Goal: Information Seeking & Learning: Learn about a topic

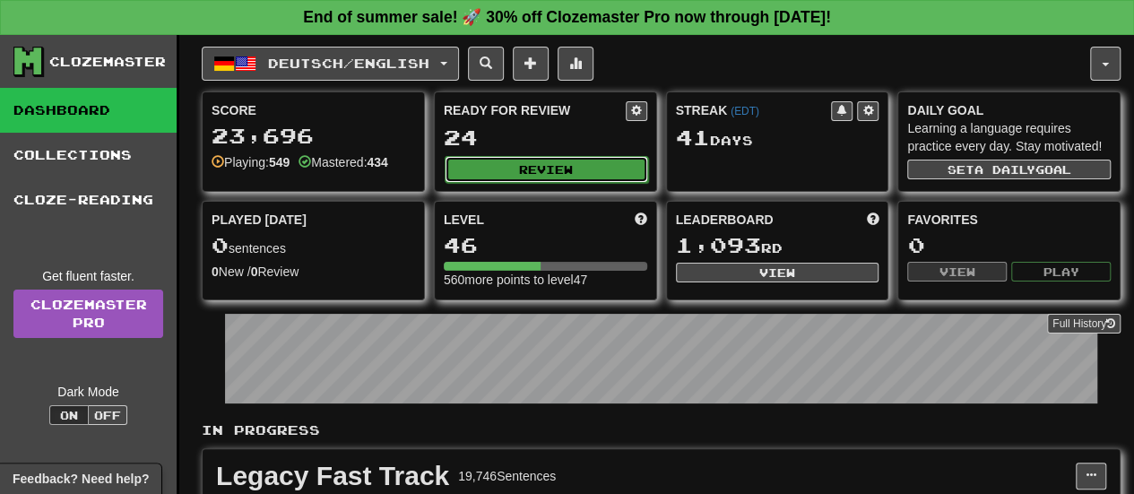
click at [507, 164] on button "Review" at bounding box center [547, 169] width 204 height 27
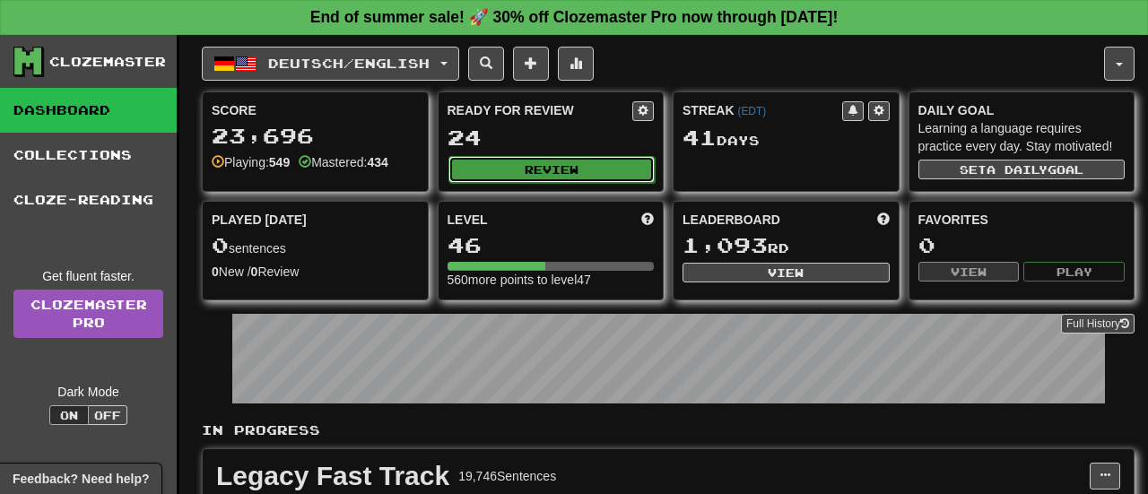
select select "**"
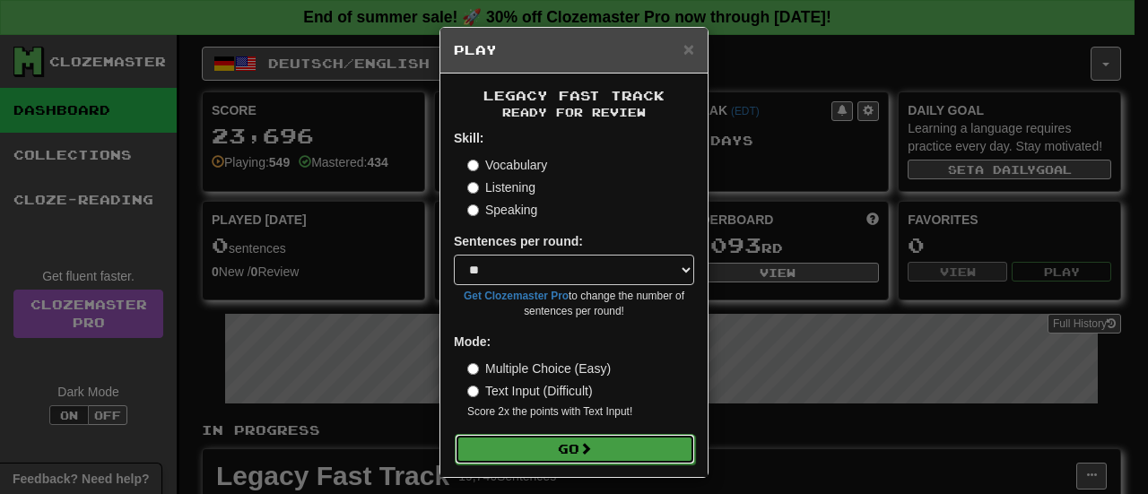
click at [489, 446] on button "Go" at bounding box center [575, 449] width 240 height 30
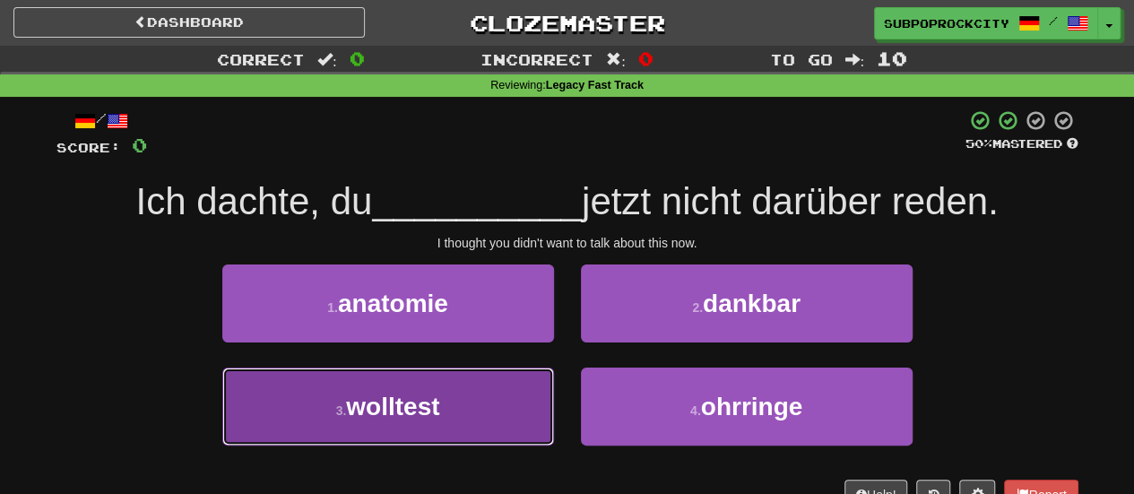
click at [524, 408] on button "3 . wolltest" at bounding box center [388, 407] width 332 height 78
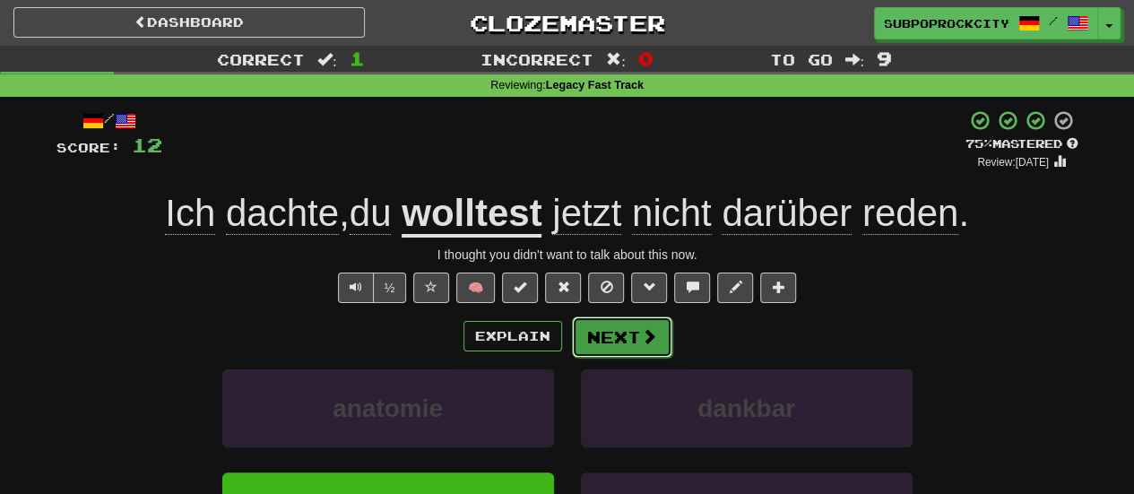
click at [607, 343] on button "Next" at bounding box center [622, 336] width 100 height 41
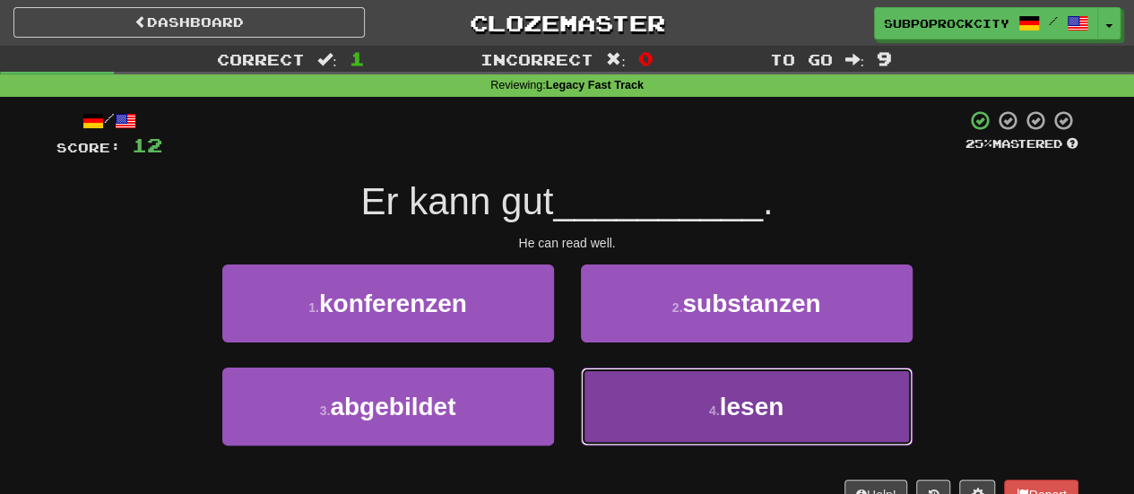
click at [612, 385] on button "4 . lesen" at bounding box center [747, 407] width 332 height 78
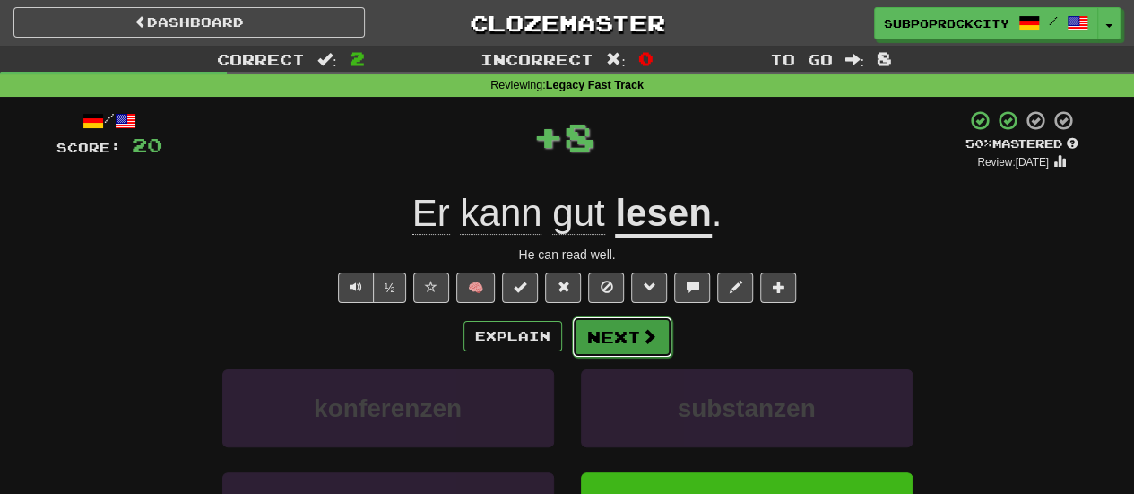
click at [597, 340] on button "Next" at bounding box center [622, 336] width 100 height 41
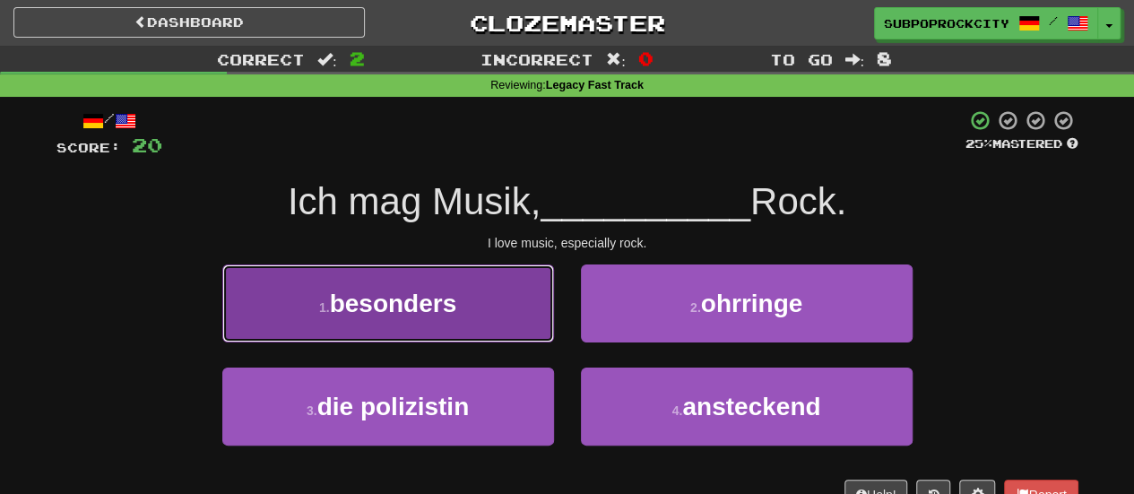
click at [511, 315] on button "1 . besonders" at bounding box center [388, 303] width 332 height 78
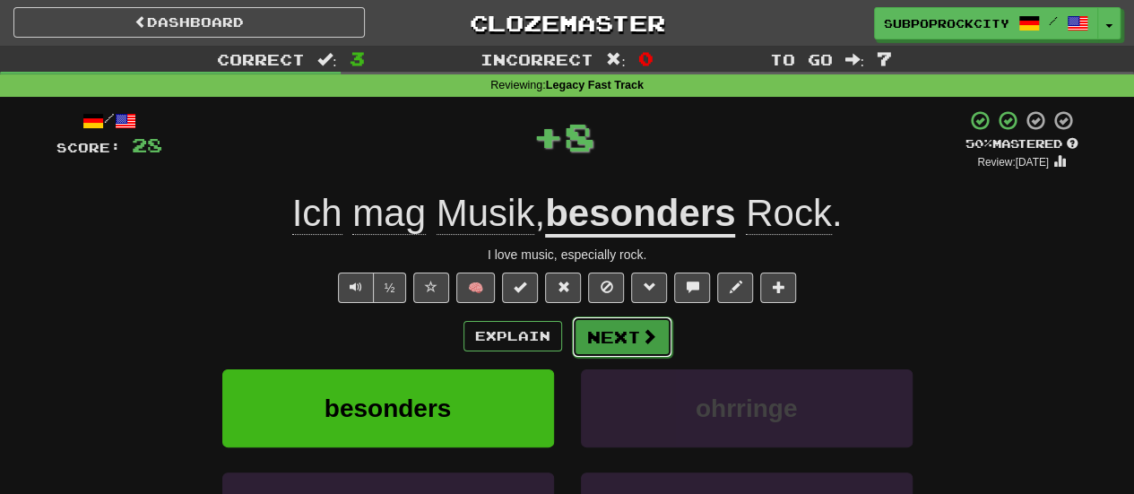
click at [607, 338] on button "Next" at bounding box center [622, 336] width 100 height 41
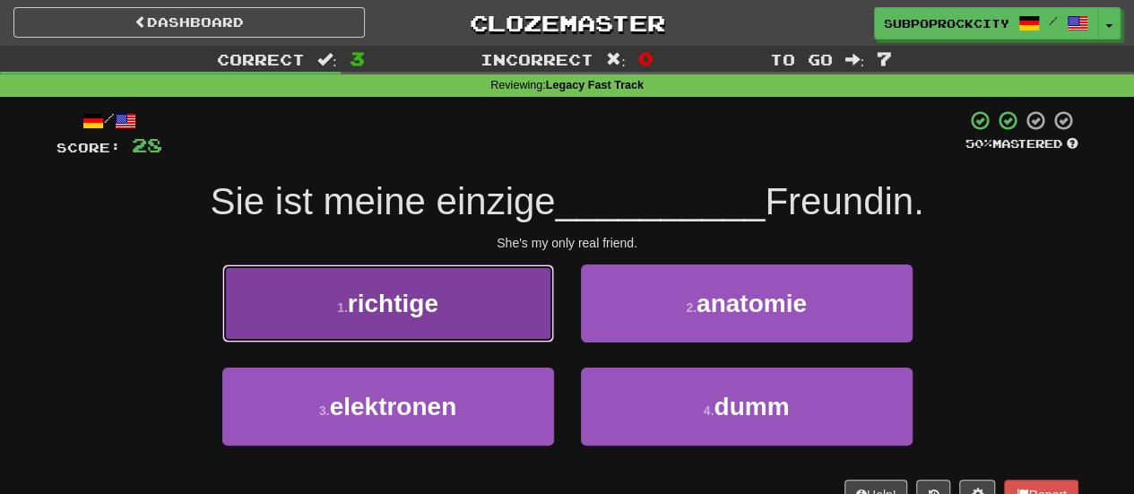
click at [450, 323] on button "1 . richtige" at bounding box center [388, 303] width 332 height 78
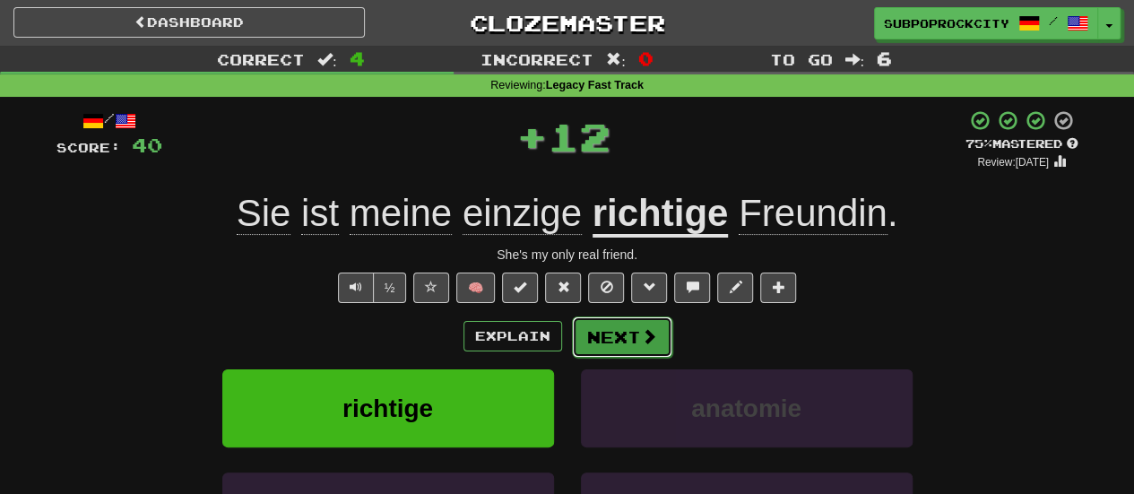
click at [617, 349] on button "Next" at bounding box center [622, 336] width 100 height 41
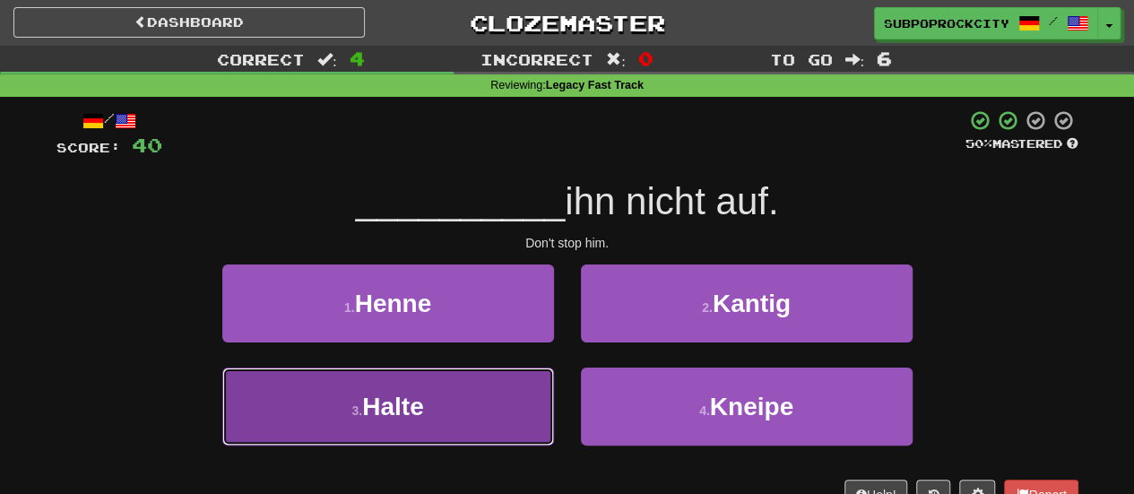
click at [488, 395] on button "3 . Halte" at bounding box center [388, 407] width 332 height 78
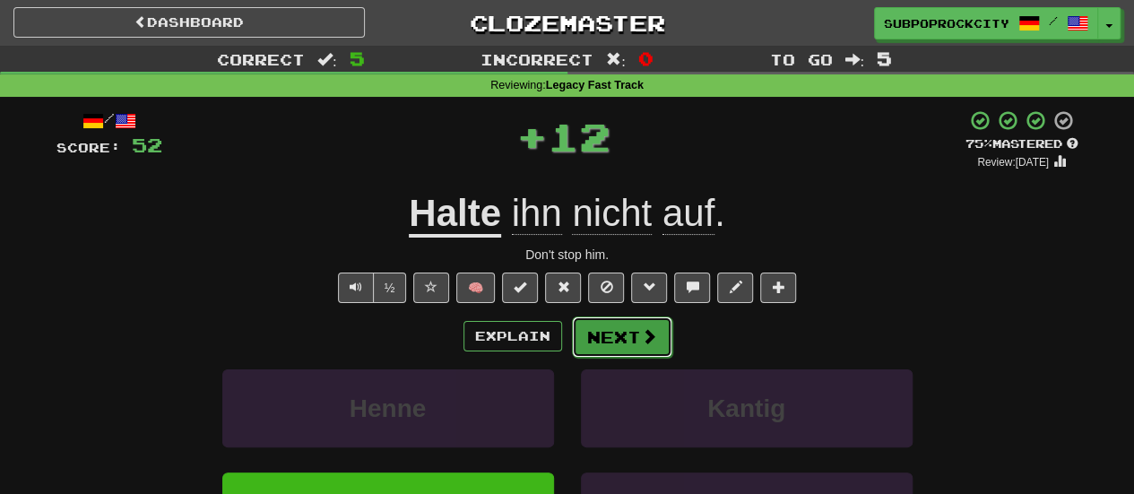
click at [593, 340] on button "Next" at bounding box center [622, 336] width 100 height 41
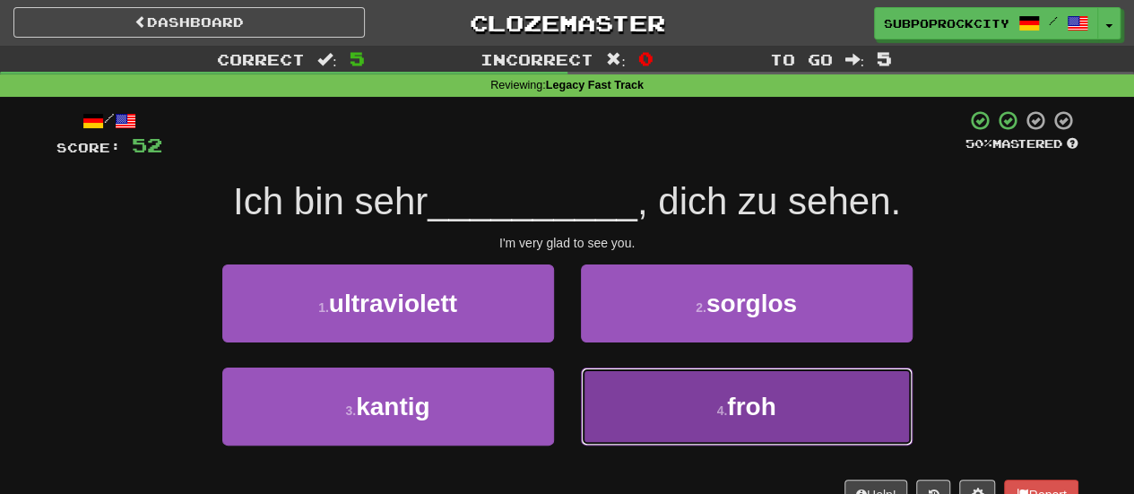
click at [614, 395] on button "4 . froh" at bounding box center [747, 407] width 332 height 78
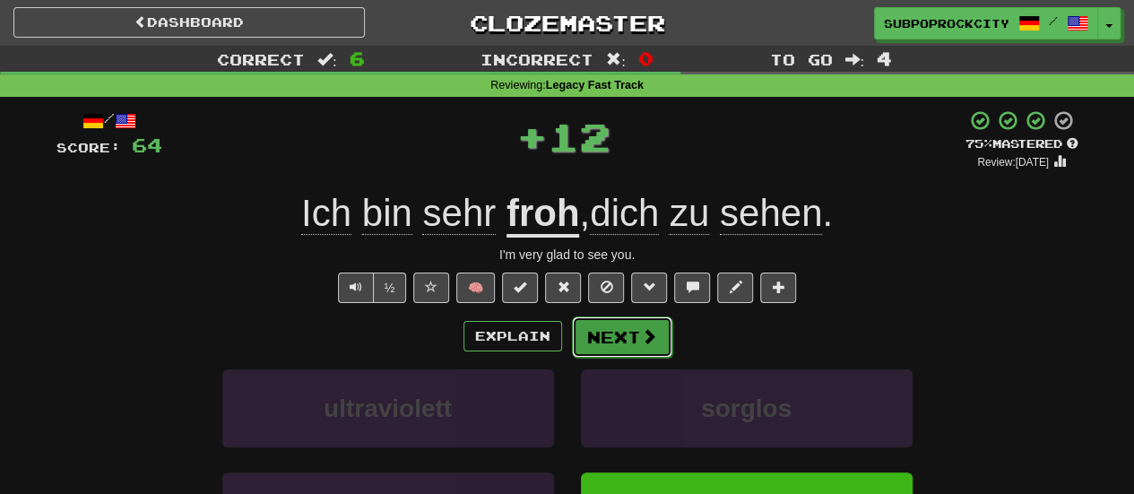
click at [610, 342] on button "Next" at bounding box center [622, 336] width 100 height 41
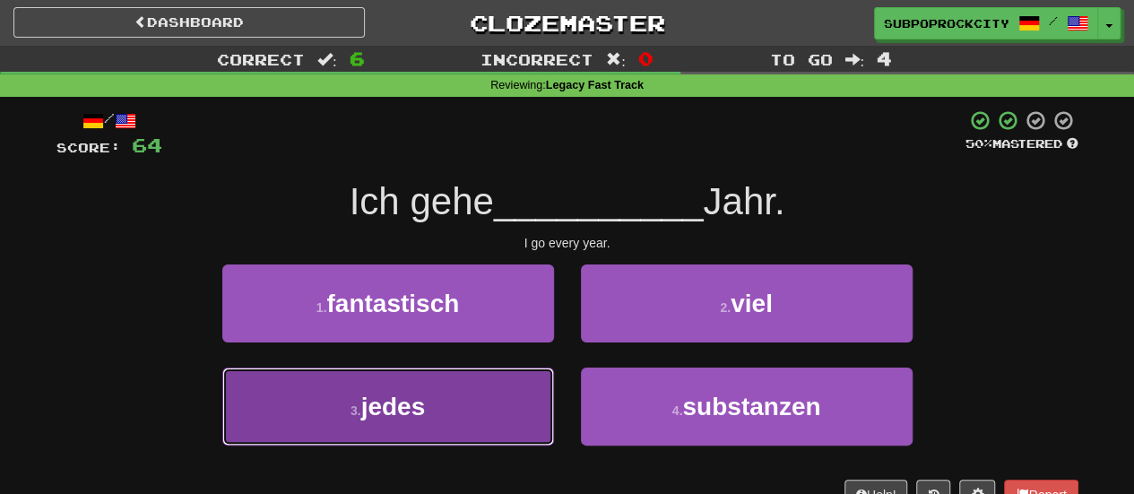
click at [545, 377] on button "3 . jedes" at bounding box center [388, 407] width 332 height 78
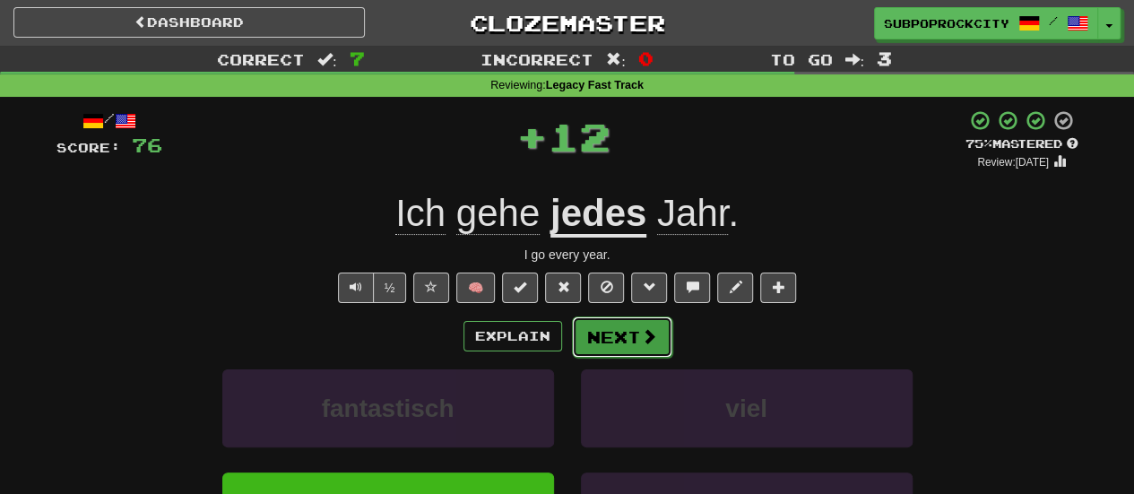
click at [603, 347] on button "Next" at bounding box center [622, 336] width 100 height 41
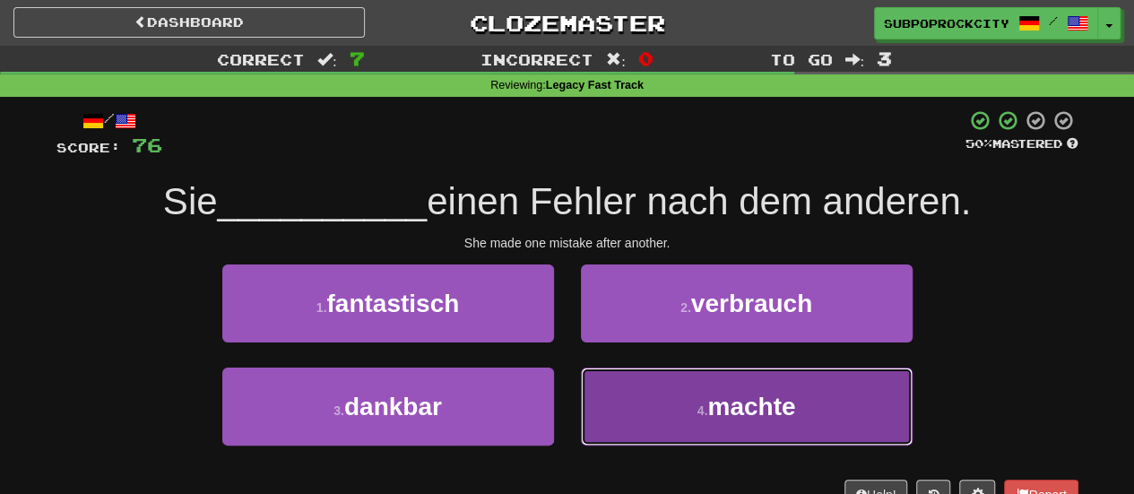
click at [605, 395] on button "4 . machte" at bounding box center [747, 407] width 332 height 78
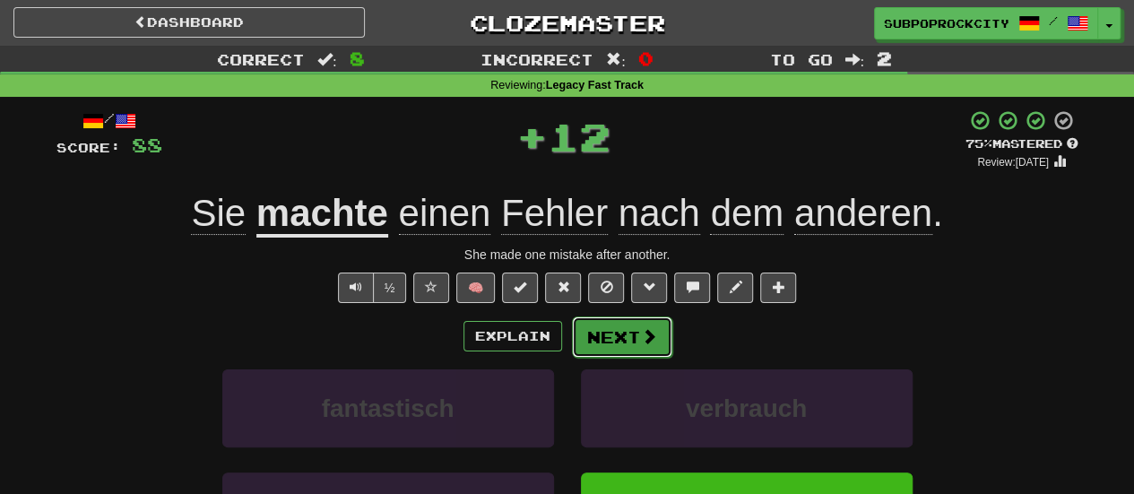
click at [636, 338] on button "Next" at bounding box center [622, 336] width 100 height 41
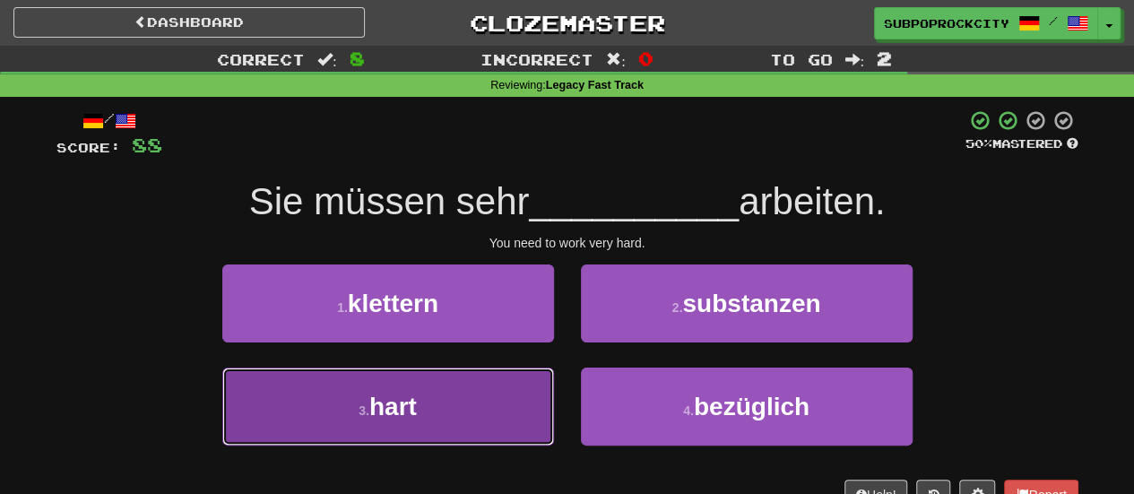
click at [501, 403] on button "3 . hart" at bounding box center [388, 407] width 332 height 78
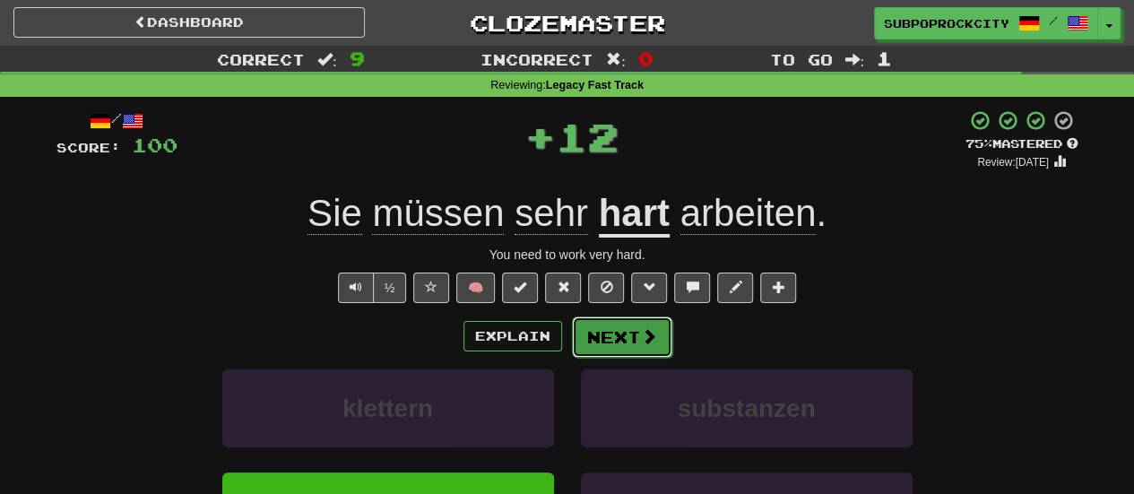
click at [641, 343] on span at bounding box center [649, 336] width 16 height 16
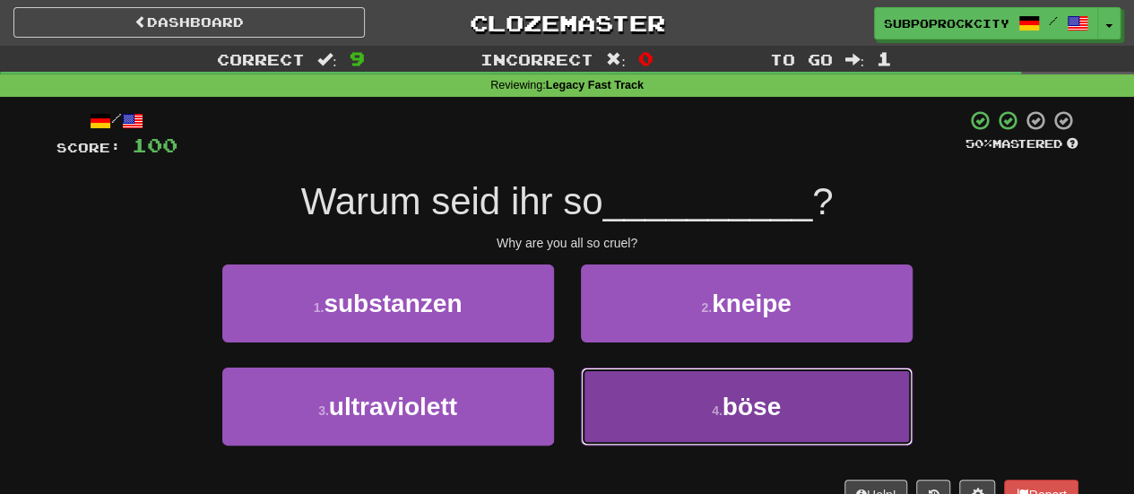
click at [635, 394] on button "4 . böse" at bounding box center [747, 407] width 332 height 78
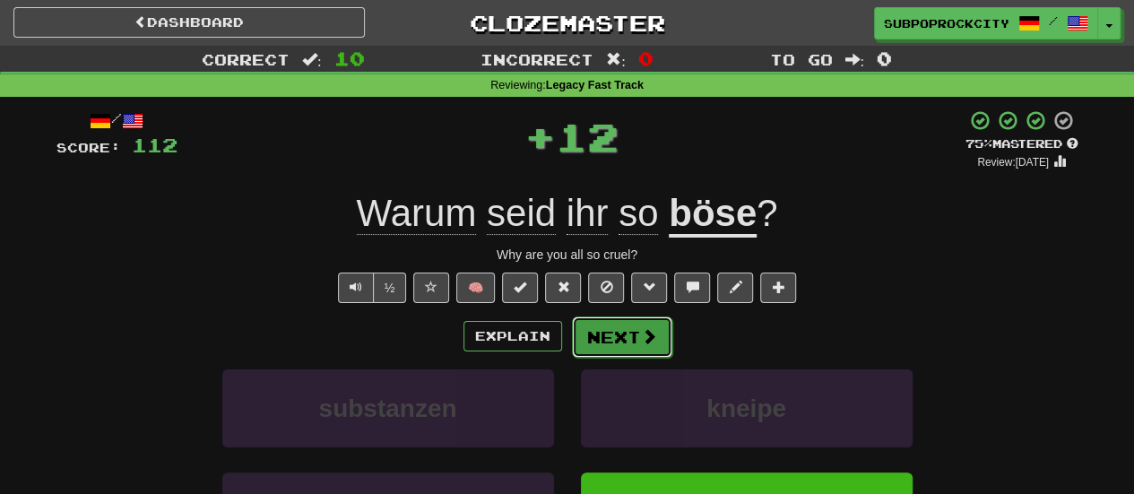
click at [628, 349] on button "Next" at bounding box center [622, 336] width 100 height 41
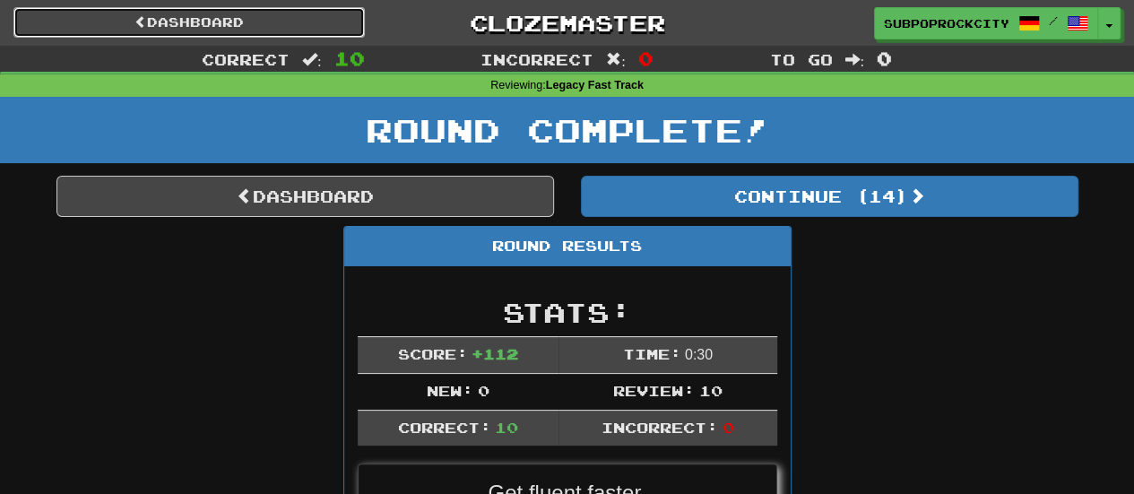
click at [275, 19] on link "Dashboard" at bounding box center [188, 22] width 351 height 30
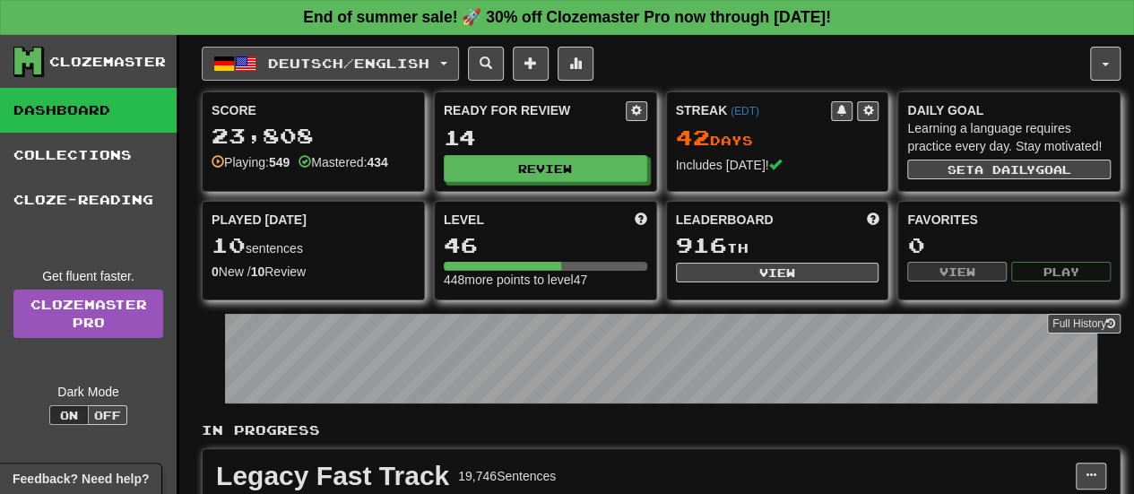
click at [302, 72] on button "Deutsch / English" at bounding box center [330, 64] width 257 height 34
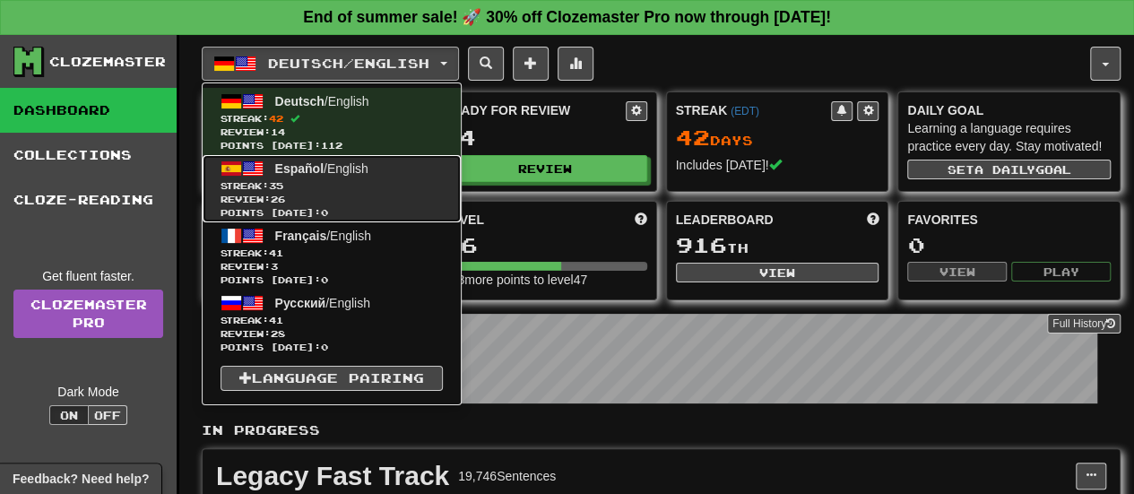
click at [339, 161] on span "Español / English" at bounding box center [321, 168] width 93 height 14
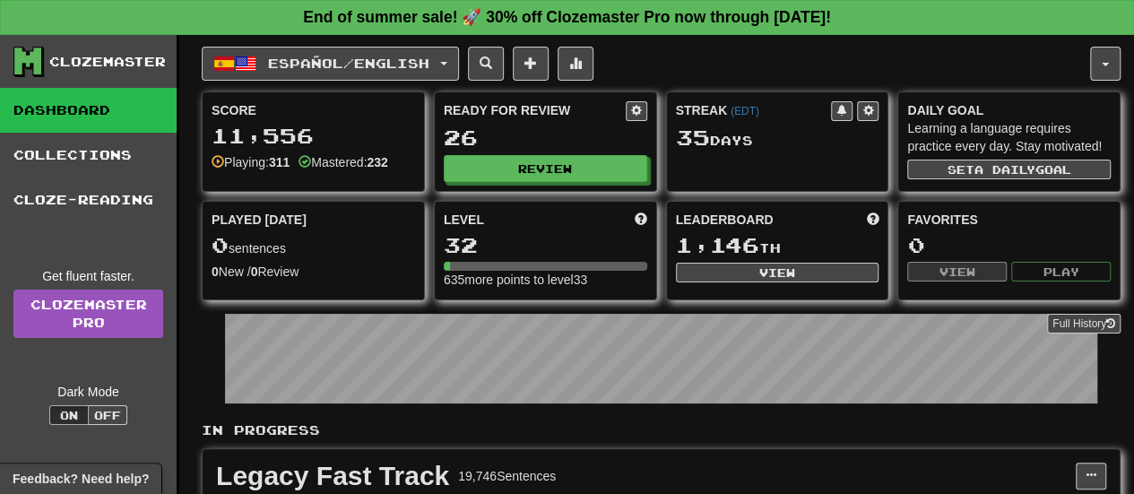
click at [484, 183] on div "Ready for Review 26 Review" at bounding box center [545, 141] width 221 height 99
click at [499, 178] on button "Review" at bounding box center [547, 169] width 204 height 27
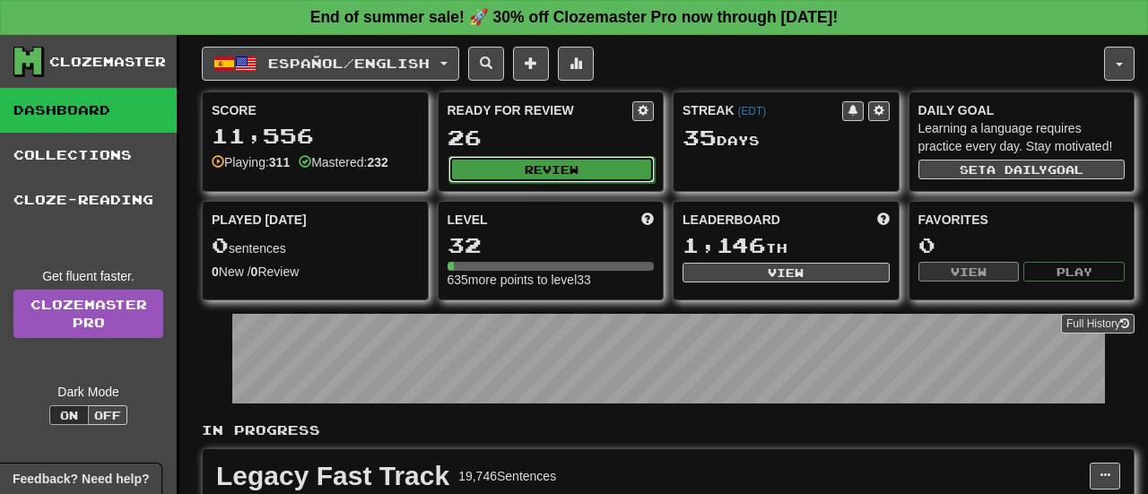
select select "**"
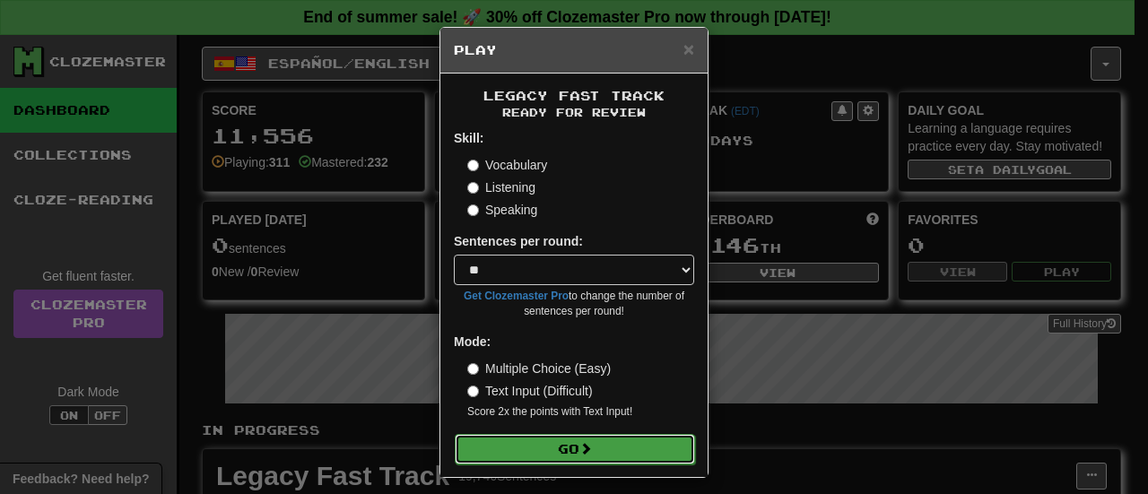
click at [563, 447] on button "Go" at bounding box center [575, 449] width 240 height 30
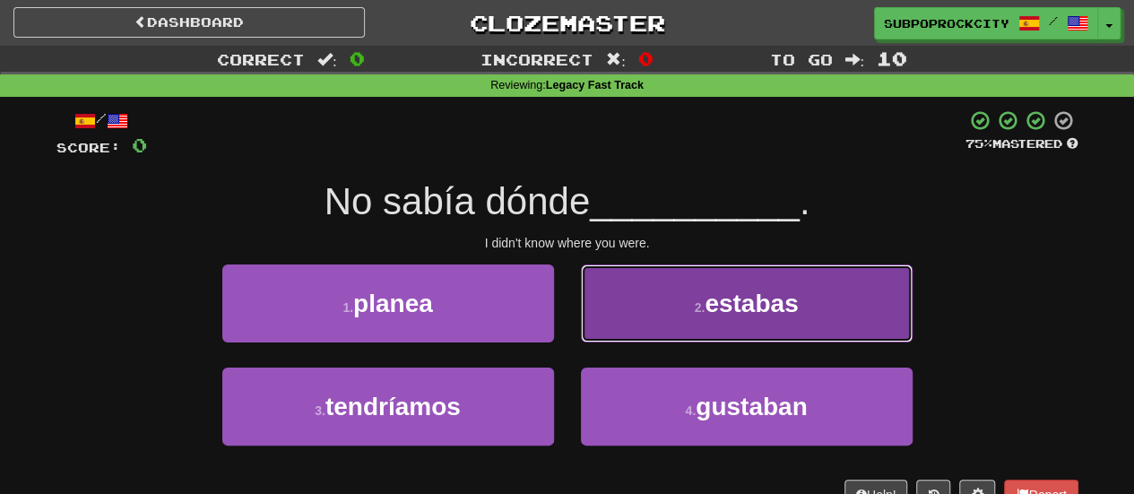
click at [641, 307] on button "2 . estabas" at bounding box center [747, 303] width 332 height 78
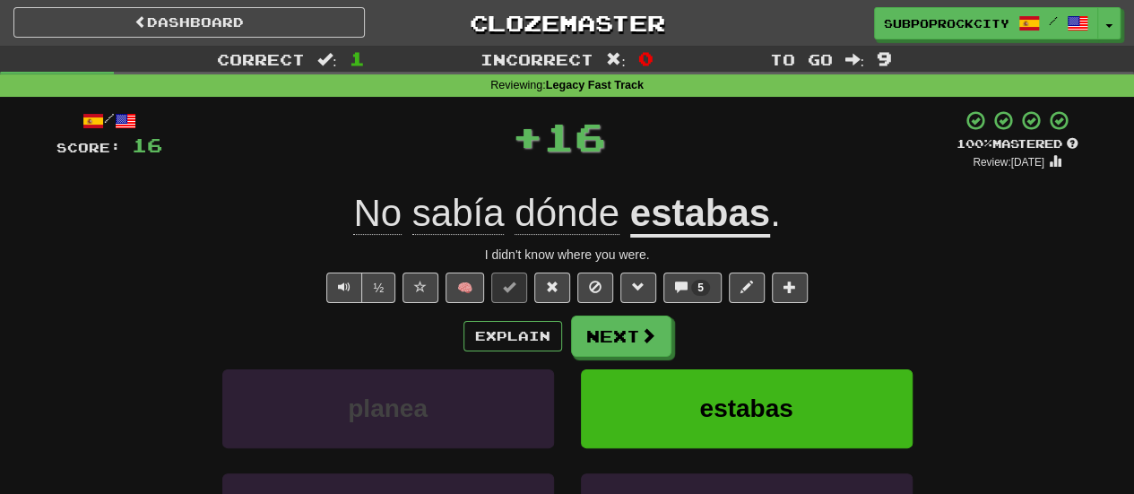
click at [628, 345] on button "Next" at bounding box center [621, 336] width 100 height 41
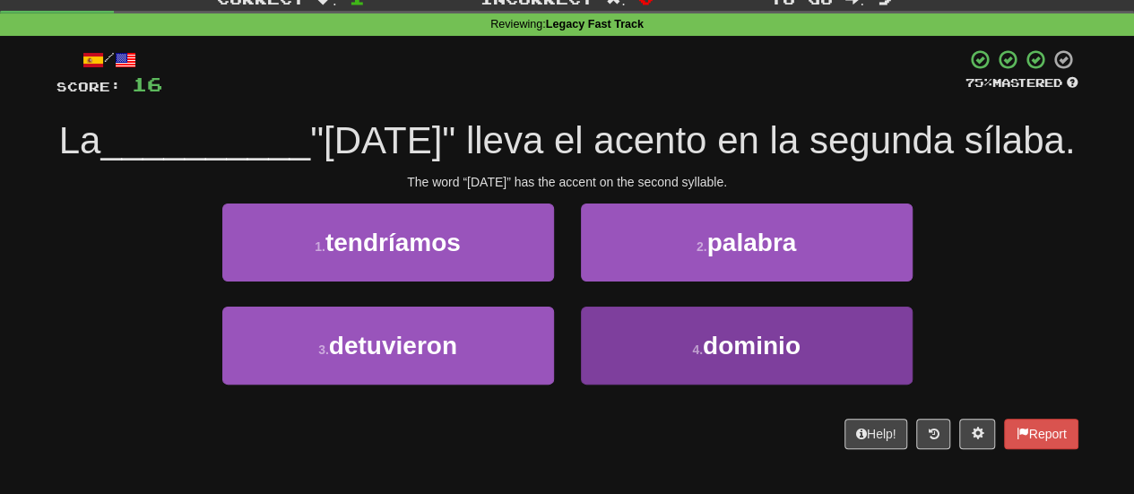
scroll to position [90, 0]
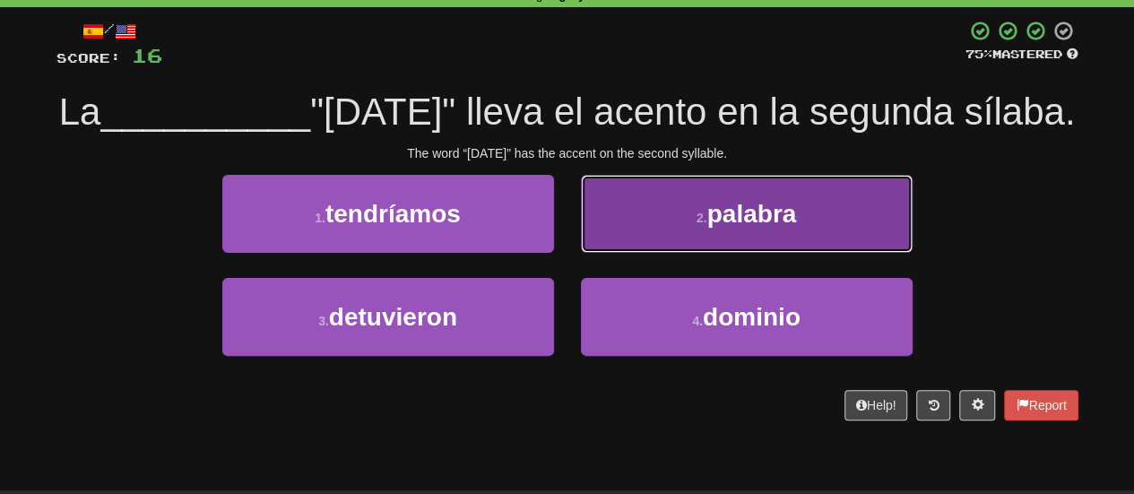
click at [622, 253] on button "2 . palabra" at bounding box center [747, 214] width 332 height 78
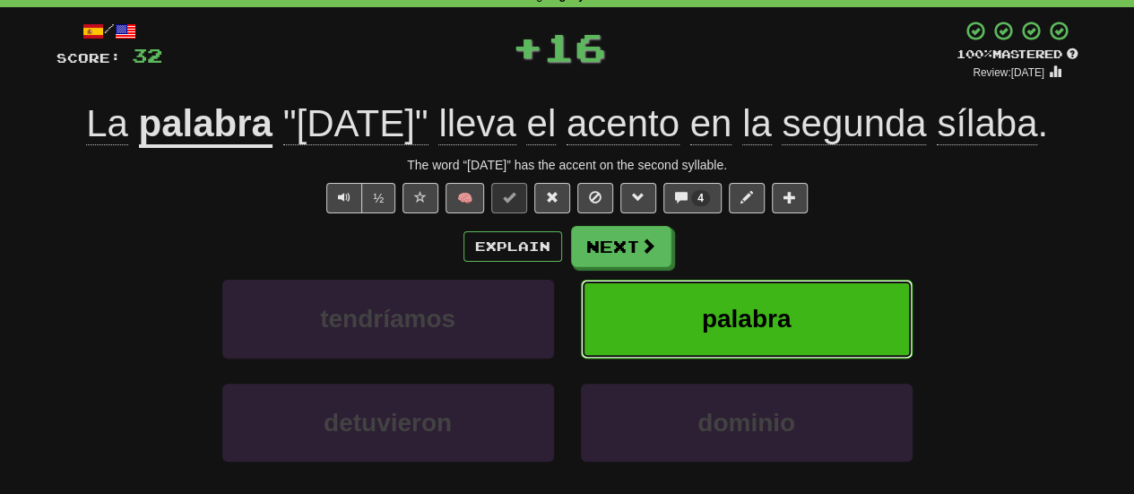
click at [617, 302] on button "palabra" at bounding box center [747, 319] width 332 height 78
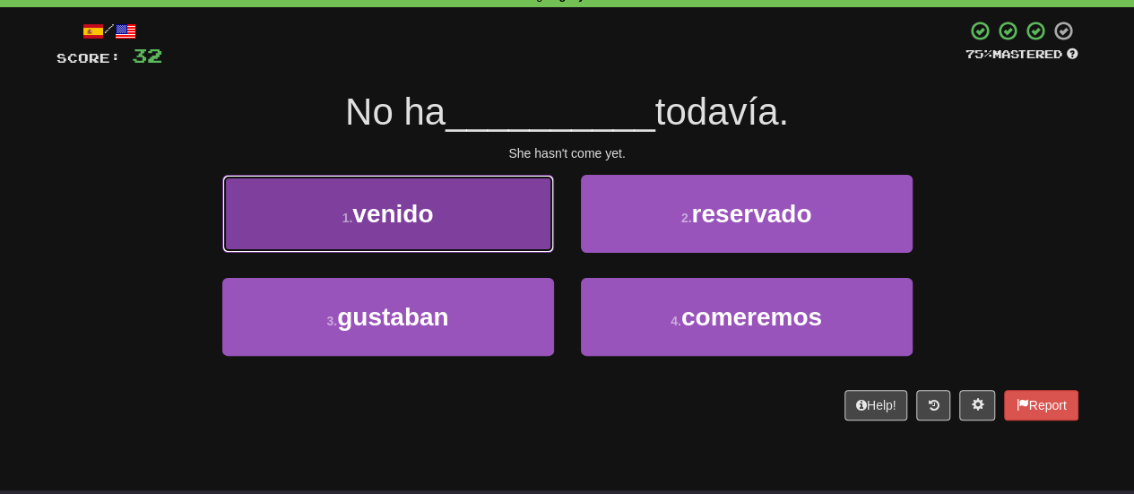
click at [493, 219] on button "1 . venido" at bounding box center [388, 214] width 332 height 78
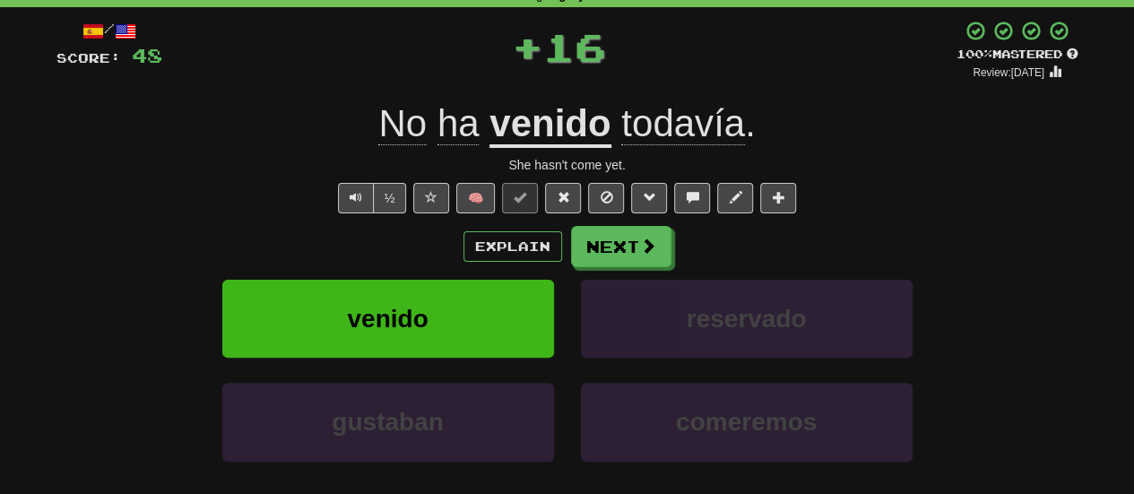
click at [623, 273] on div "Explain Next venido reservado gustaban comeremos Learn more: venido reservado g…" at bounding box center [567, 370] width 1022 height 288
click at [620, 264] on button "Next" at bounding box center [622, 247] width 100 height 41
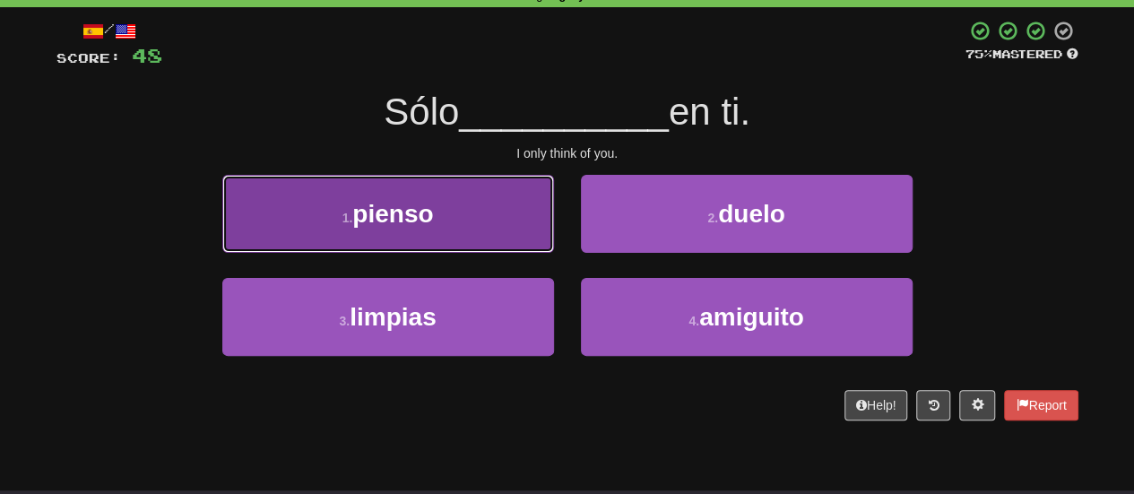
click at [496, 234] on button "1 . pienso" at bounding box center [388, 214] width 332 height 78
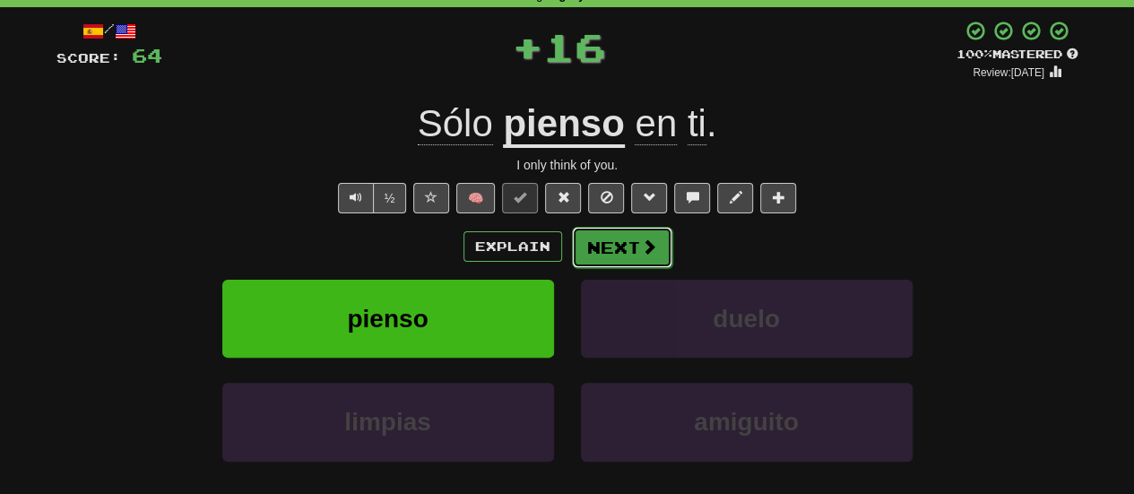
click at [572, 238] on button "Next" at bounding box center [622, 247] width 100 height 41
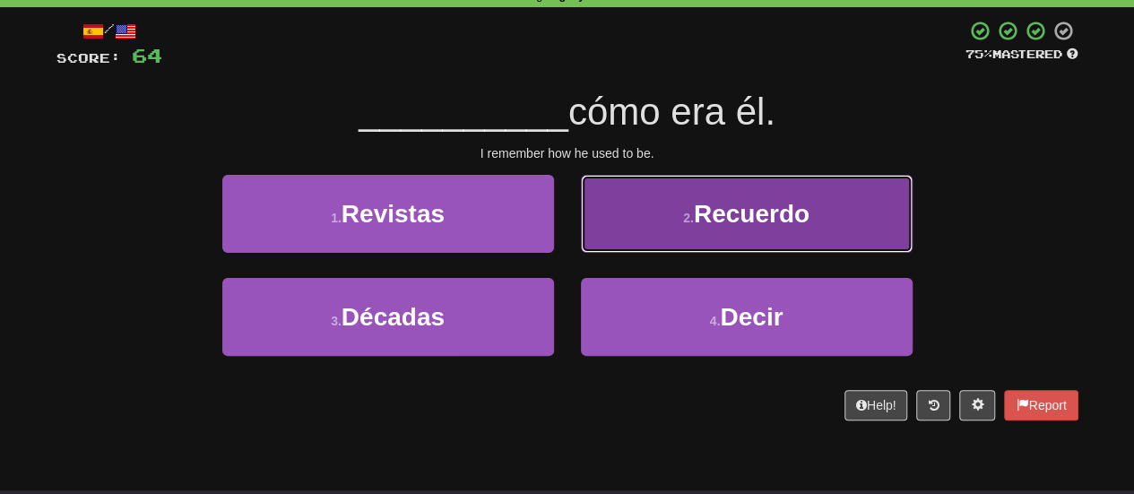
click at [619, 239] on button "2 . Recuerdo" at bounding box center [747, 214] width 332 height 78
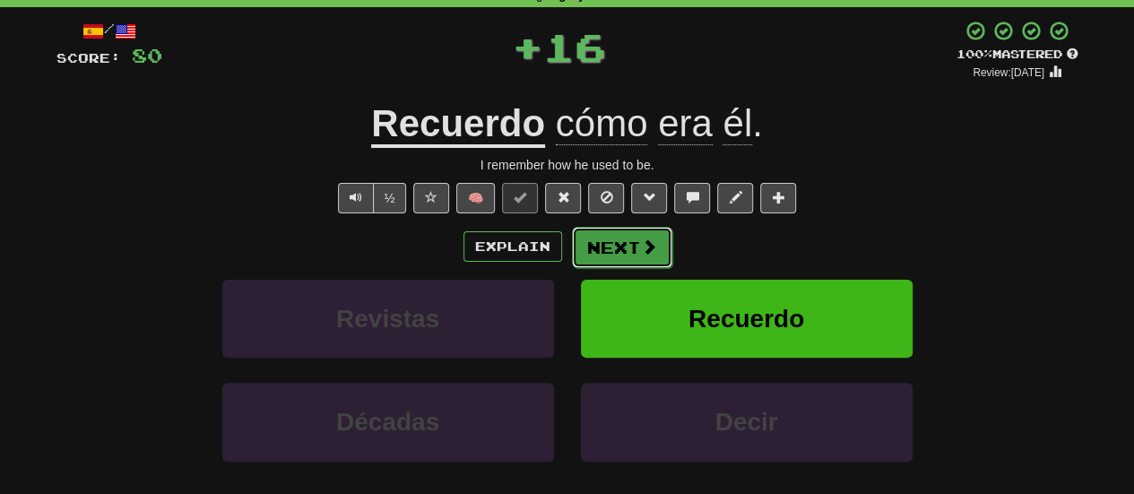
click at [610, 248] on button "Next" at bounding box center [622, 247] width 100 height 41
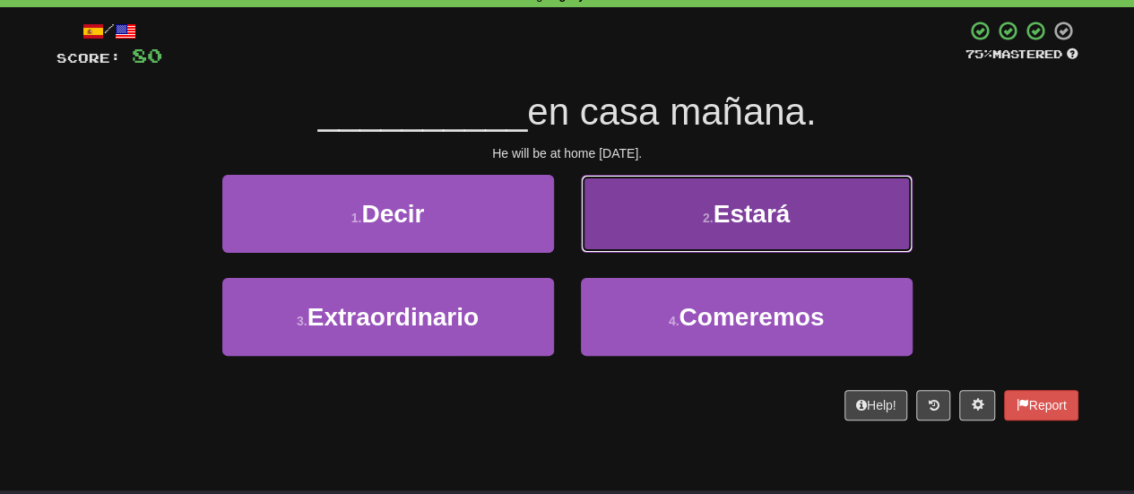
click at [624, 248] on button "2 . Estará" at bounding box center [747, 214] width 332 height 78
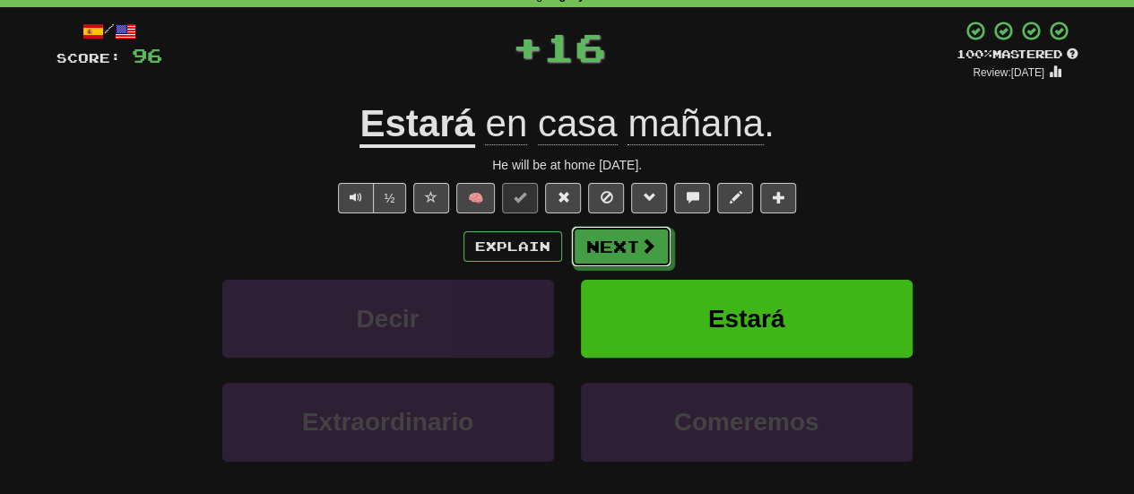
click at [624, 248] on button "Next" at bounding box center [621, 246] width 100 height 41
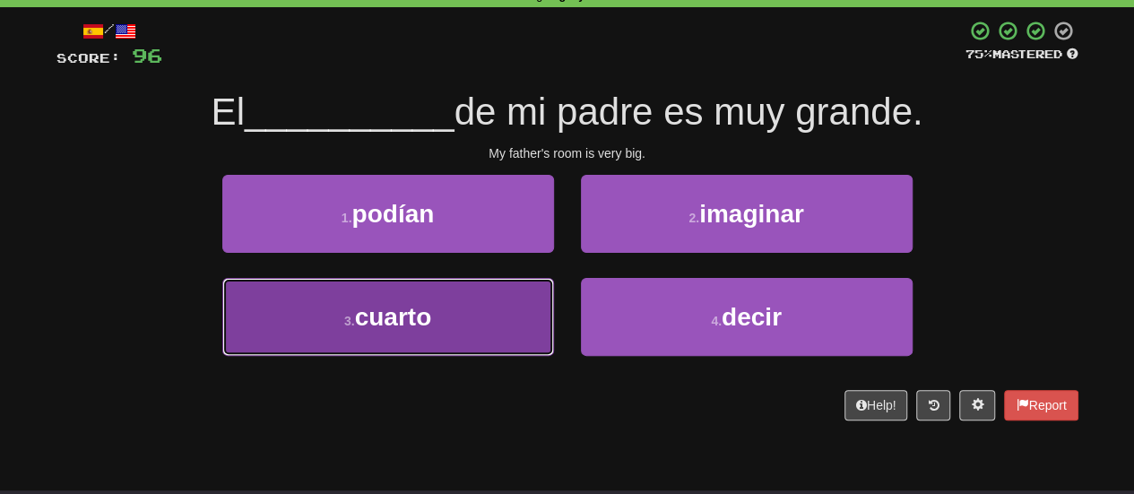
click at [498, 290] on button "3 . cuarto" at bounding box center [388, 317] width 332 height 78
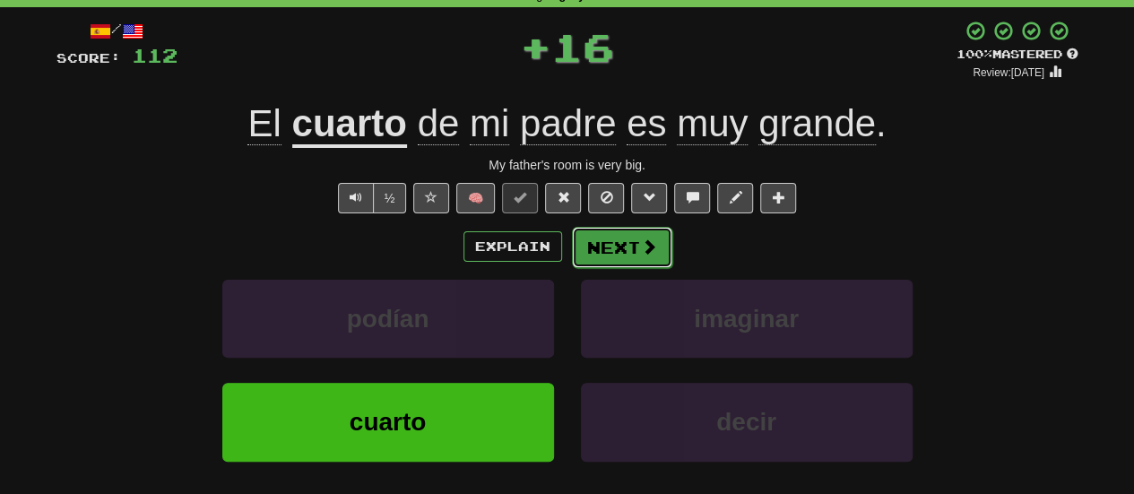
click at [641, 247] on span at bounding box center [649, 246] width 16 height 16
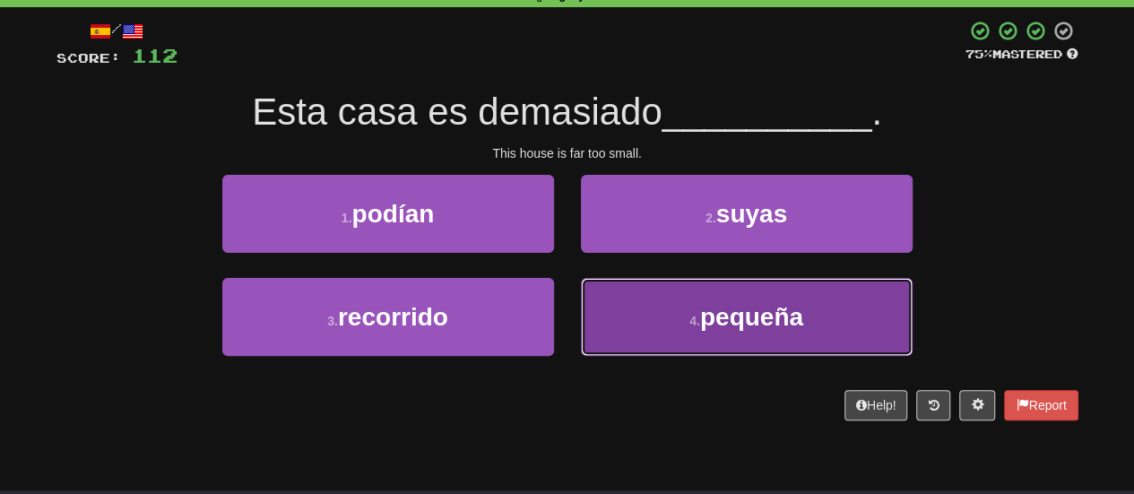
click at [665, 313] on button "4 . pequeña" at bounding box center [747, 317] width 332 height 78
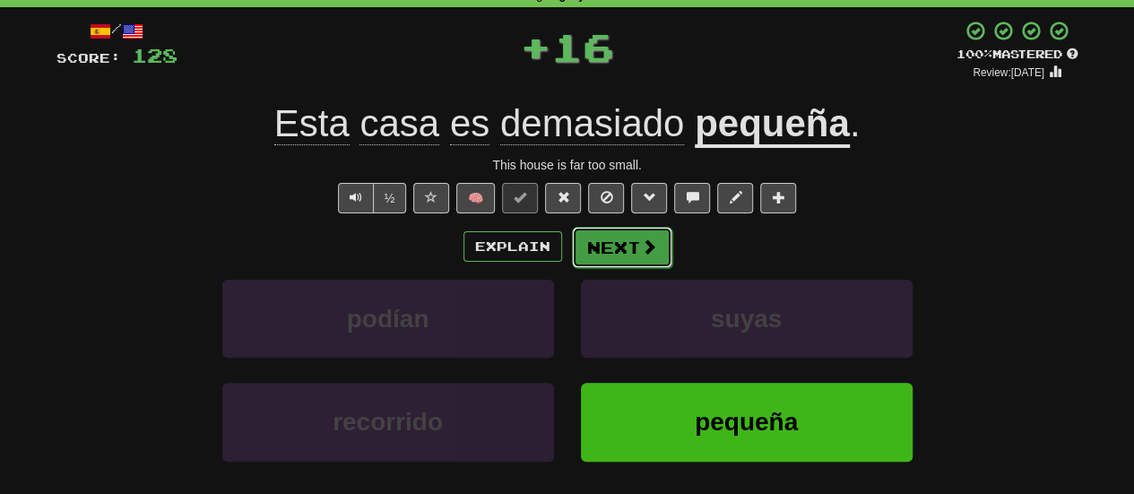
click at [624, 254] on button "Next" at bounding box center [622, 247] width 100 height 41
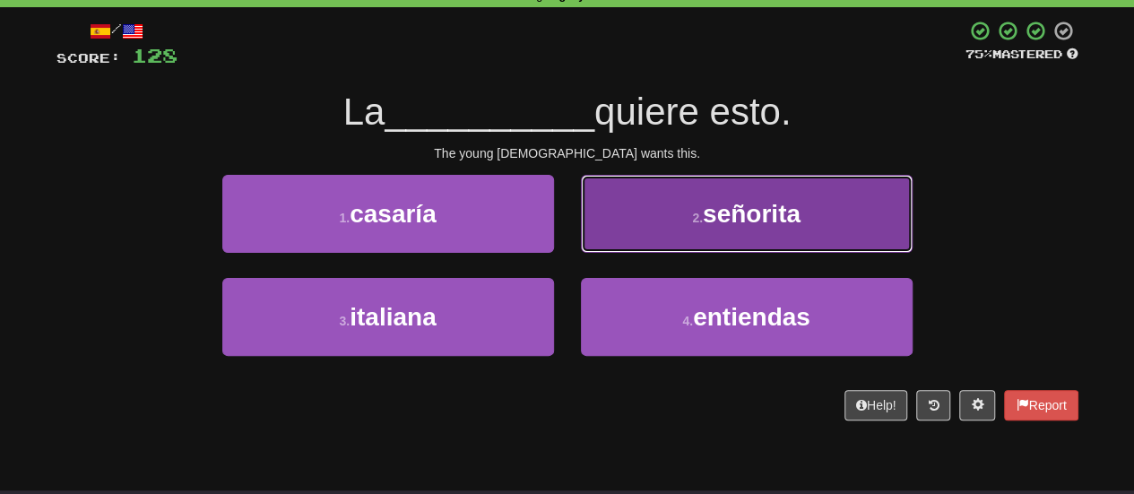
click at [637, 238] on button "2 . señorita" at bounding box center [747, 214] width 332 height 78
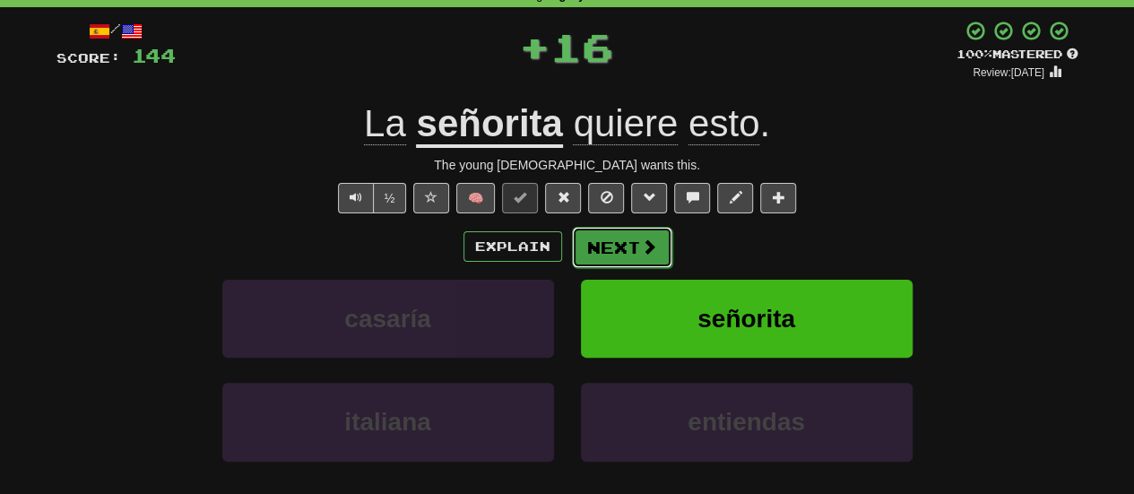
click at [630, 256] on button "Next" at bounding box center [622, 247] width 100 height 41
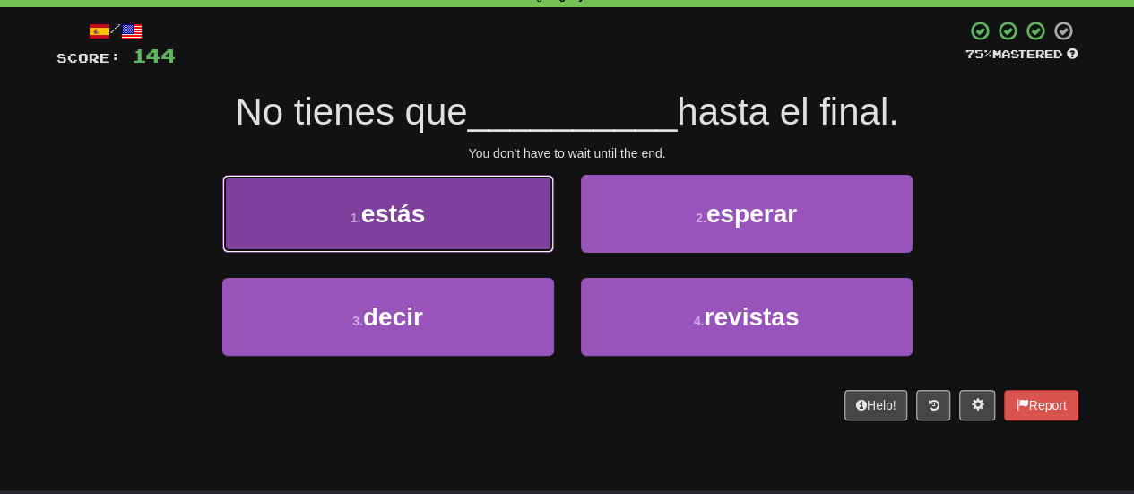
click at [535, 243] on button "1 . estás" at bounding box center [388, 214] width 332 height 78
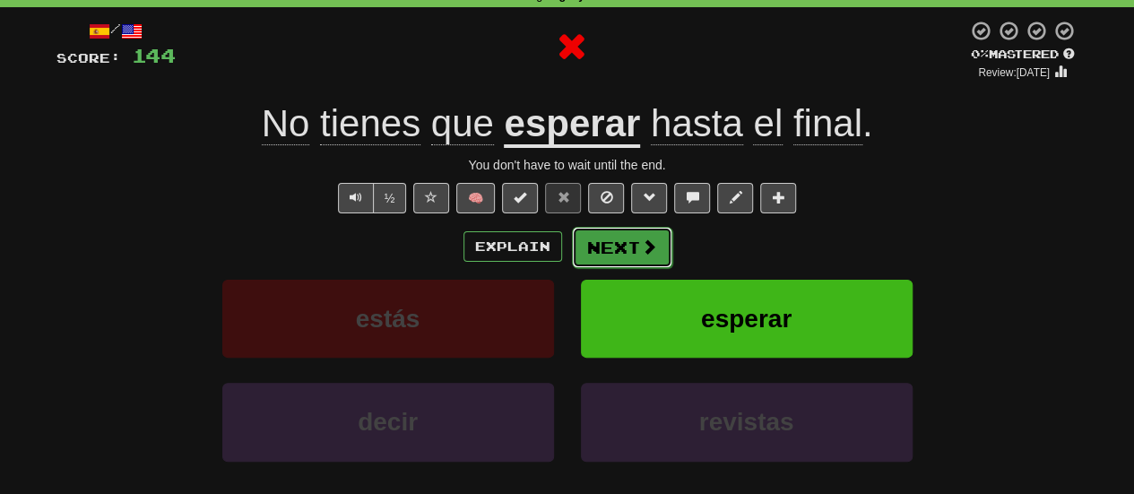
click at [622, 254] on button "Next" at bounding box center [622, 247] width 100 height 41
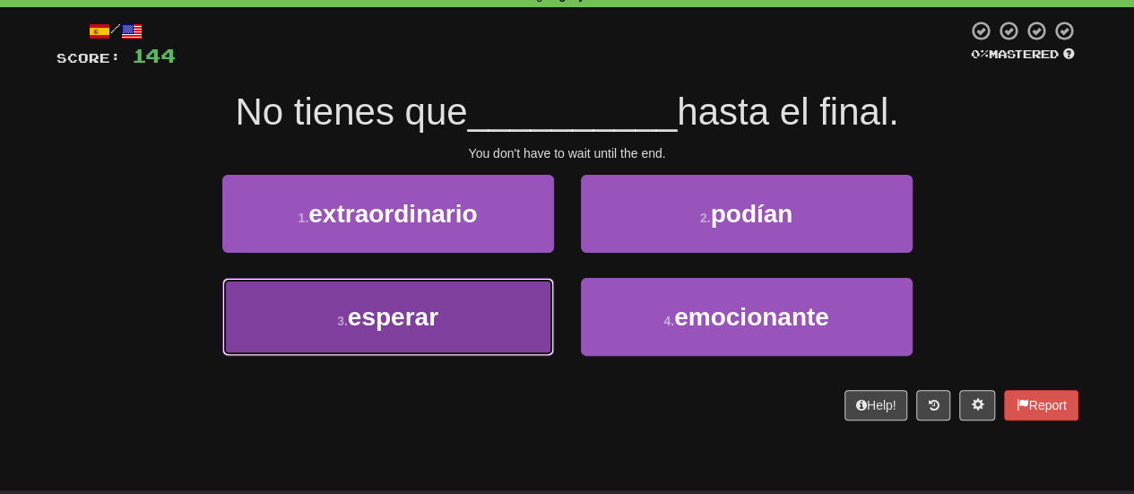
click at [511, 311] on button "3 . esperar" at bounding box center [388, 317] width 332 height 78
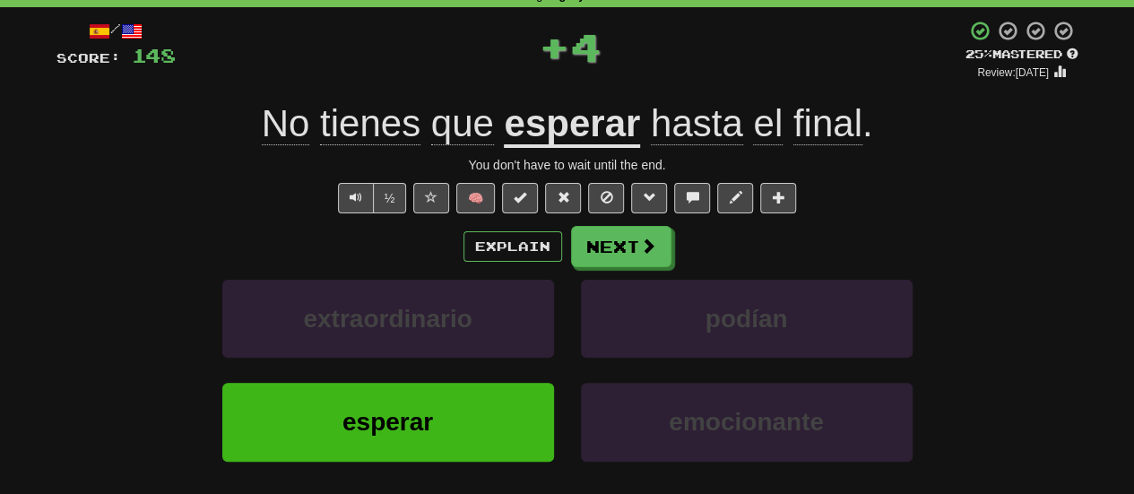
click at [602, 272] on div "Explain Next extraordinario podían esperar emocionante Learn more: extraordinar…" at bounding box center [567, 370] width 1022 height 288
click at [611, 259] on button "Next" at bounding box center [622, 247] width 100 height 41
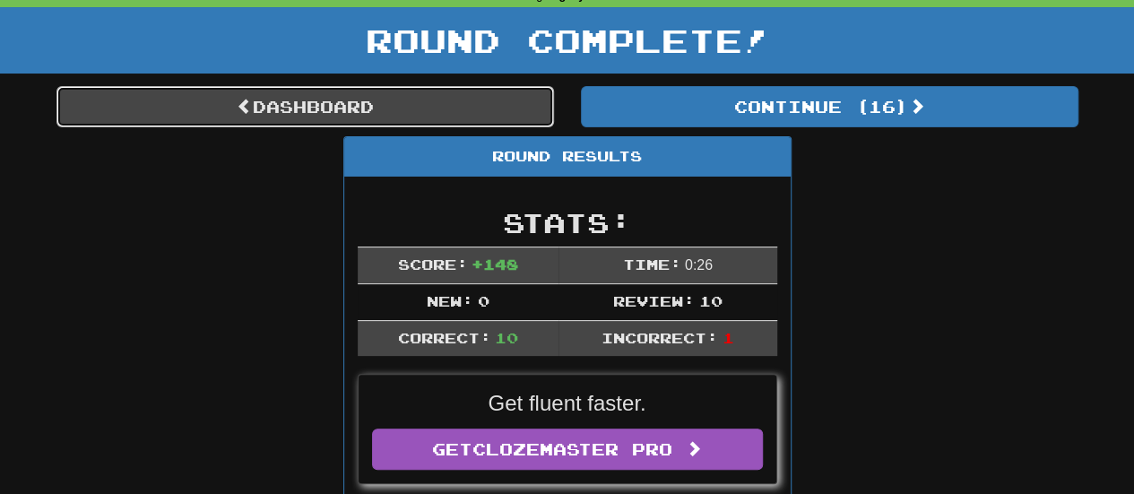
click at [484, 123] on link "Dashboard" at bounding box center [305, 106] width 498 height 41
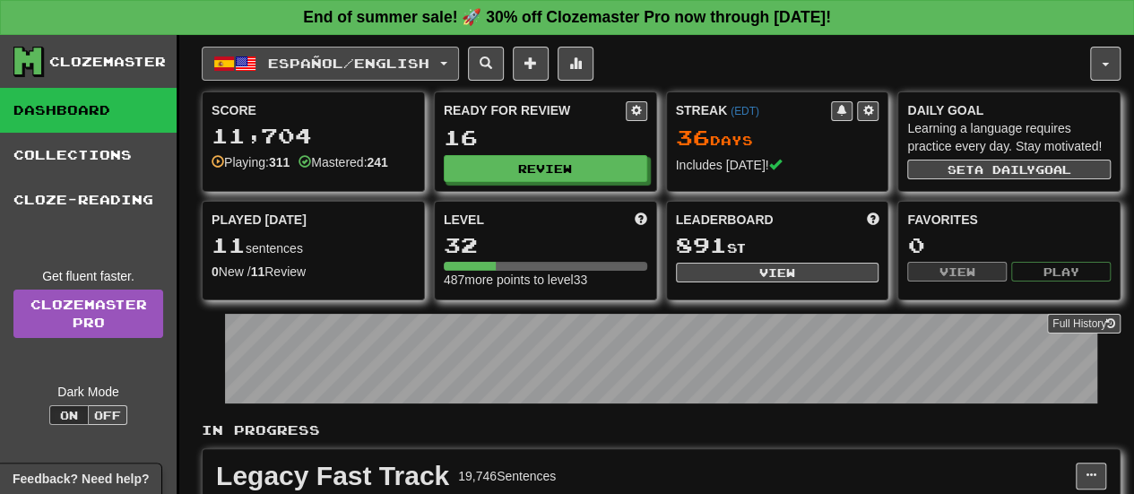
click at [326, 56] on span "Español / English" at bounding box center [348, 63] width 161 height 15
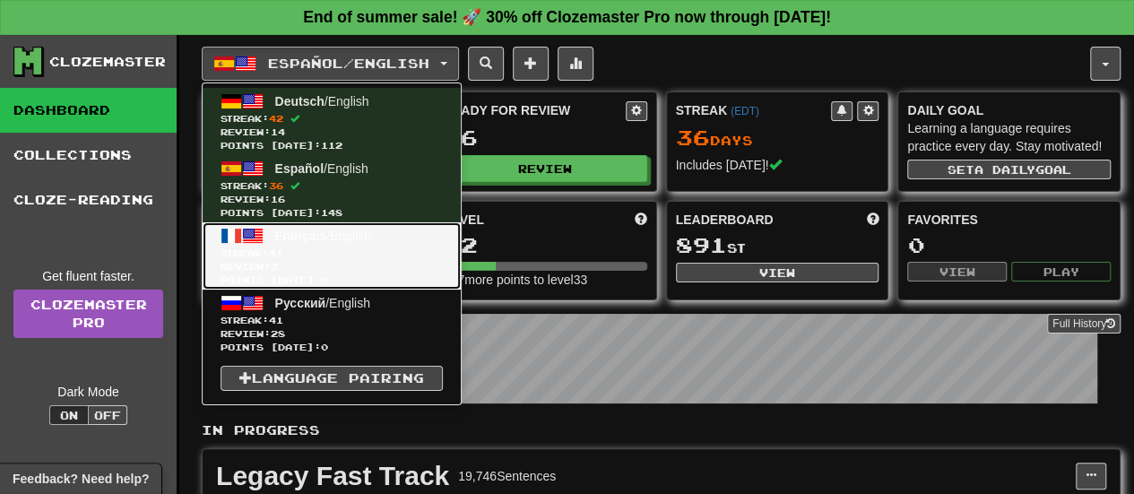
click at [364, 239] on span "Français / English" at bounding box center [323, 236] width 96 height 14
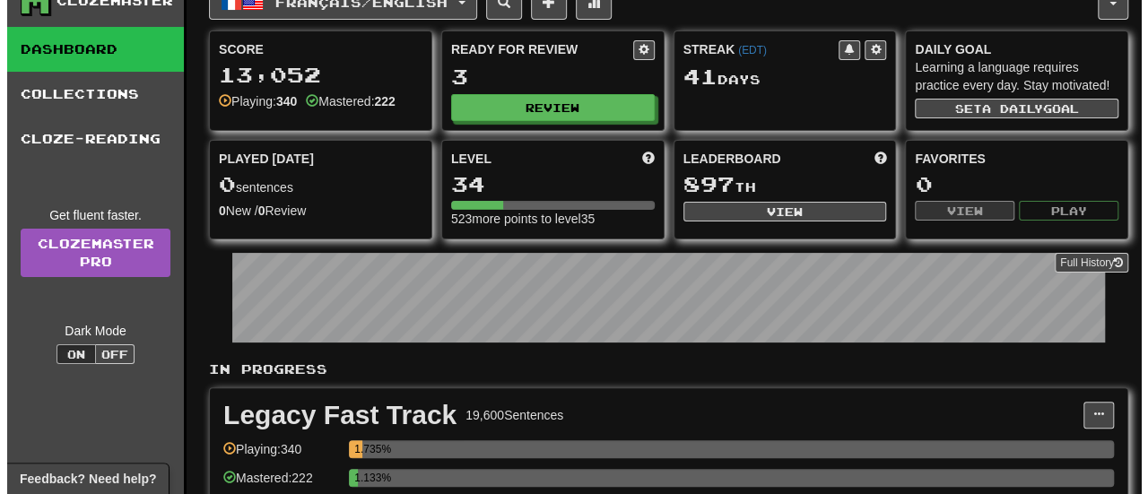
scroll to position [448, 0]
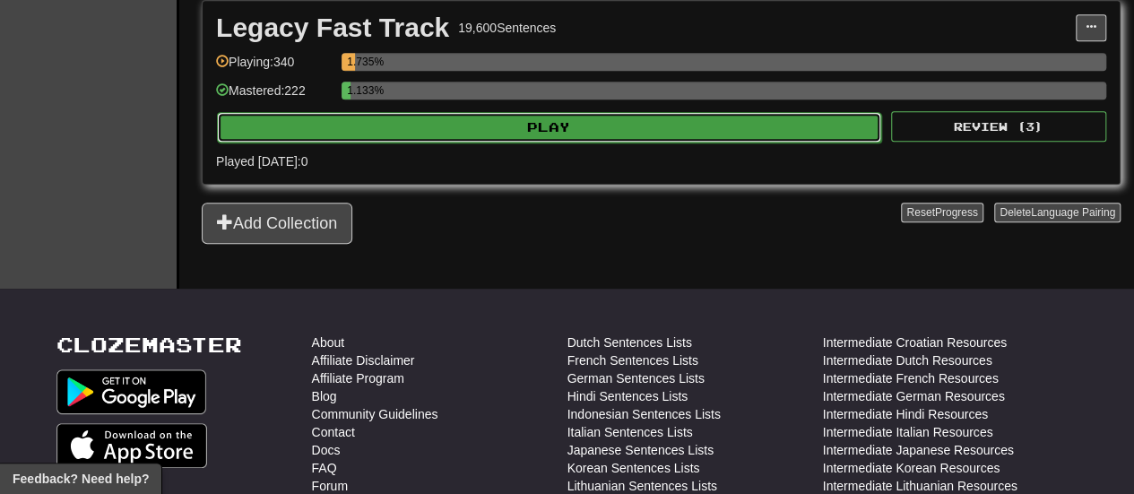
click at [463, 120] on button "Play" at bounding box center [549, 127] width 664 height 30
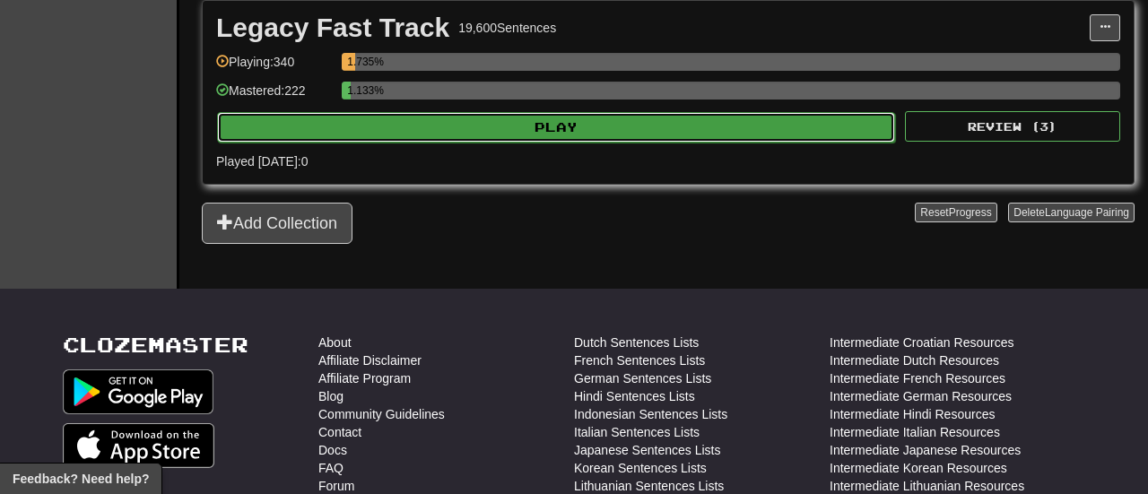
select select "**"
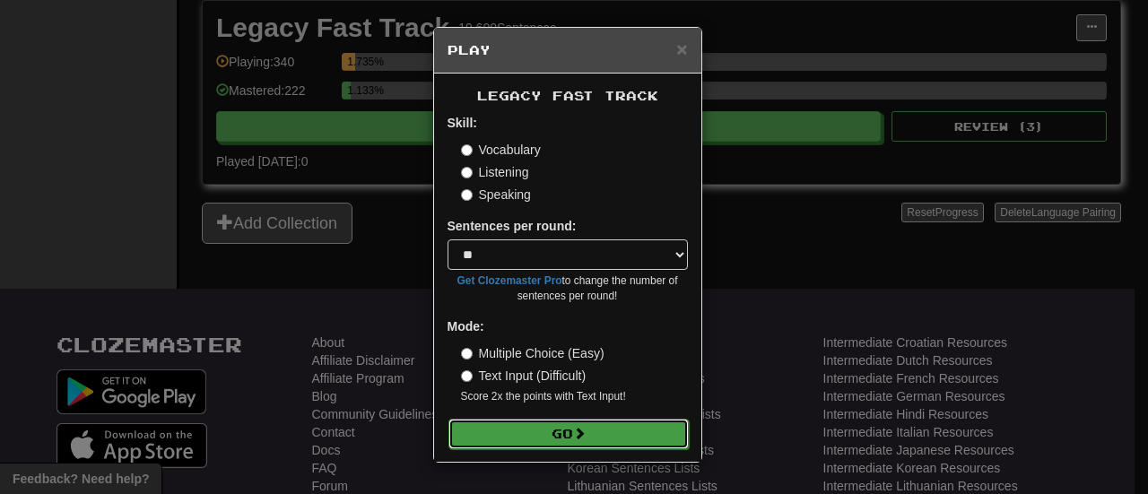
click at [536, 425] on button "Go" at bounding box center [568, 434] width 240 height 30
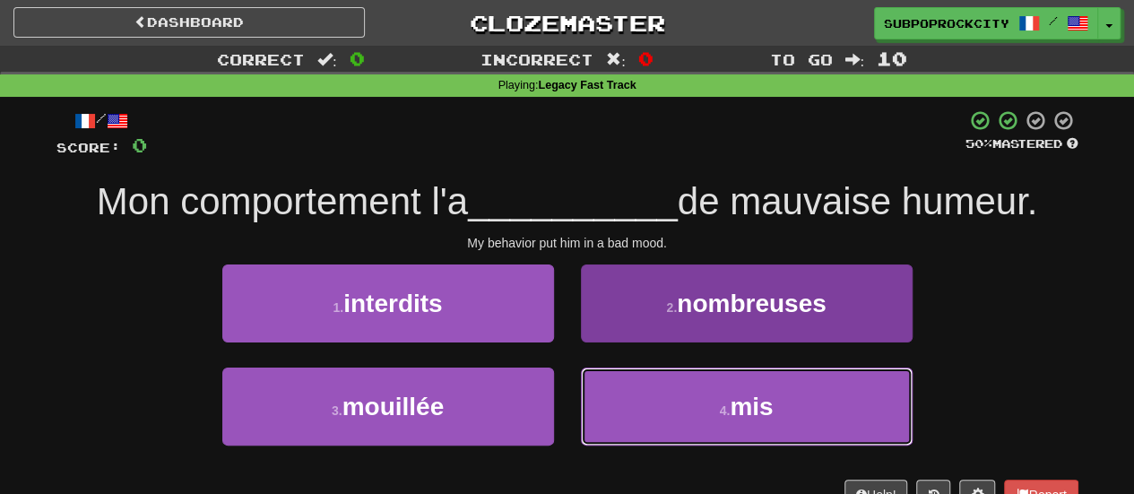
click at [624, 386] on button "4 . mis" at bounding box center [747, 407] width 332 height 78
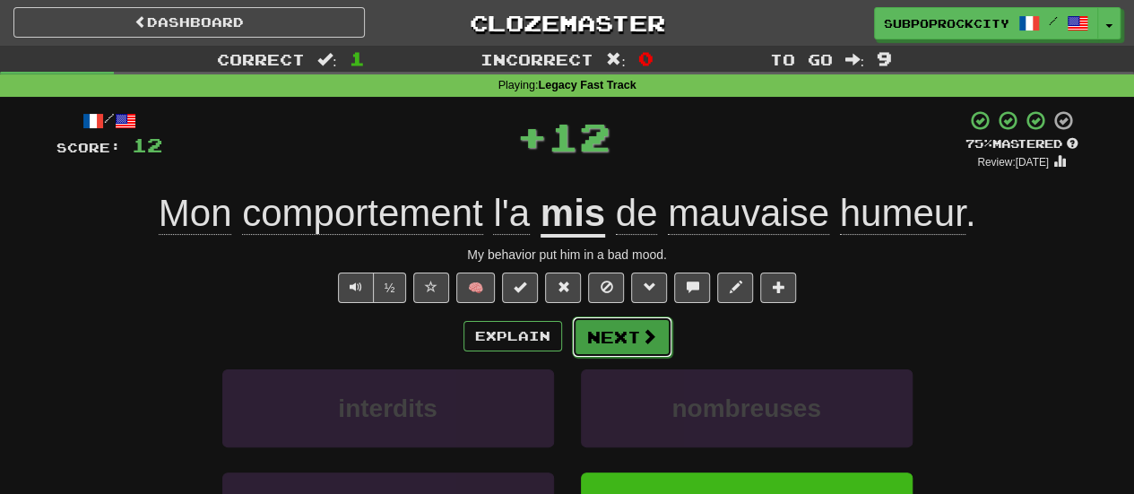
click at [605, 336] on button "Next" at bounding box center [622, 336] width 100 height 41
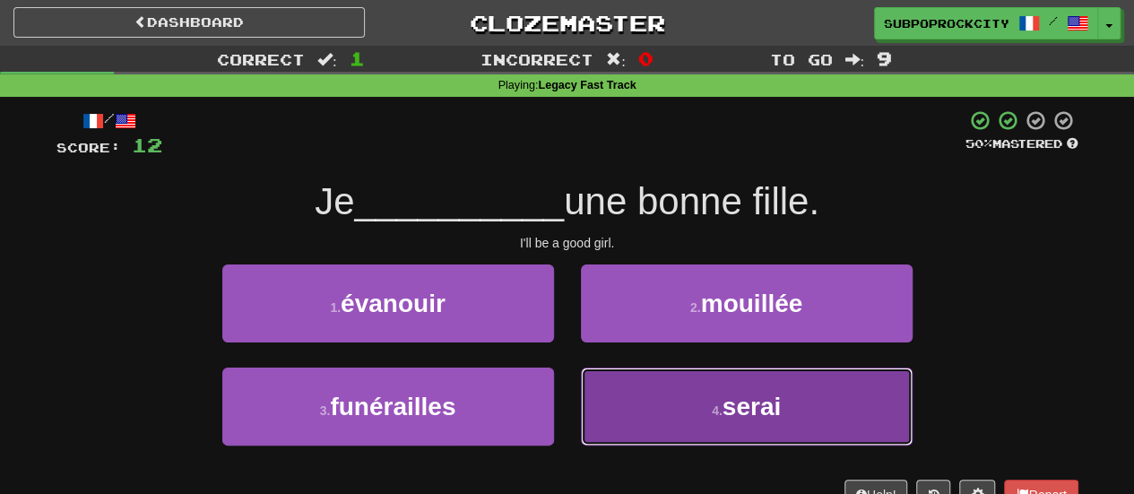
click at [615, 385] on button "4 . serai" at bounding box center [747, 407] width 332 height 78
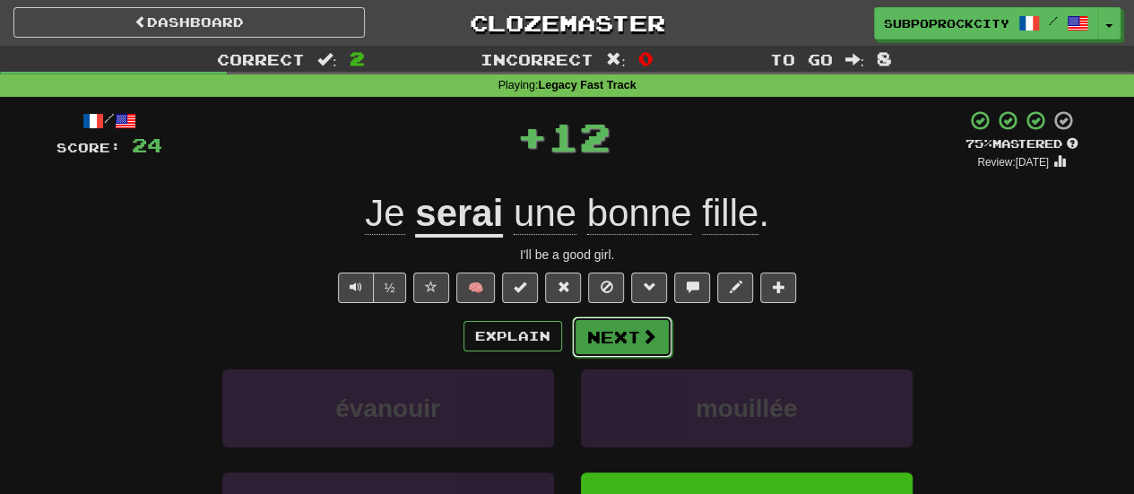
click at [604, 351] on button "Next" at bounding box center [622, 336] width 100 height 41
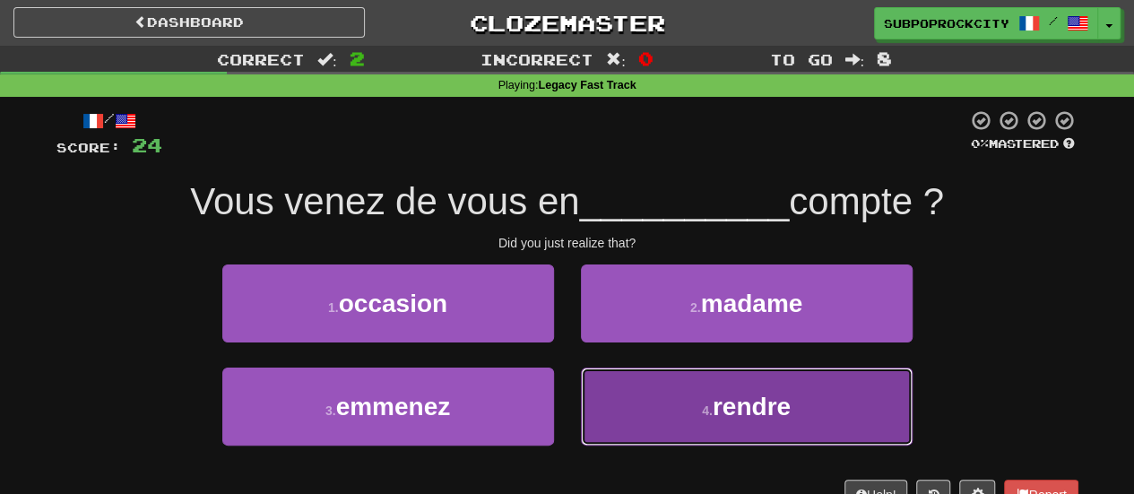
click at [671, 394] on button "4 . rendre" at bounding box center [747, 407] width 332 height 78
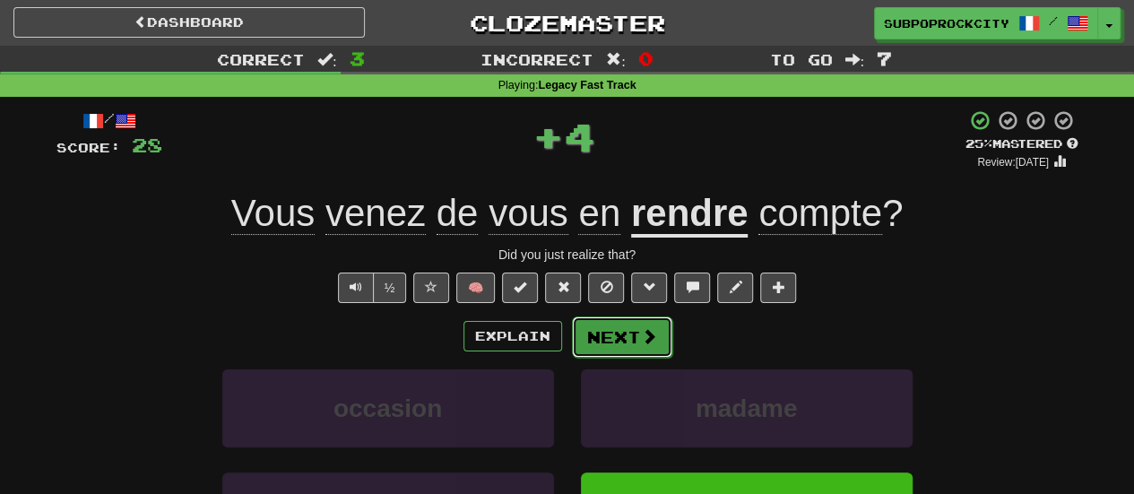
click at [624, 342] on button "Next" at bounding box center [622, 336] width 100 height 41
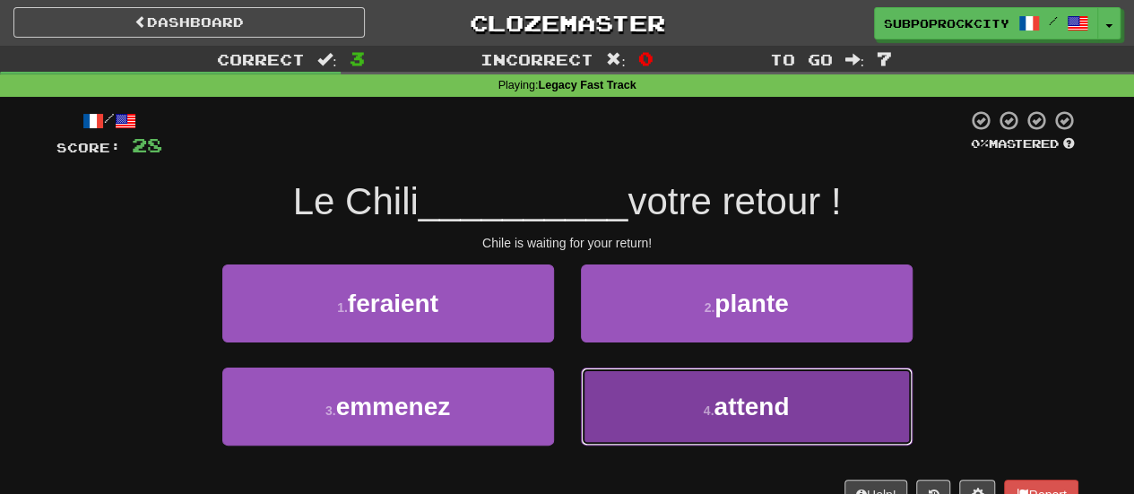
click at [622, 397] on button "4 . attend" at bounding box center [747, 407] width 332 height 78
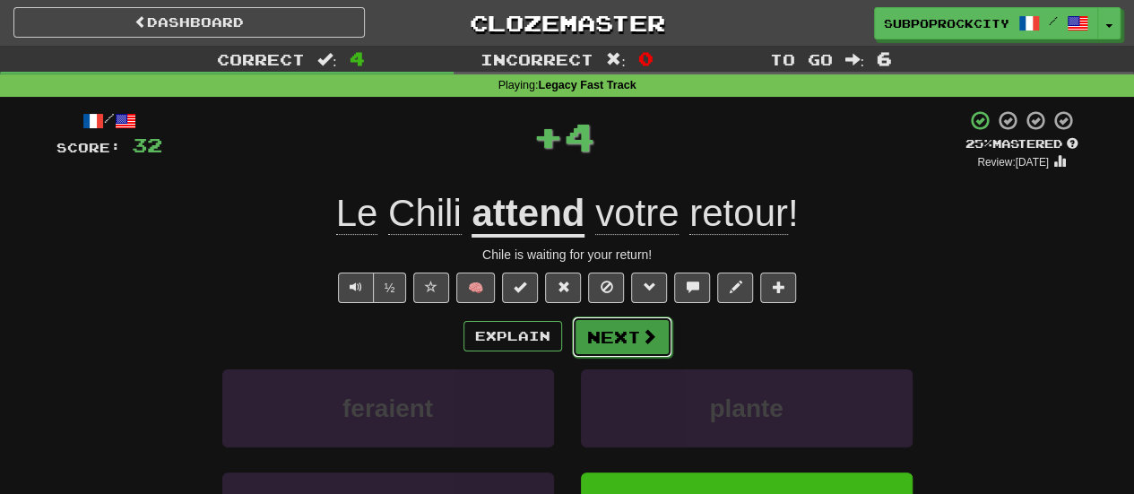
click at [601, 338] on button "Next" at bounding box center [622, 336] width 100 height 41
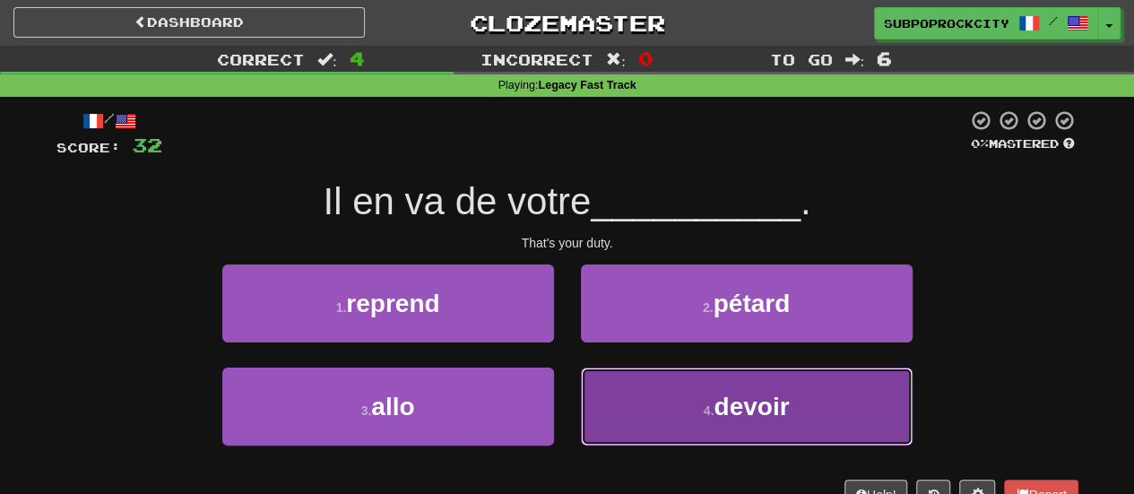
click at [606, 407] on button "4 . devoir" at bounding box center [747, 407] width 332 height 78
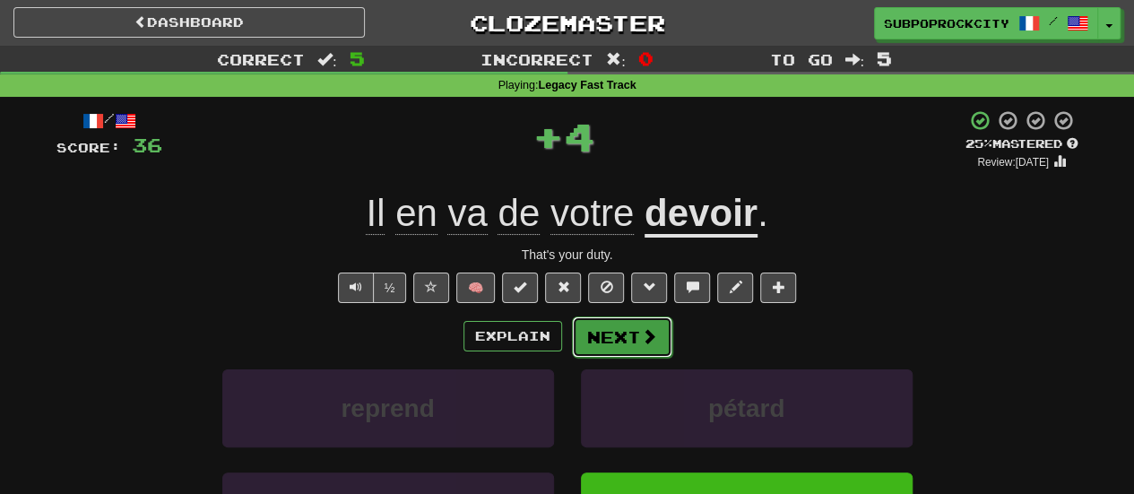
click at [613, 346] on button "Next" at bounding box center [622, 336] width 100 height 41
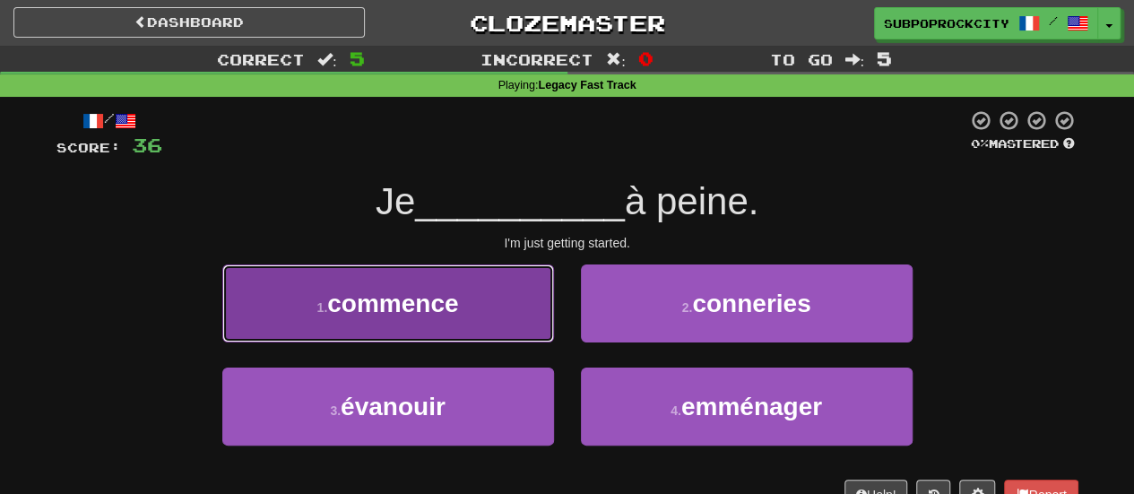
click at [507, 340] on button "1 . commence" at bounding box center [388, 303] width 332 height 78
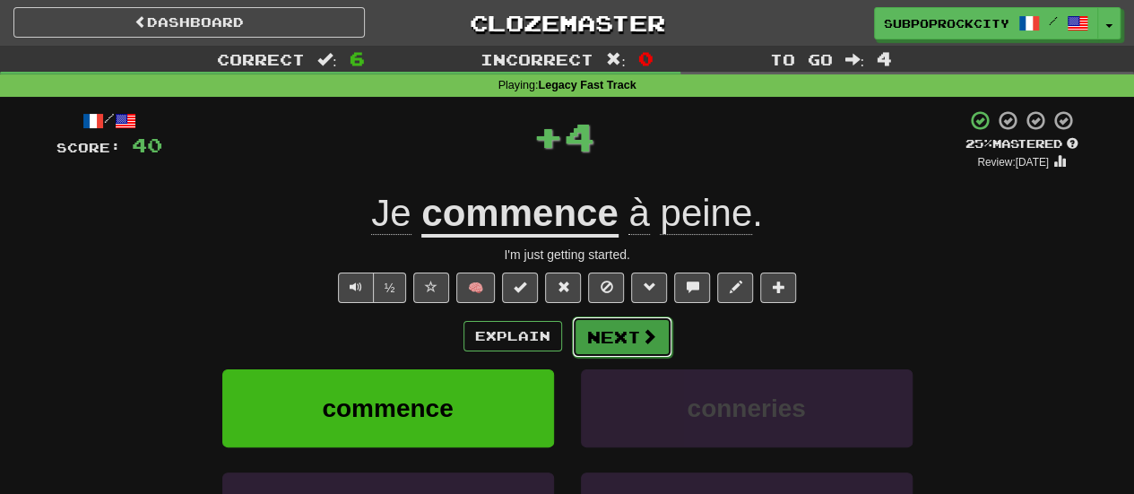
click at [626, 342] on button "Next" at bounding box center [622, 336] width 100 height 41
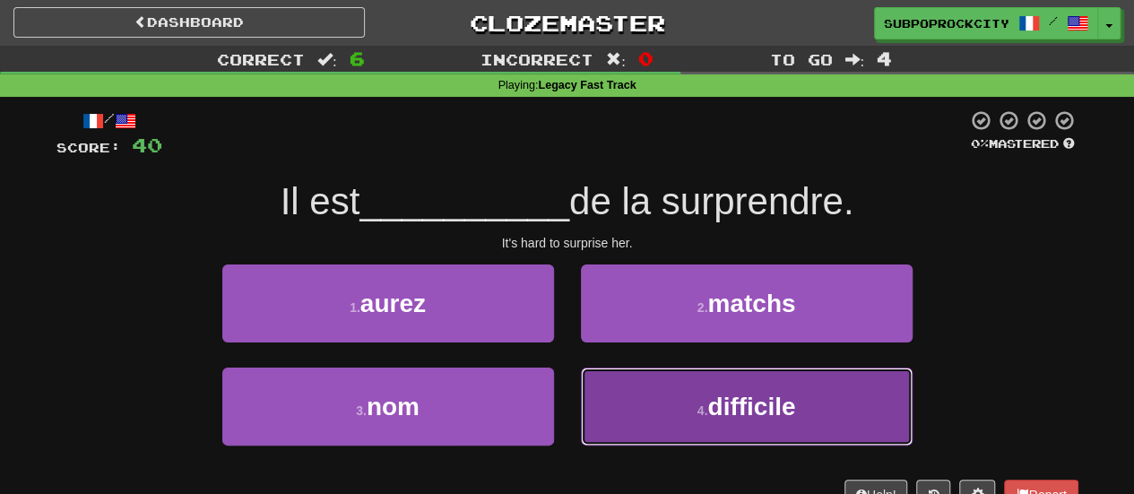
click at [627, 399] on button "4 . difficile" at bounding box center [747, 407] width 332 height 78
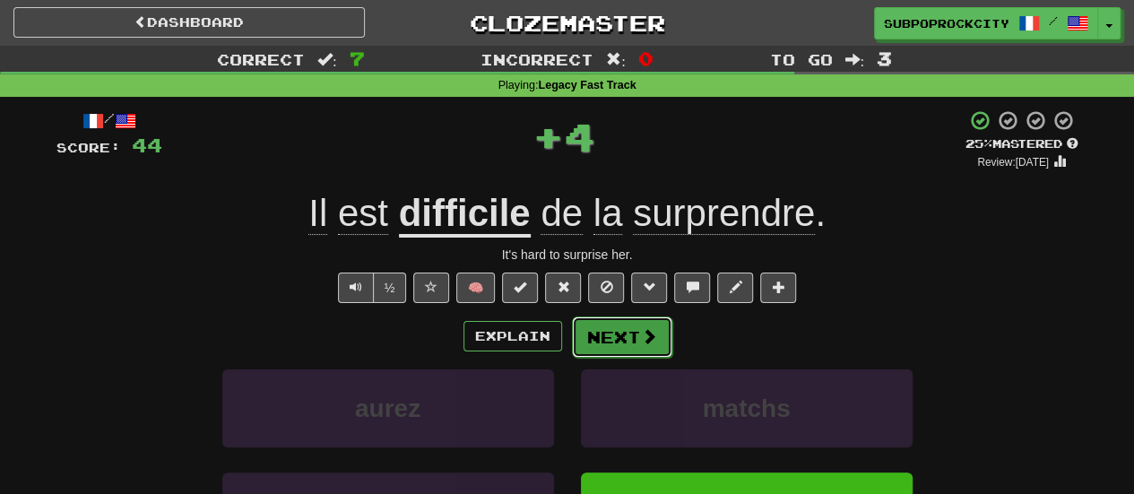
click at [625, 335] on button "Next" at bounding box center [622, 336] width 100 height 41
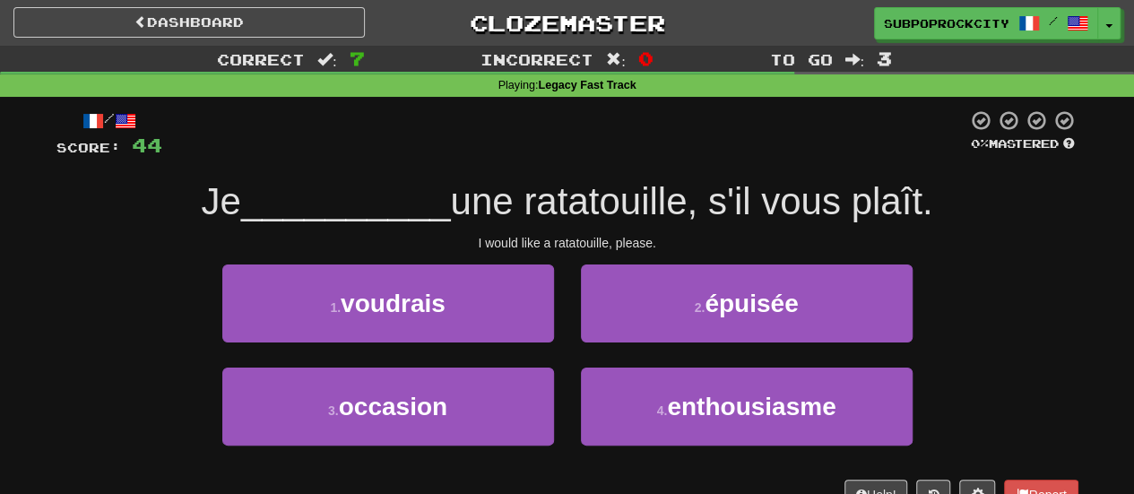
click at [528, 351] on div "1 . voudrais" at bounding box center [388, 315] width 359 height 103
click at [553, 328] on div "1 . voudrais" at bounding box center [388, 315] width 359 height 103
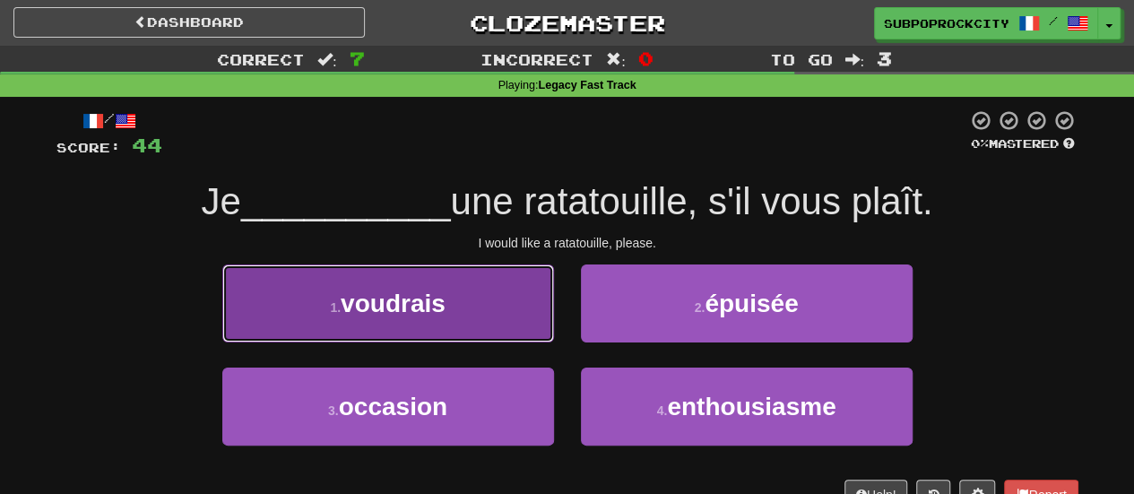
click at [547, 333] on button "1 . voudrais" at bounding box center [388, 303] width 332 height 78
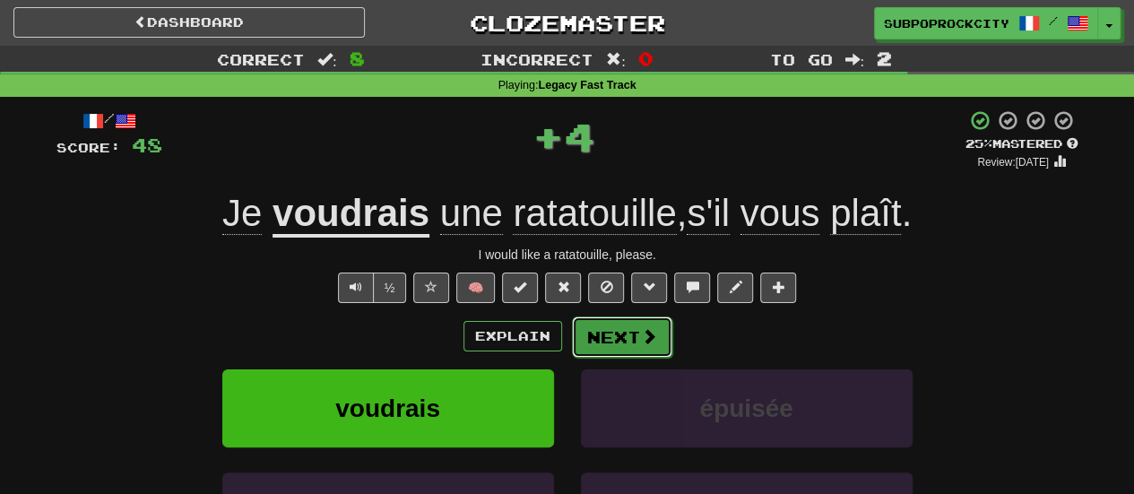
click at [617, 328] on button "Next" at bounding box center [622, 336] width 100 height 41
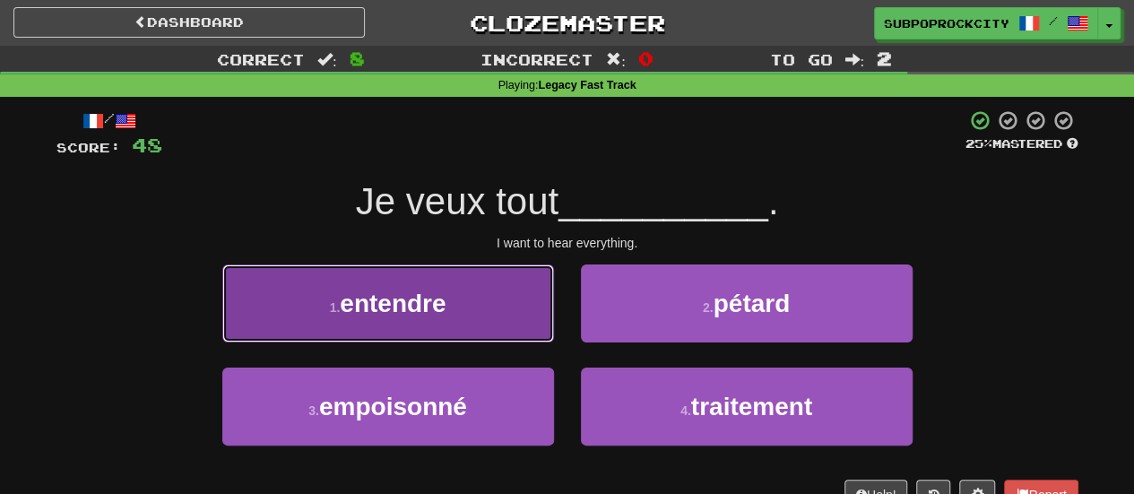
click at [505, 327] on button "1 . entendre" at bounding box center [388, 303] width 332 height 78
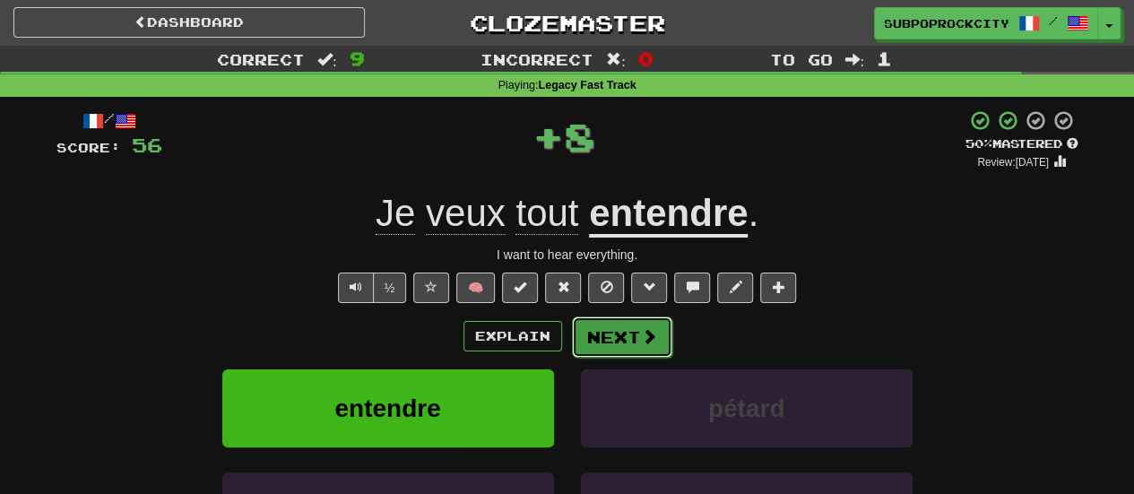
click at [619, 336] on button "Next" at bounding box center [622, 336] width 100 height 41
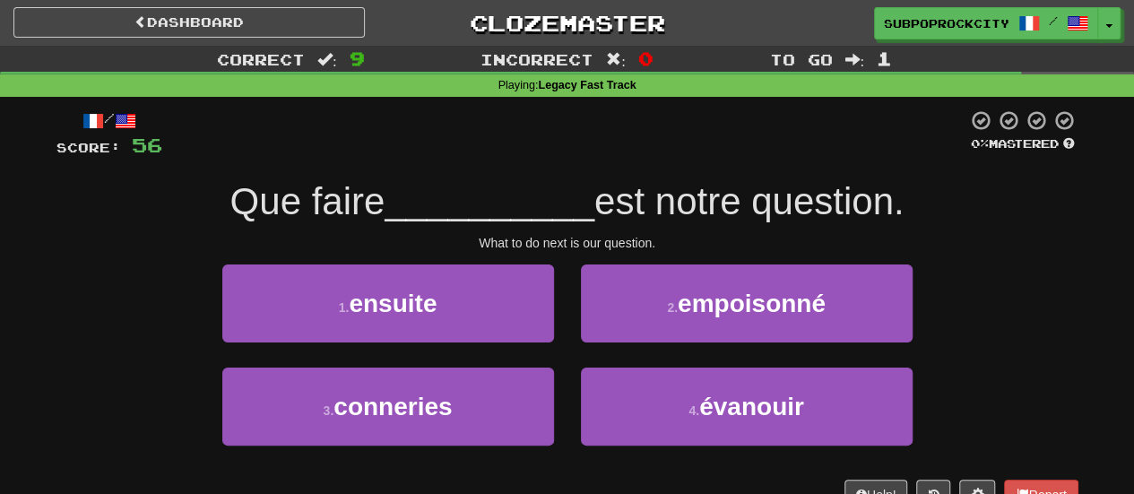
click at [515, 351] on div "1 . ensuite" at bounding box center [388, 315] width 359 height 103
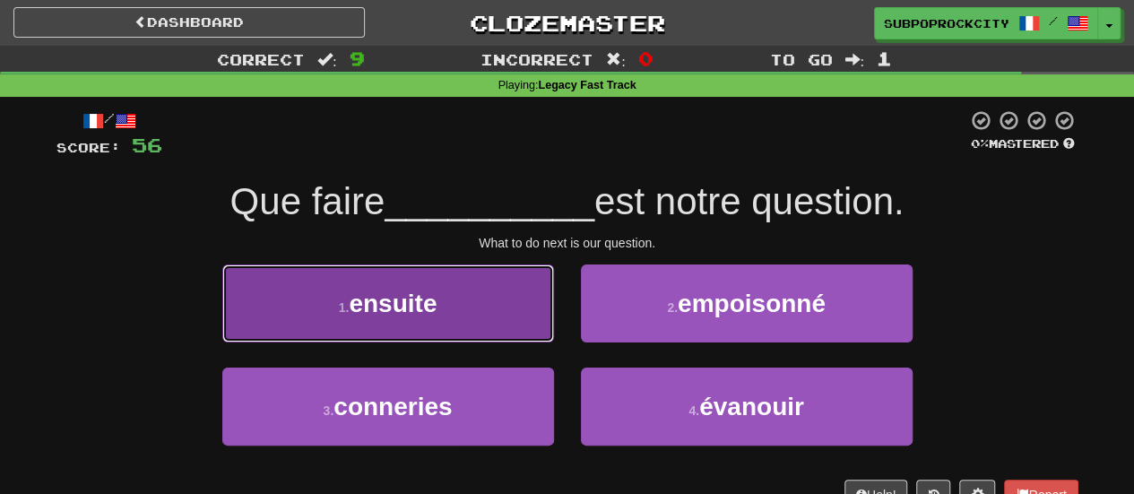
click at [533, 333] on button "1 . ensuite" at bounding box center [388, 303] width 332 height 78
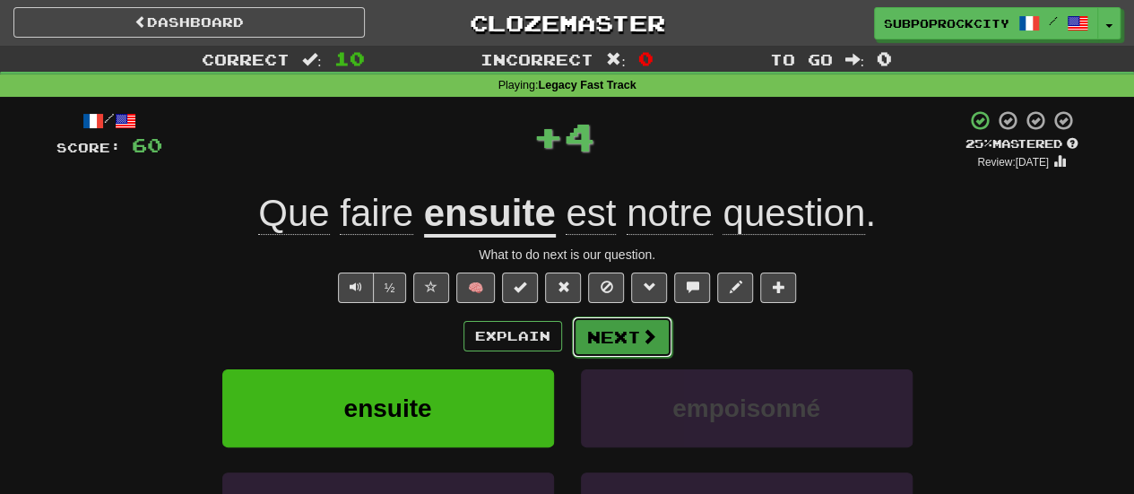
click at [629, 339] on button "Next" at bounding box center [622, 336] width 100 height 41
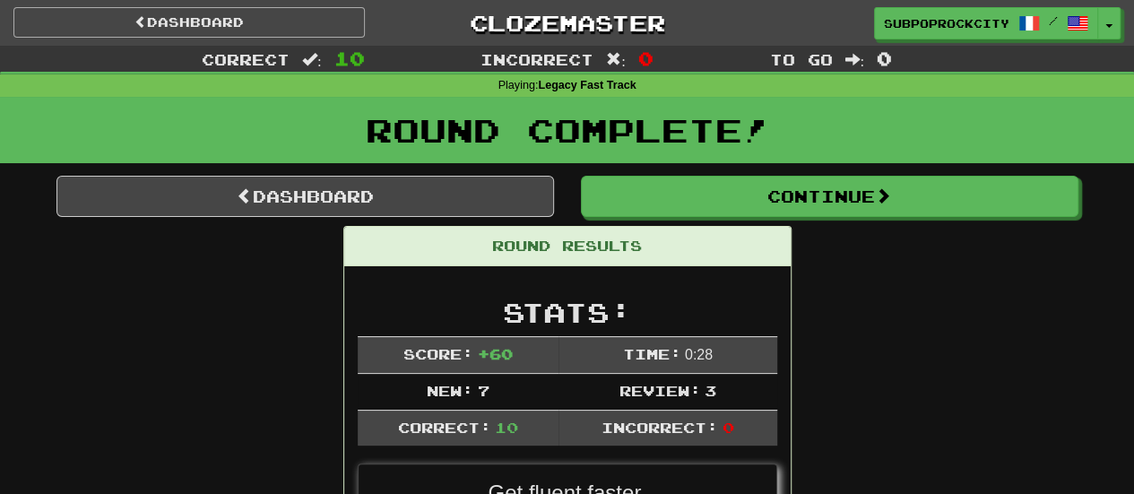
drag, startPoint x: 263, startPoint y: 42, endPoint x: 271, endPoint y: 36, distance: 10.2
click at [263, 41] on div "Dashboard Clozemaster subpoprockcity / Toggle Dropdown Dashboard Leaderboard Ac…" at bounding box center [566, 23] width 1107 height 46
click at [272, 33] on link "Dashboard" at bounding box center [188, 22] width 351 height 30
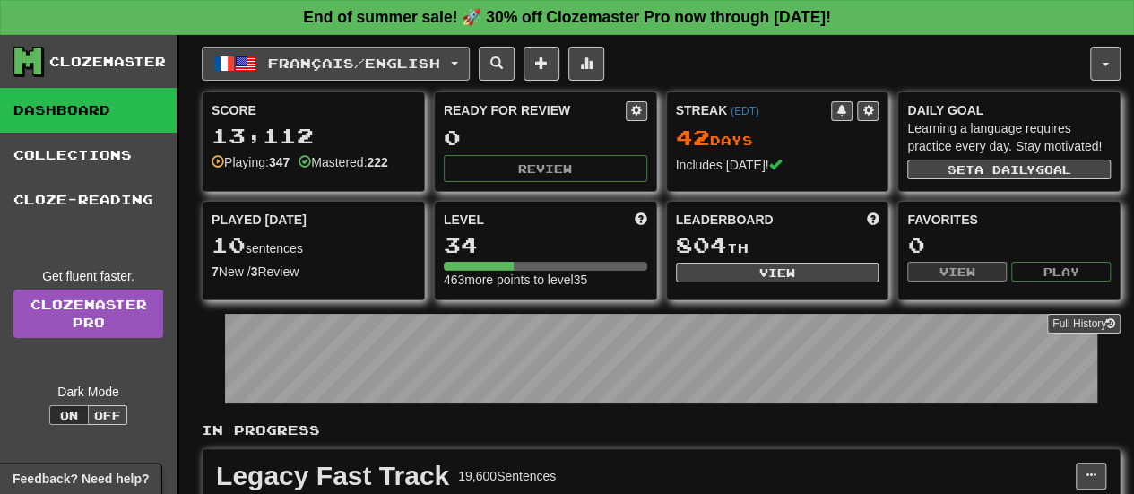
click at [314, 65] on span "Français / English" at bounding box center [354, 63] width 172 height 15
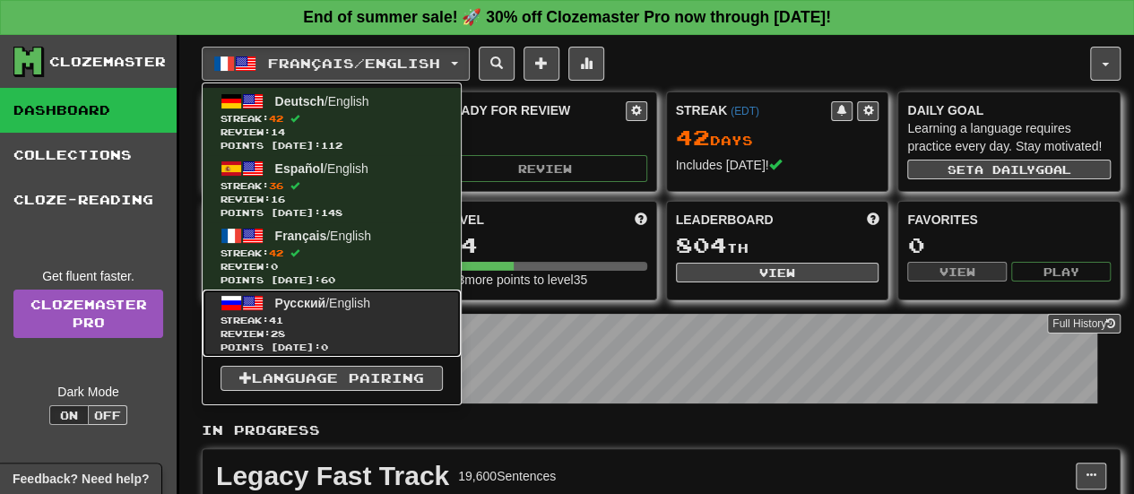
click at [374, 321] on span "Streak: 41" at bounding box center [332, 320] width 222 height 13
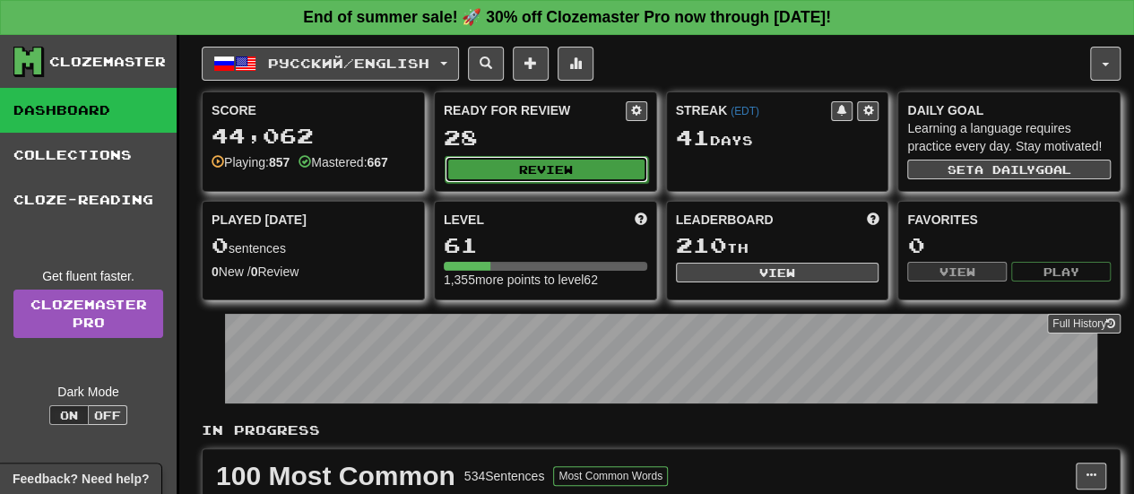
click at [556, 168] on button "Review" at bounding box center [547, 169] width 204 height 27
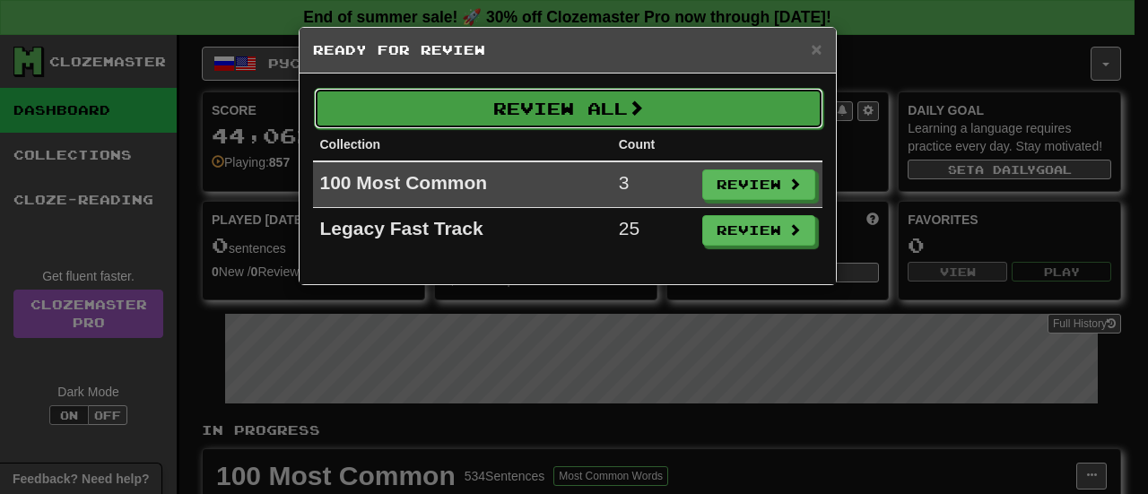
click at [583, 117] on button "Review All" at bounding box center [568, 108] width 509 height 41
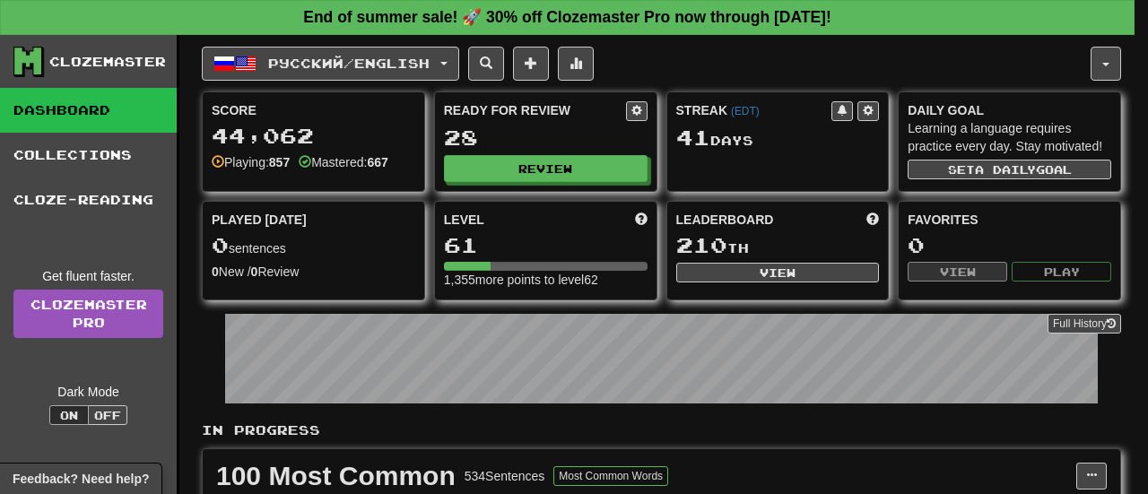
select select "**"
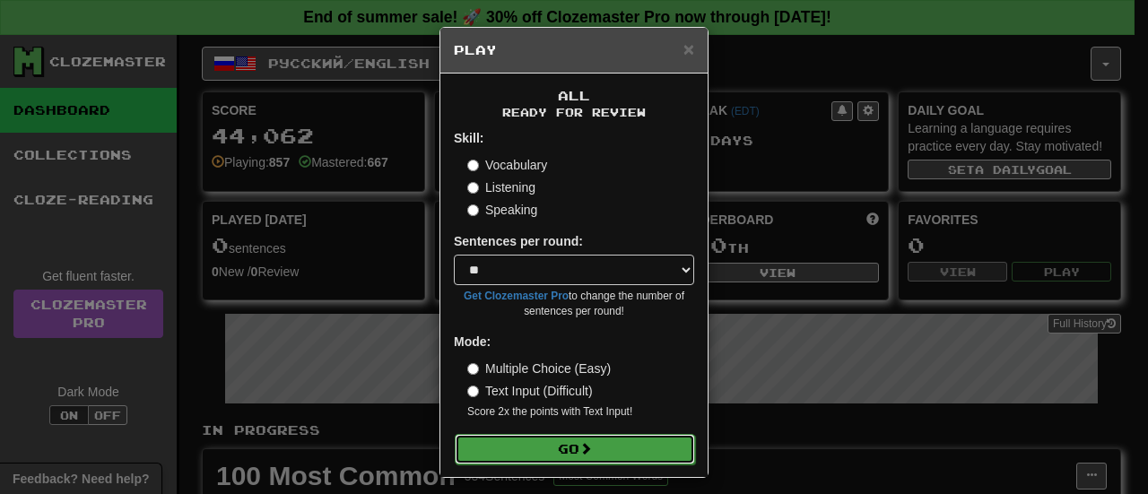
click at [596, 448] on button "Go" at bounding box center [575, 449] width 240 height 30
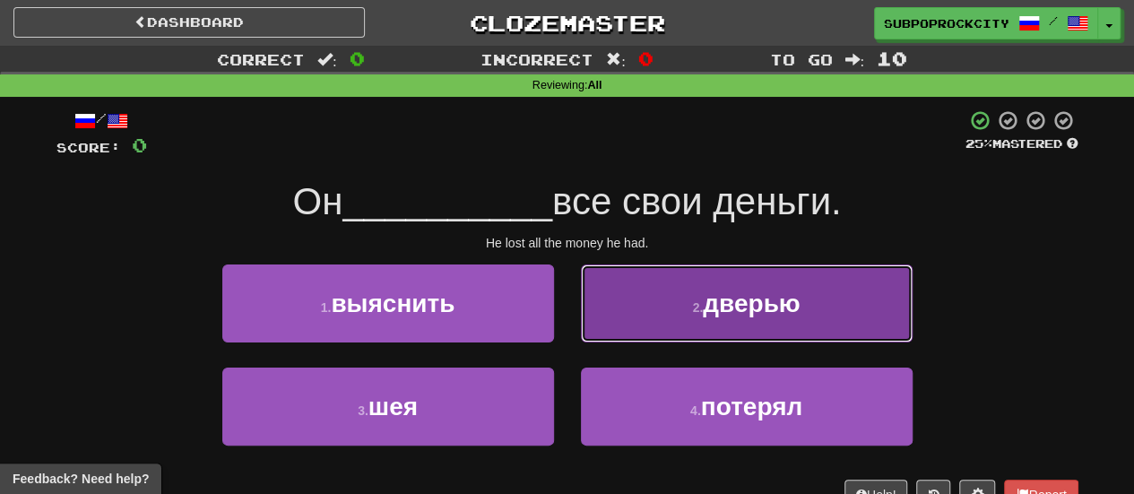
click at [611, 309] on button "2 . дверью" at bounding box center [747, 303] width 332 height 78
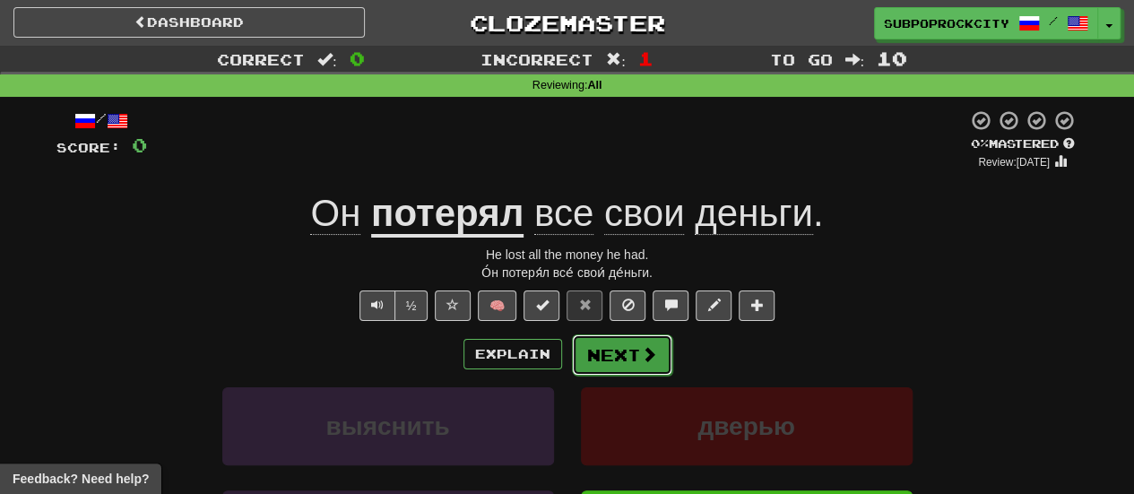
click at [595, 351] on button "Next" at bounding box center [622, 354] width 100 height 41
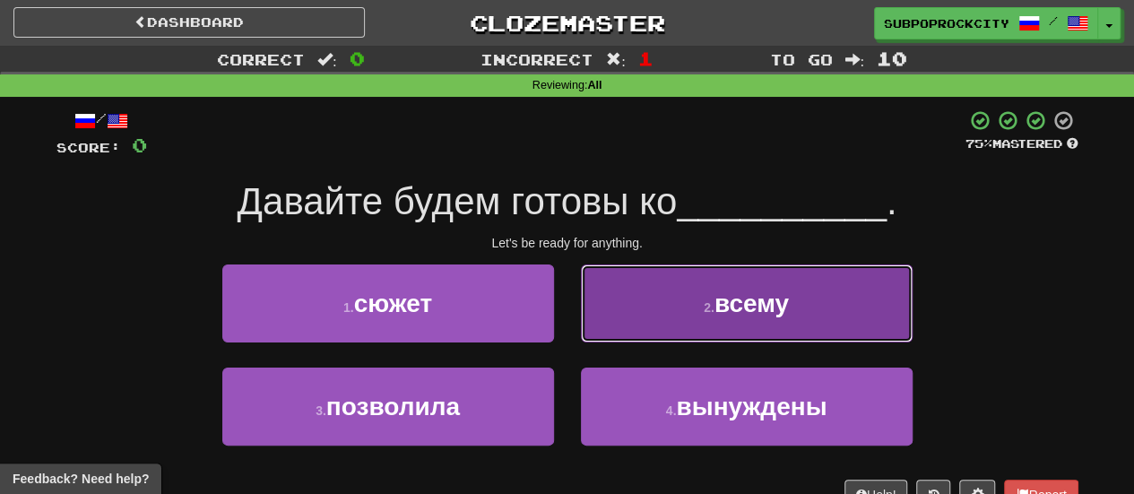
click at [619, 333] on button "2 . всему" at bounding box center [747, 303] width 332 height 78
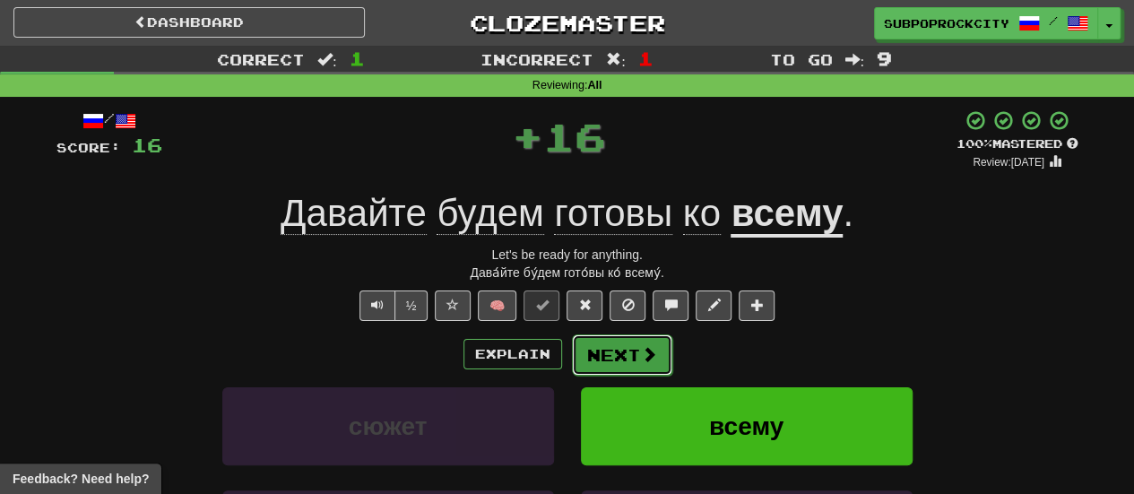
click at [649, 346] on span at bounding box center [649, 354] width 16 height 16
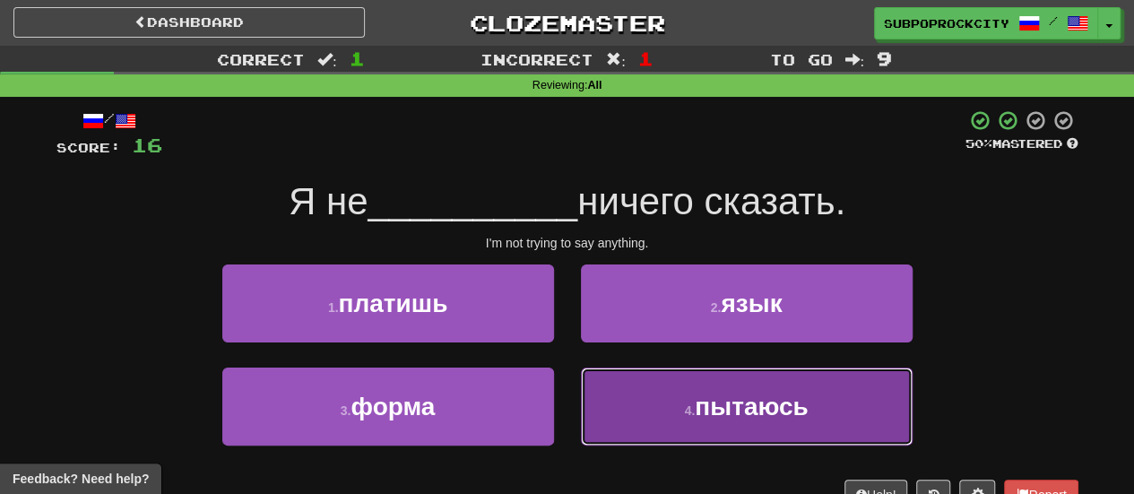
click at [619, 409] on button "4 . пытаюсь" at bounding box center [747, 407] width 332 height 78
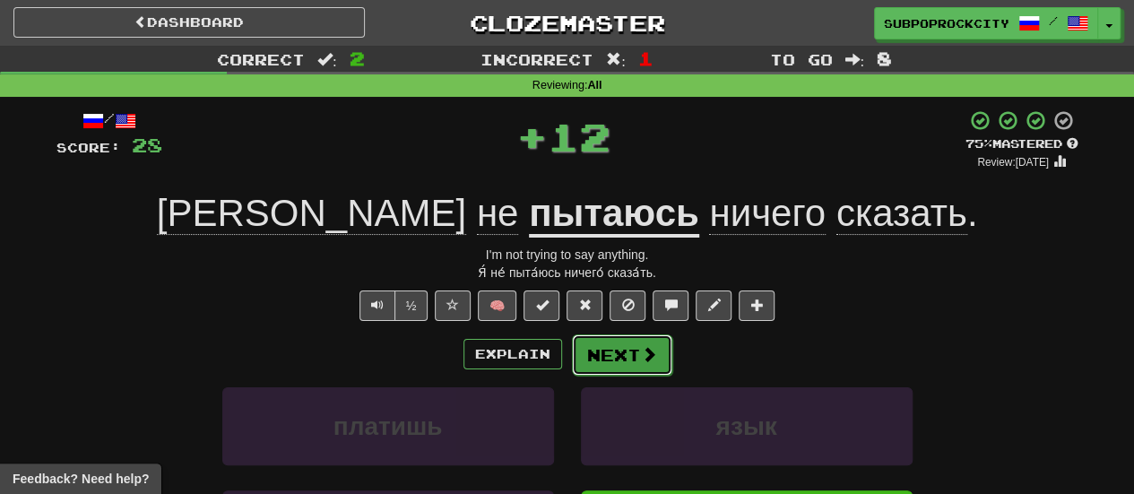
click at [631, 351] on button "Next" at bounding box center [622, 354] width 100 height 41
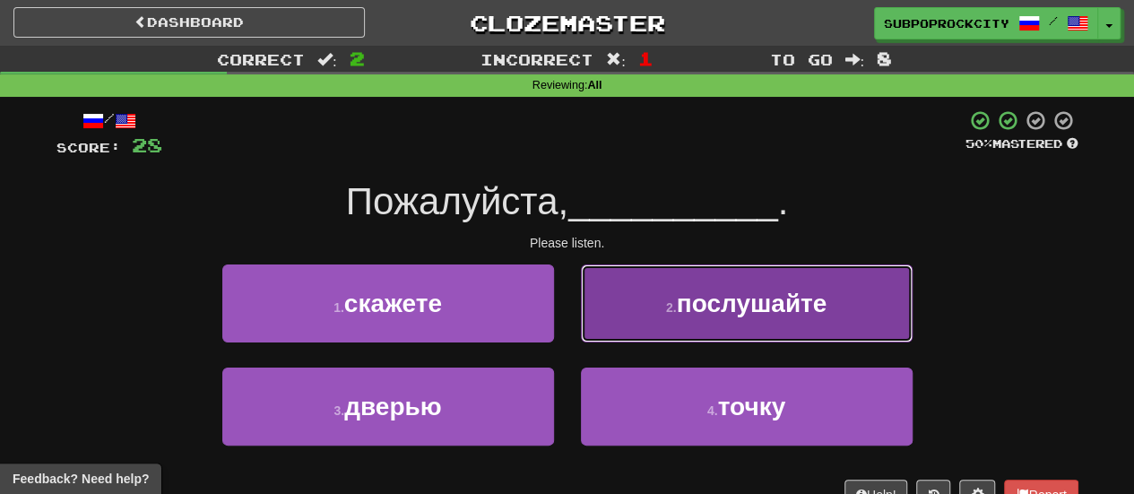
click at [614, 325] on button "2 . послушайте" at bounding box center [747, 303] width 332 height 78
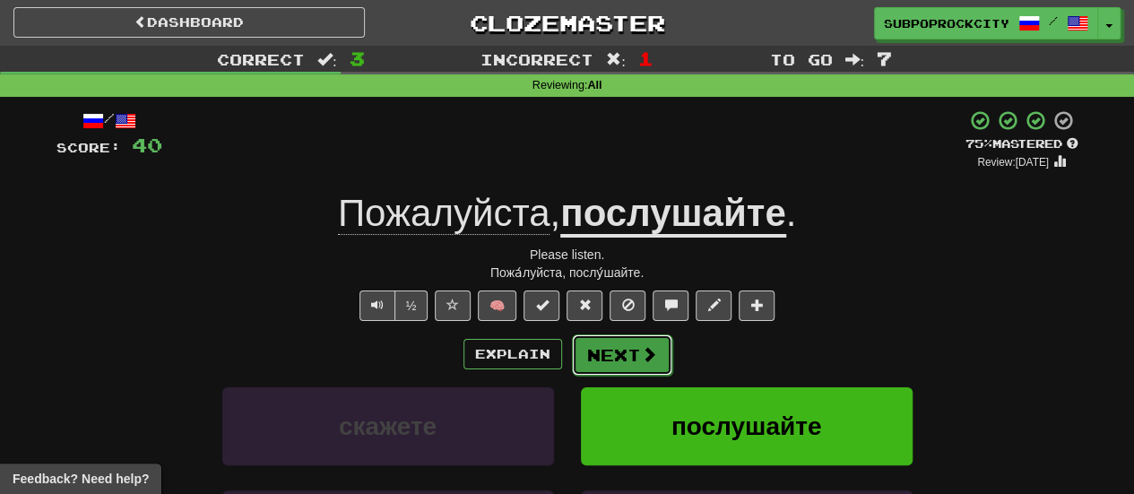
click at [608, 361] on button "Next" at bounding box center [622, 354] width 100 height 41
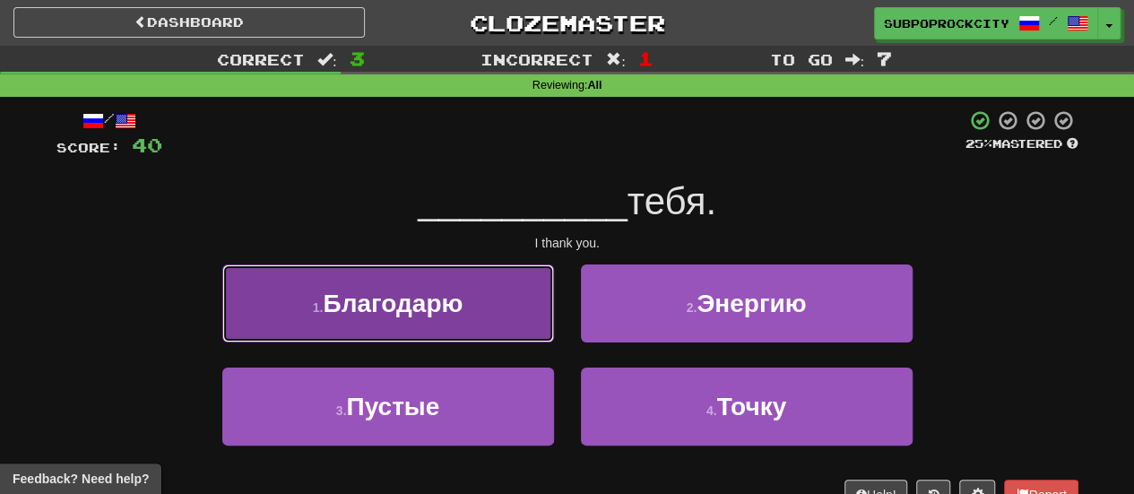
click at [470, 327] on button "1 . Благодарю" at bounding box center [388, 303] width 332 height 78
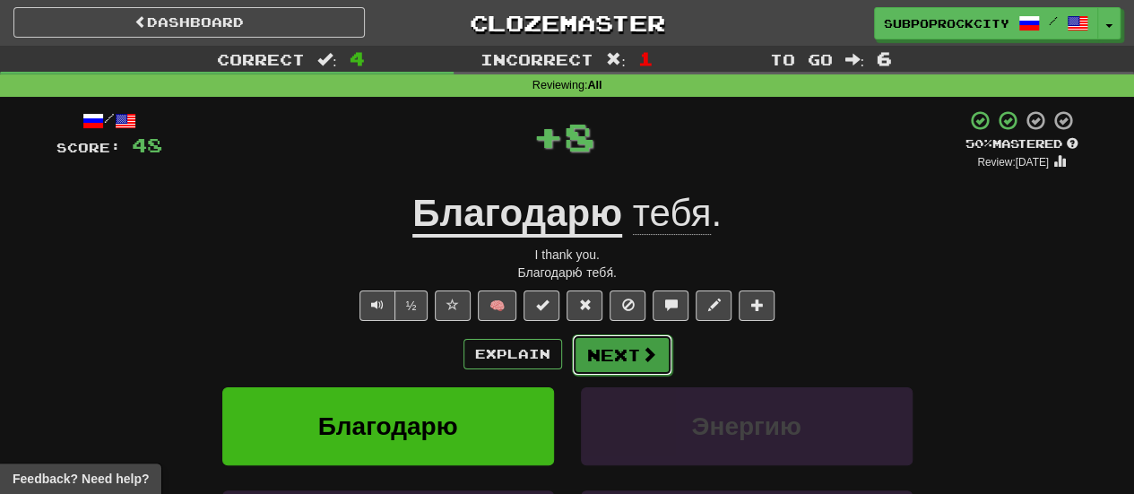
click at [576, 345] on button "Next" at bounding box center [622, 354] width 100 height 41
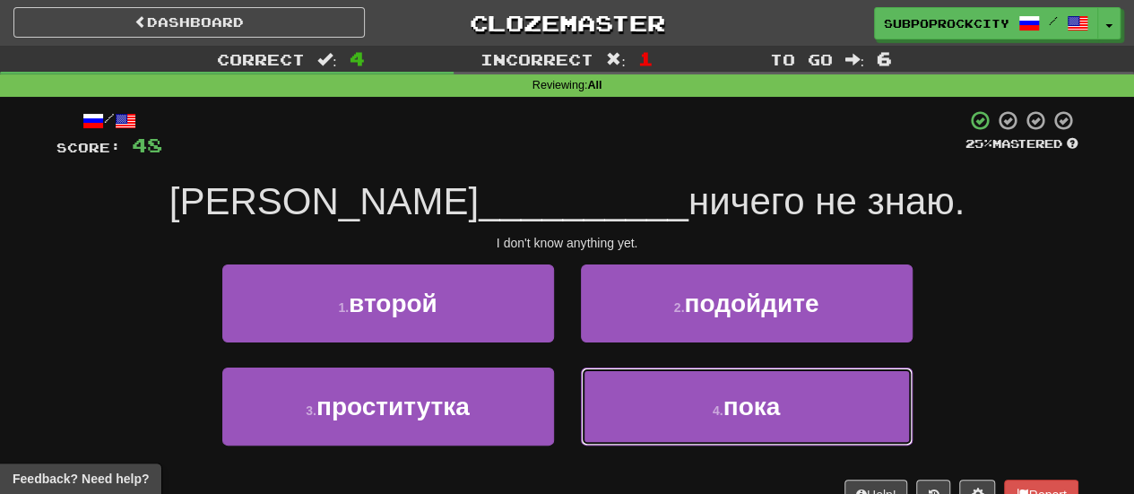
click at [617, 385] on button "4 . пока" at bounding box center [747, 407] width 332 height 78
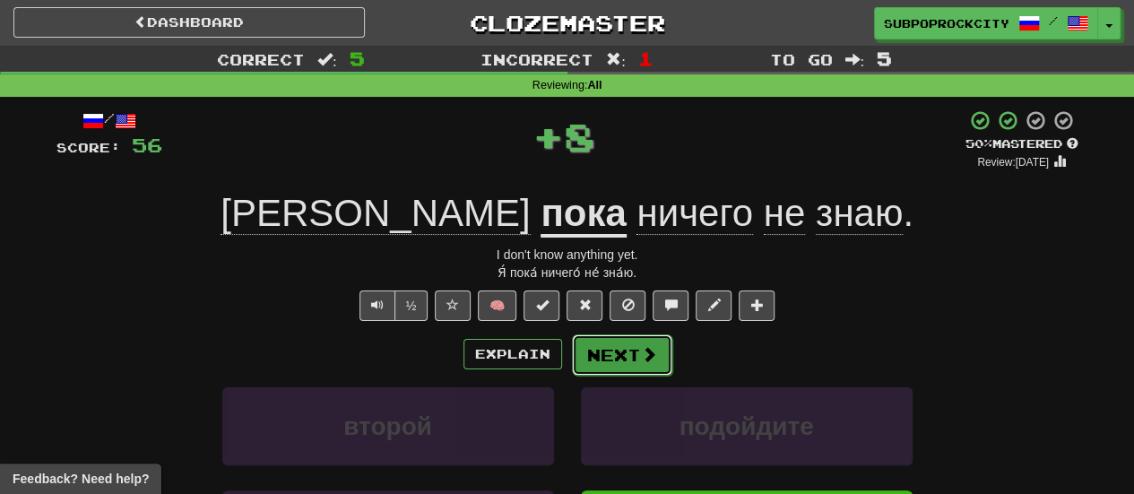
click at [600, 351] on button "Next" at bounding box center [622, 354] width 100 height 41
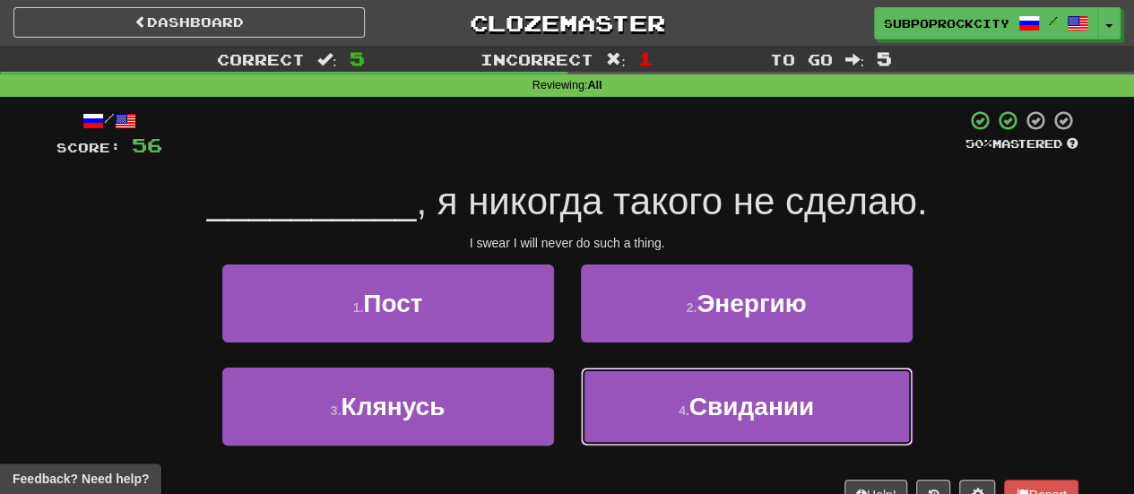
drag, startPoint x: 700, startPoint y: 448, endPoint x: 850, endPoint y: 513, distance: 163.0
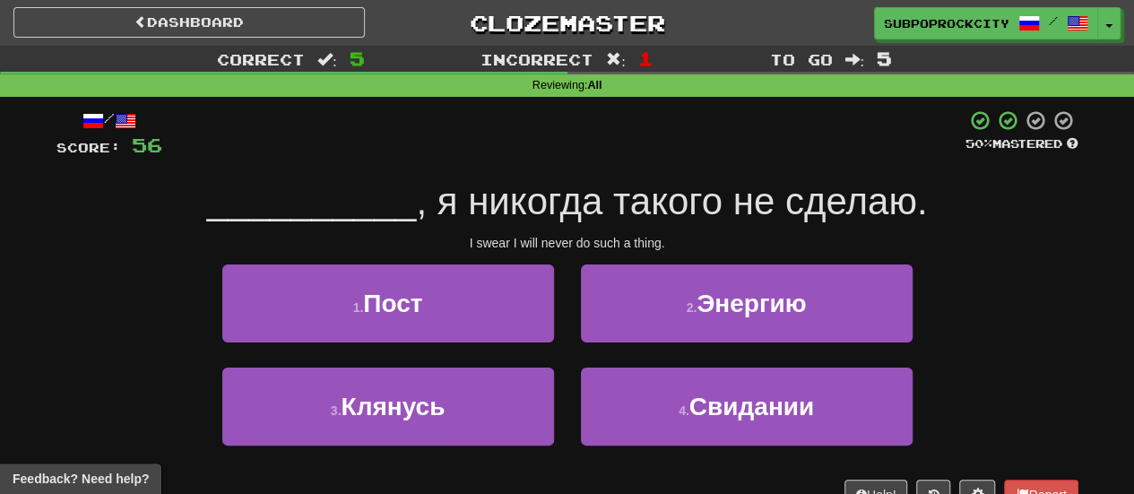
click at [645, 354] on div "2 . Энергию" at bounding box center [746, 315] width 359 height 103
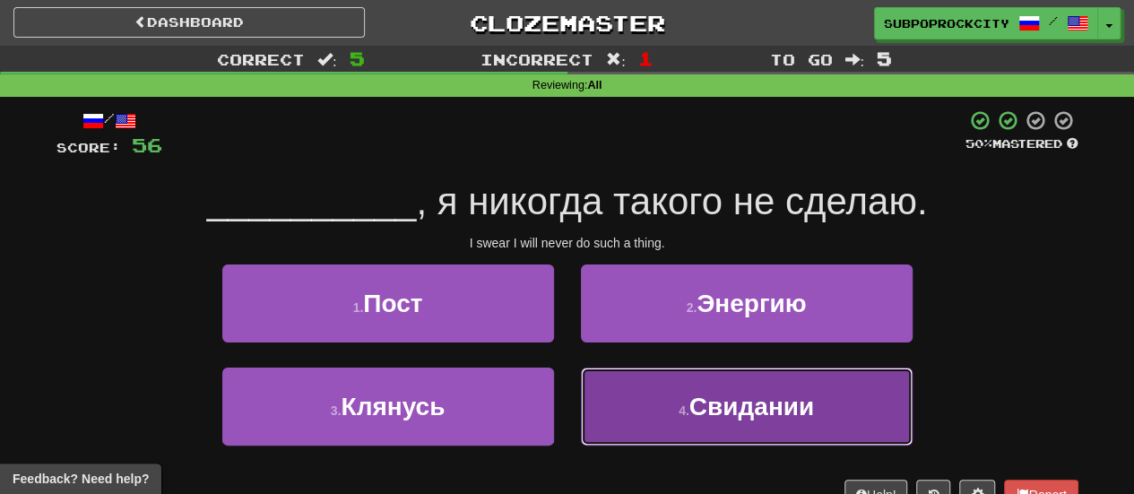
click at [653, 407] on button "4 . Свидании" at bounding box center [747, 407] width 332 height 78
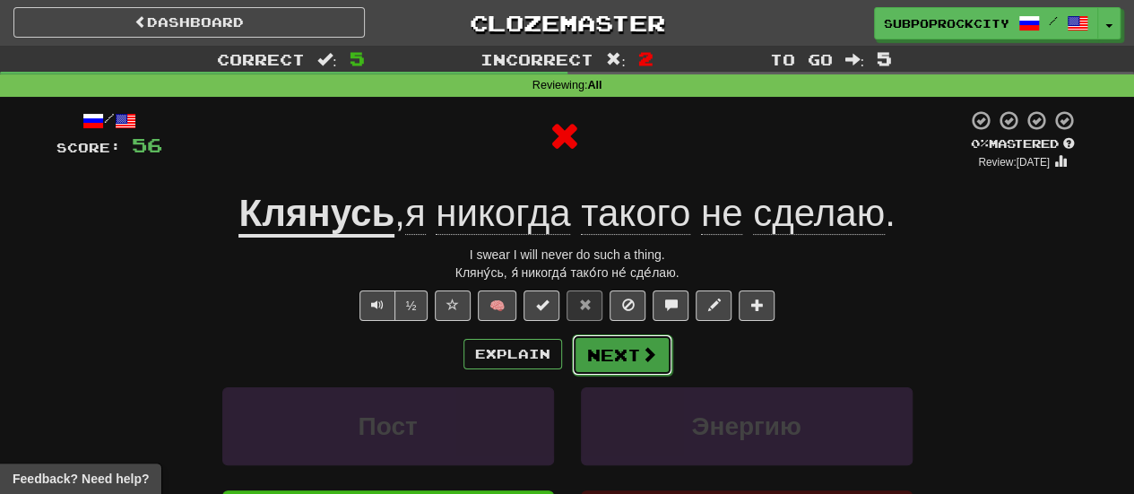
click at [628, 368] on button "Next" at bounding box center [622, 354] width 100 height 41
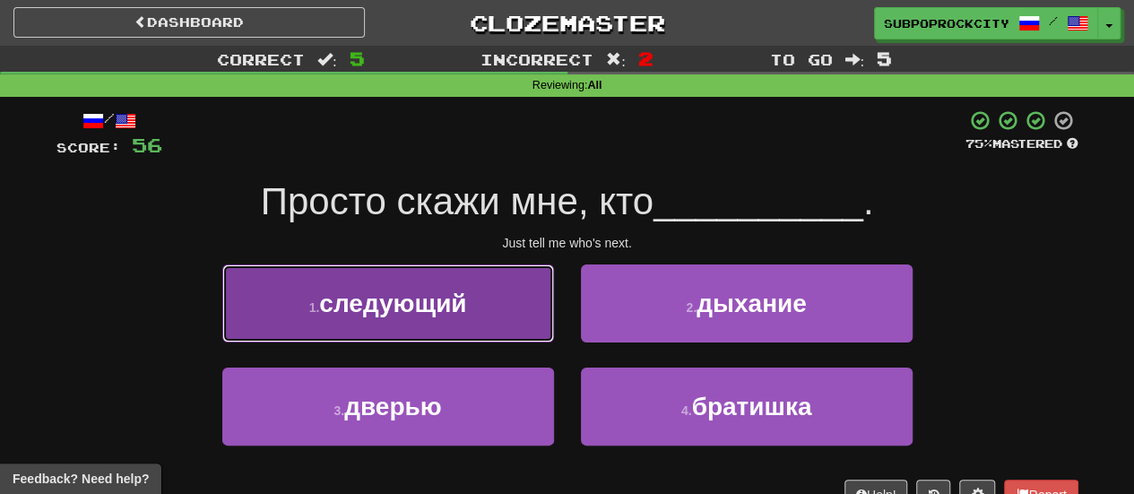
click at [495, 329] on button "1 . следующий" at bounding box center [388, 303] width 332 height 78
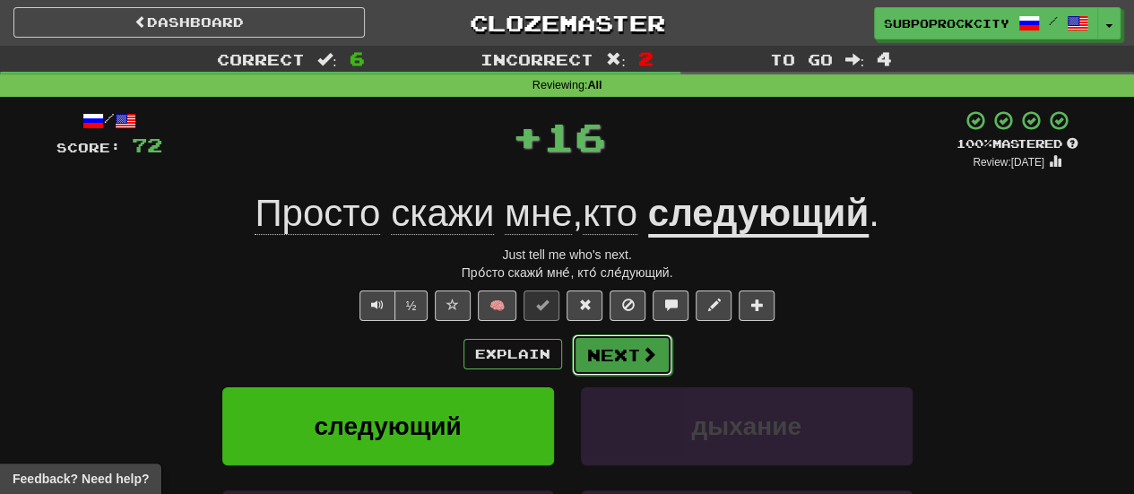
click at [651, 356] on span at bounding box center [649, 354] width 16 height 16
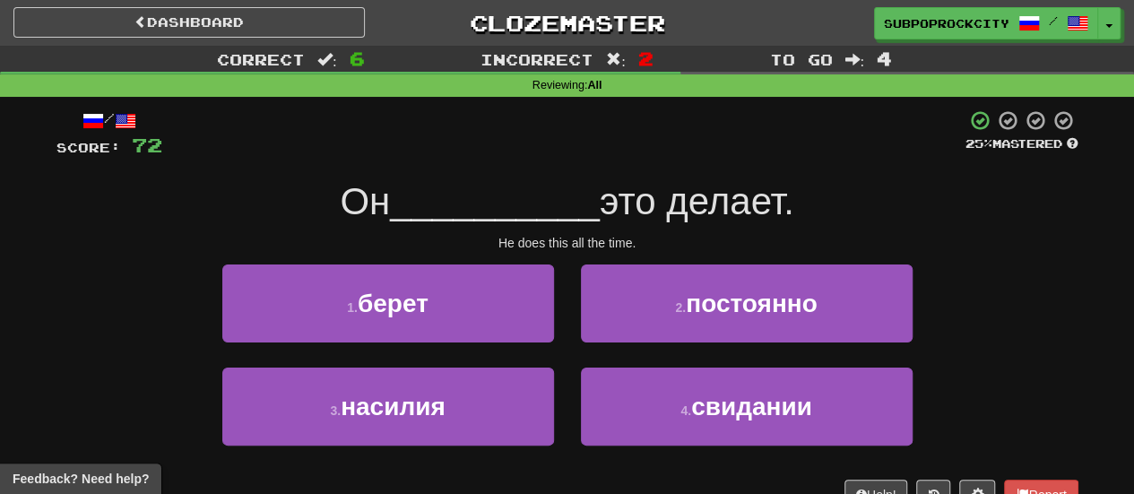
drag, startPoint x: 642, startPoint y: 356, endPoint x: 488, endPoint y: 244, distance: 190.6
click at [489, 244] on div "He does this all the time." at bounding box center [567, 243] width 1022 height 18
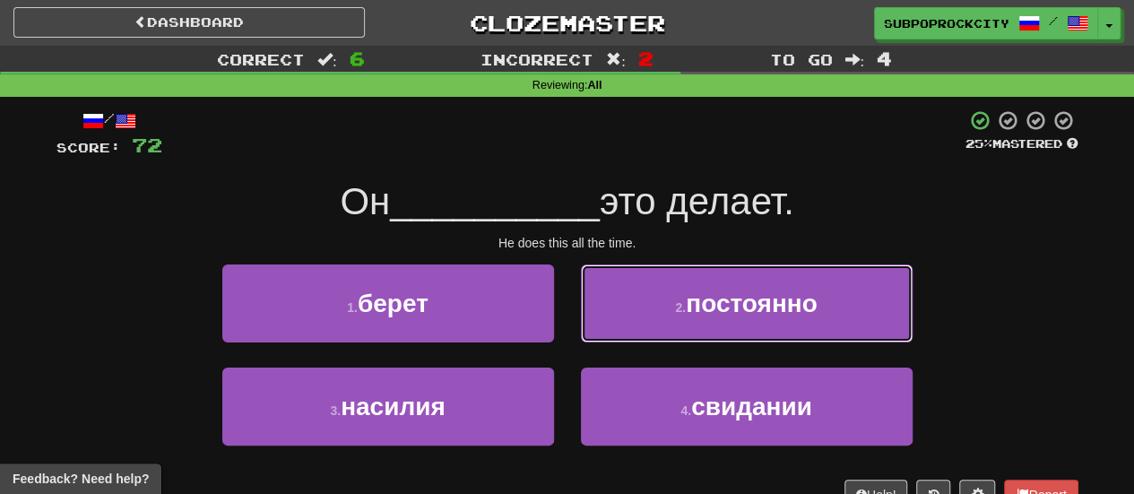
click at [610, 289] on button "2 . постоянно" at bounding box center [747, 303] width 332 height 78
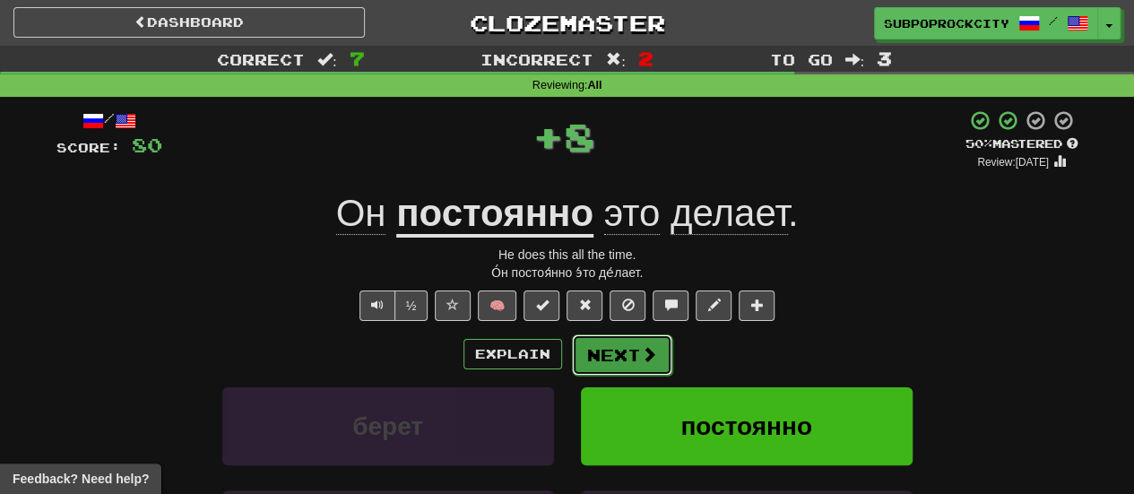
click at [609, 360] on button "Next" at bounding box center [622, 354] width 100 height 41
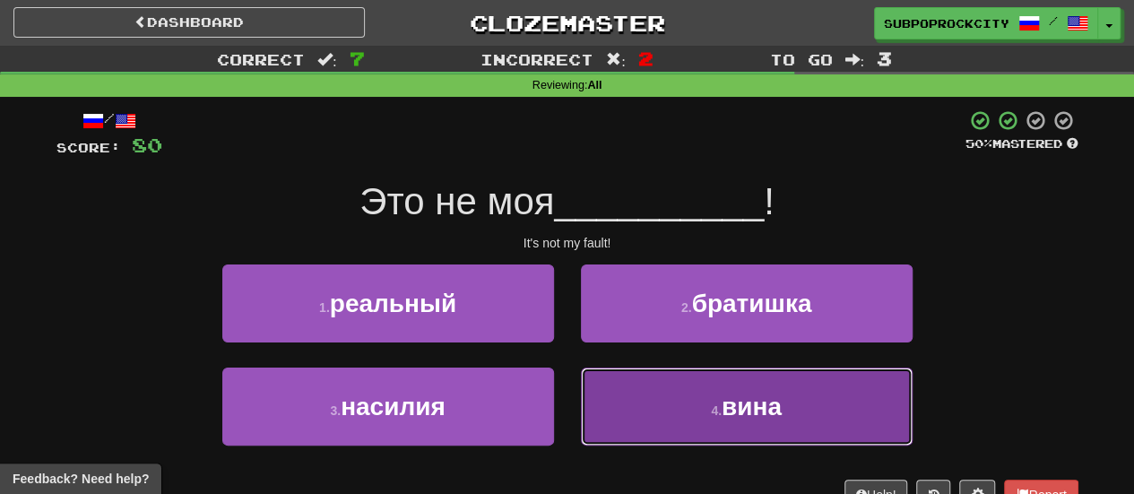
click at [669, 377] on button "4 . вина" at bounding box center [747, 407] width 332 height 78
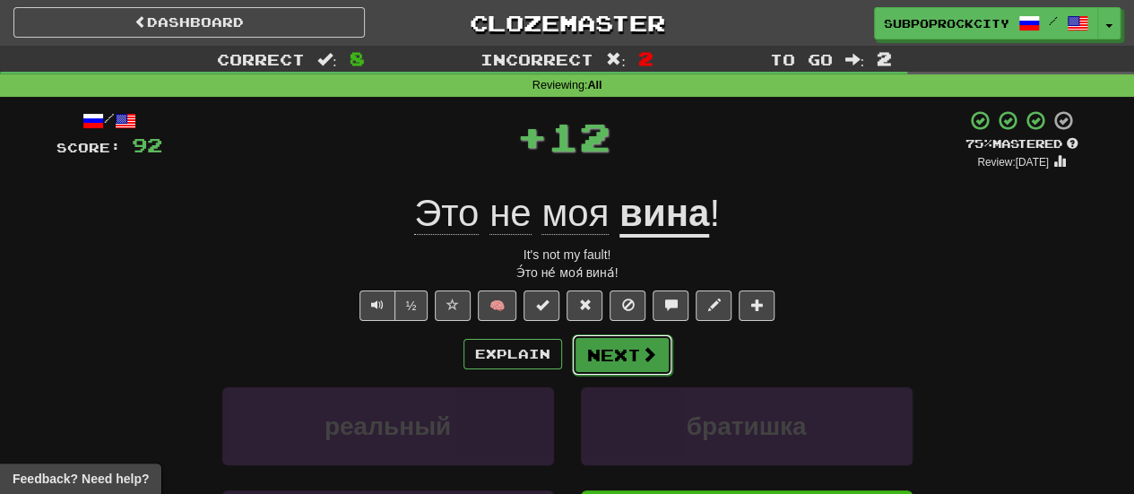
click at [619, 353] on button "Next" at bounding box center [622, 354] width 100 height 41
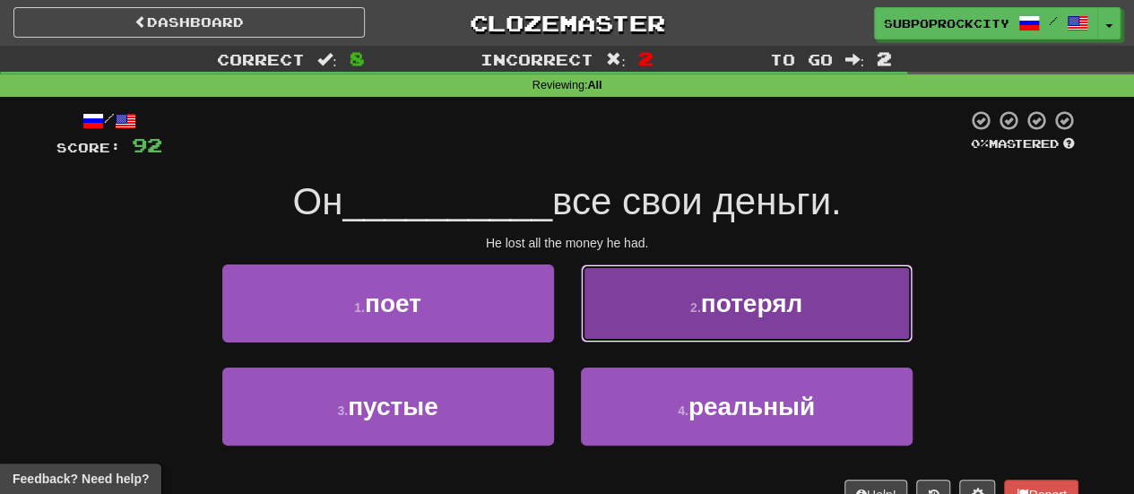
click at [637, 336] on button "2 . потерял" at bounding box center [747, 303] width 332 height 78
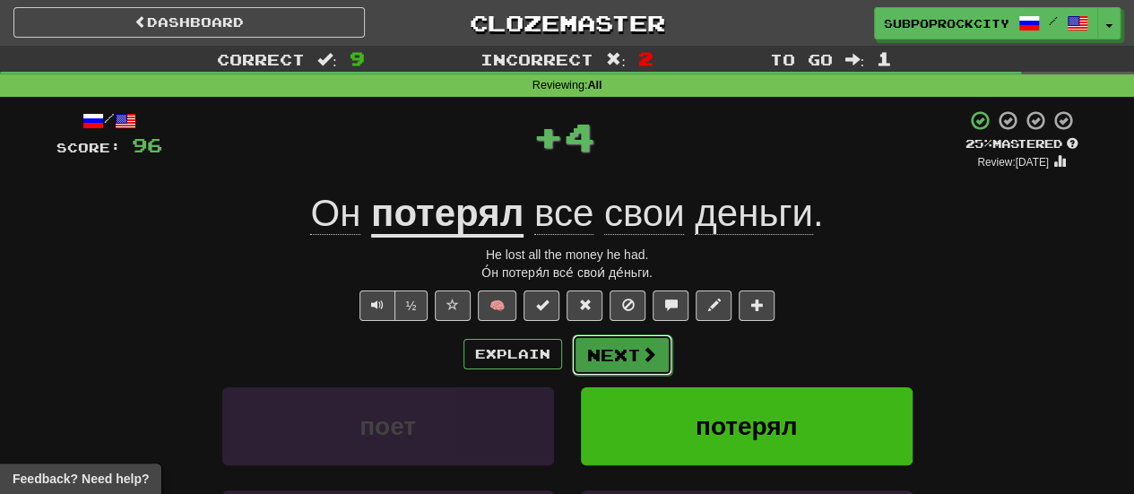
click at [604, 364] on button "Next" at bounding box center [622, 354] width 100 height 41
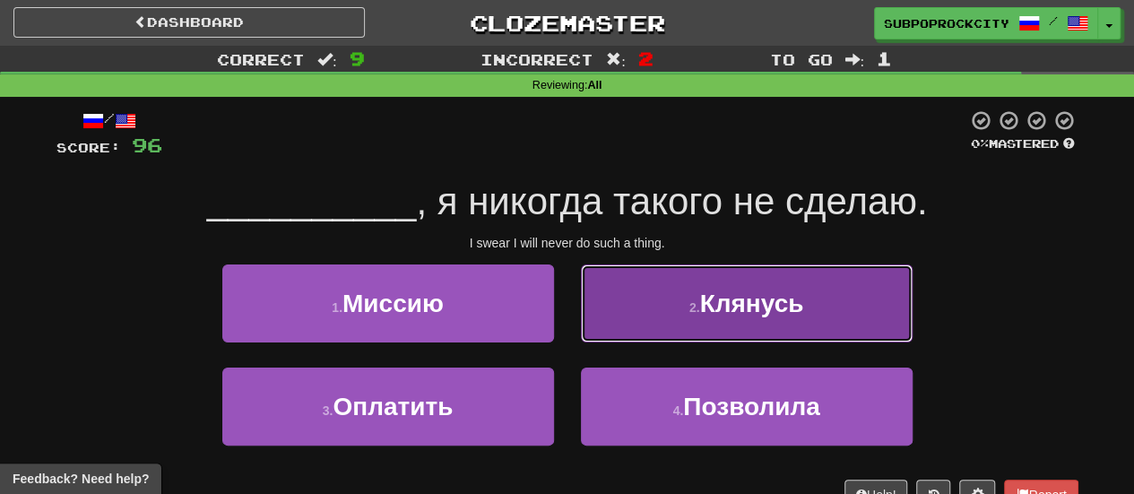
click at [611, 327] on button "2 . Клянусь" at bounding box center [747, 303] width 332 height 78
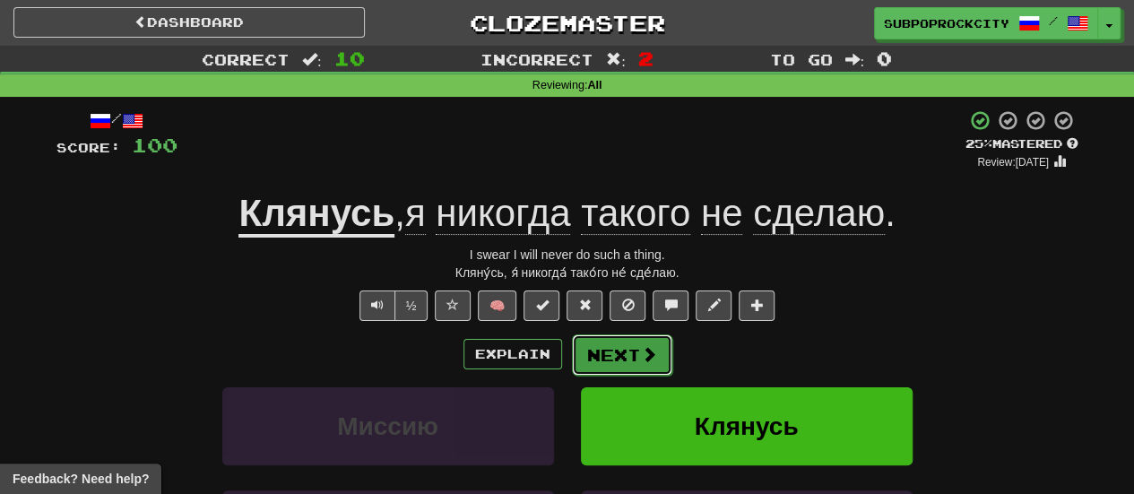
click at [598, 353] on button "Next" at bounding box center [622, 354] width 100 height 41
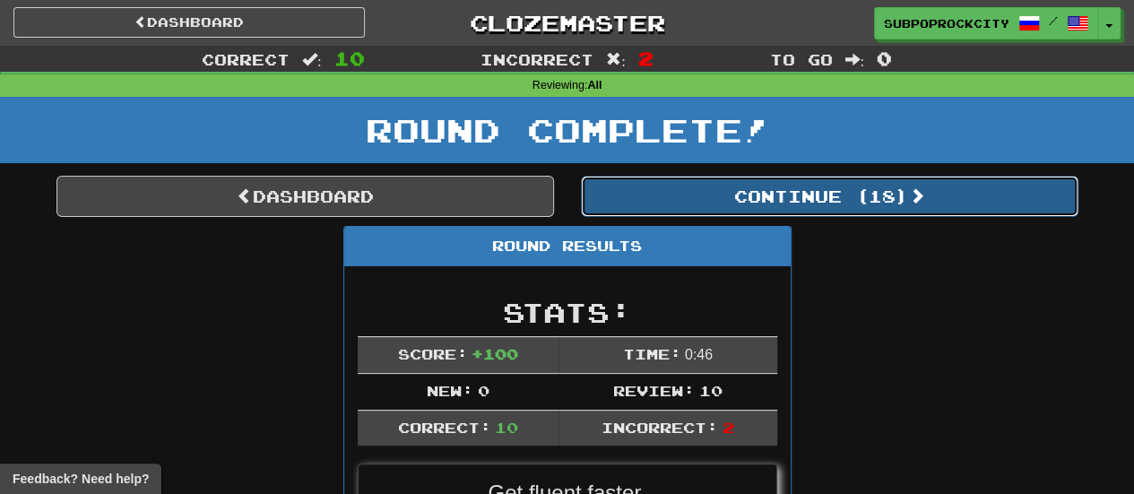
click at [663, 195] on button "Continue ( 18 )" at bounding box center [830, 196] width 498 height 41
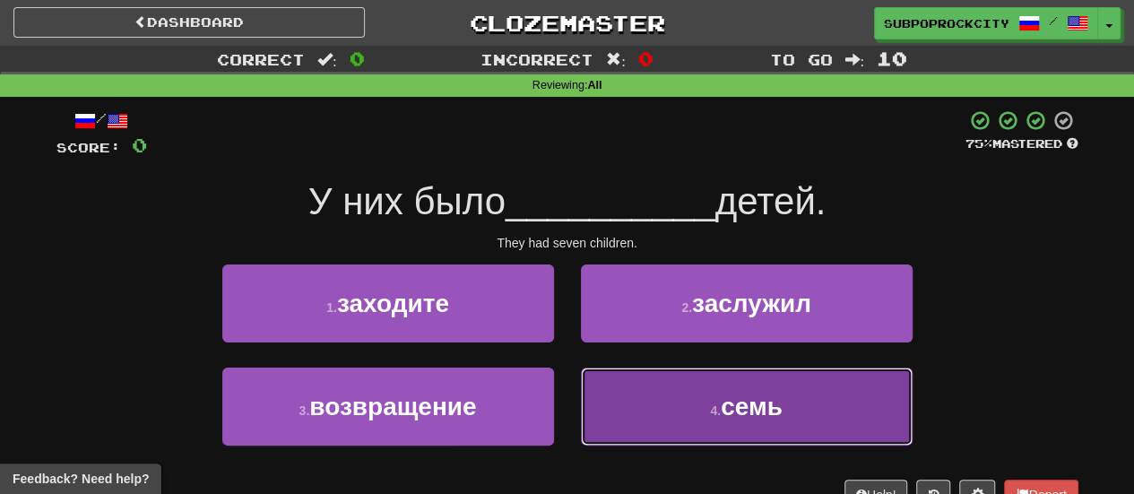
click at [674, 401] on button "4 . семь" at bounding box center [747, 407] width 332 height 78
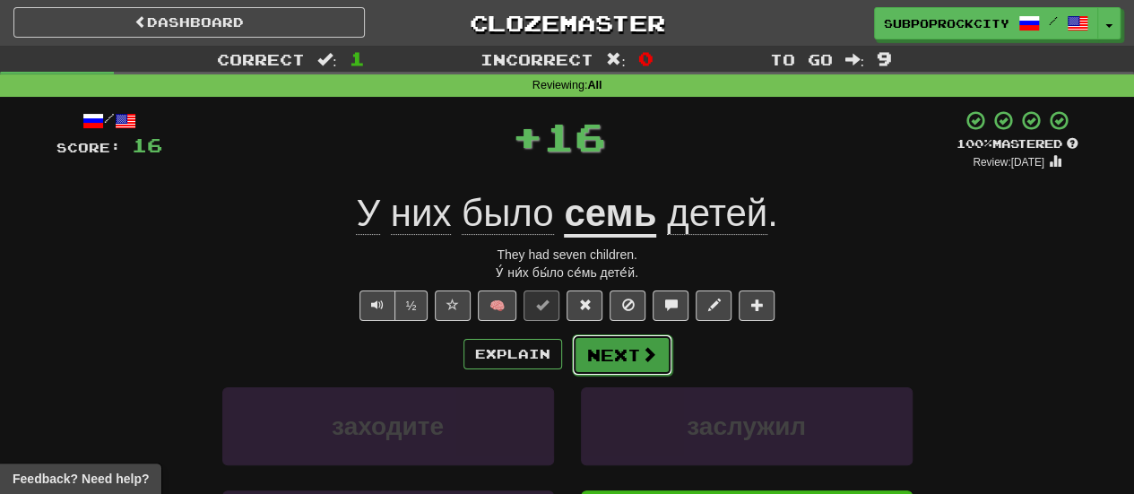
click at [637, 347] on button "Next" at bounding box center [622, 354] width 100 height 41
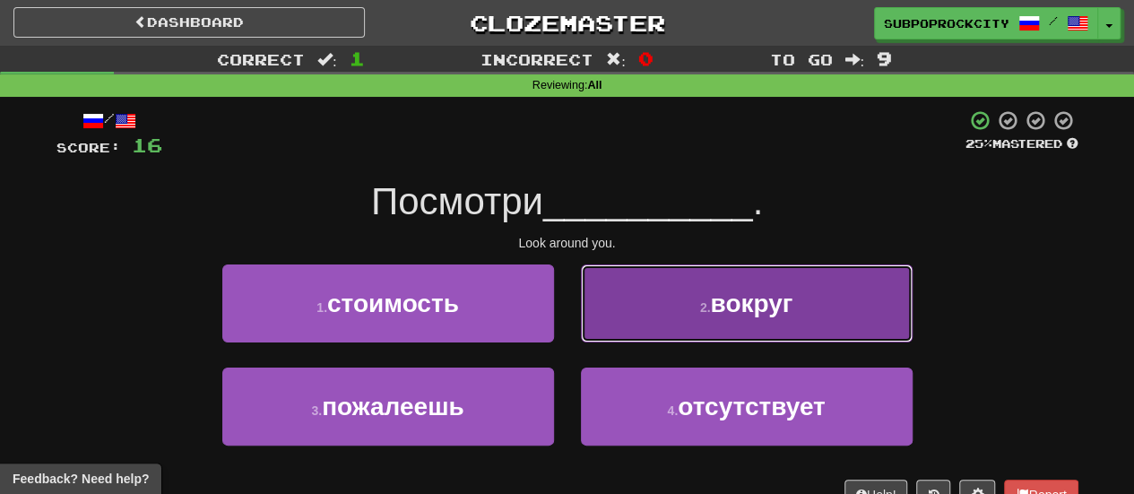
click at [582, 338] on button "2 . вокруг" at bounding box center [747, 303] width 332 height 78
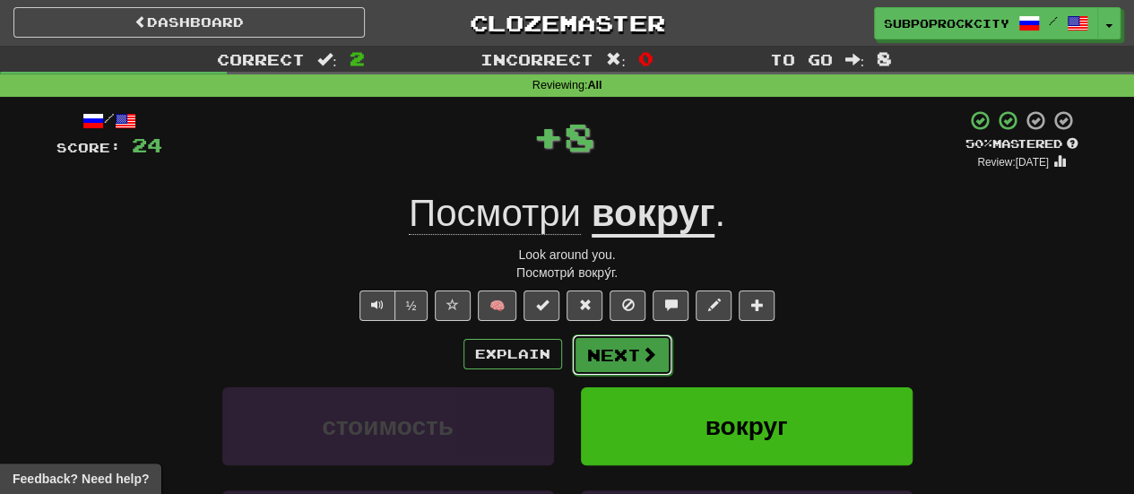
click at [595, 363] on button "Next" at bounding box center [622, 354] width 100 height 41
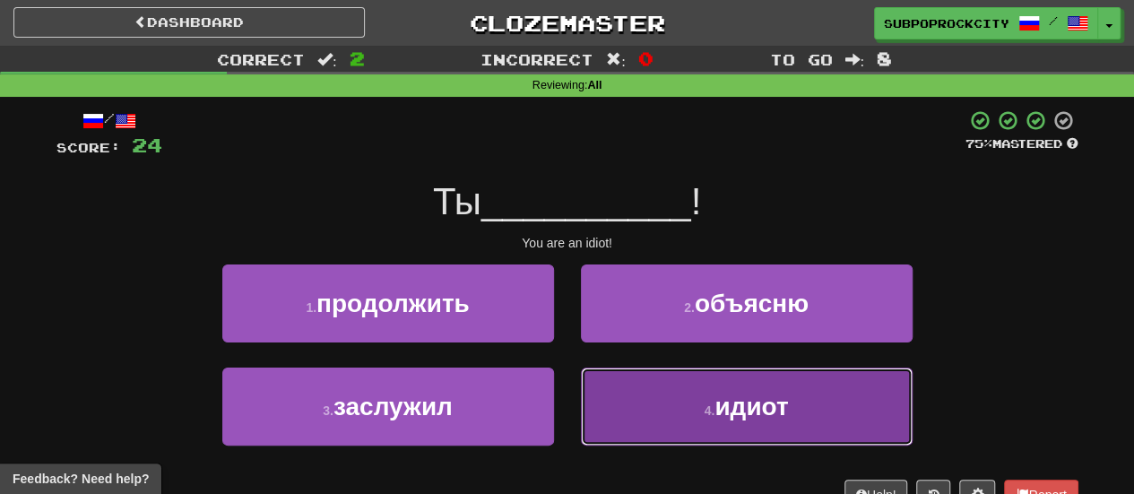
click at [611, 385] on button "4 . идиот" at bounding box center [747, 407] width 332 height 78
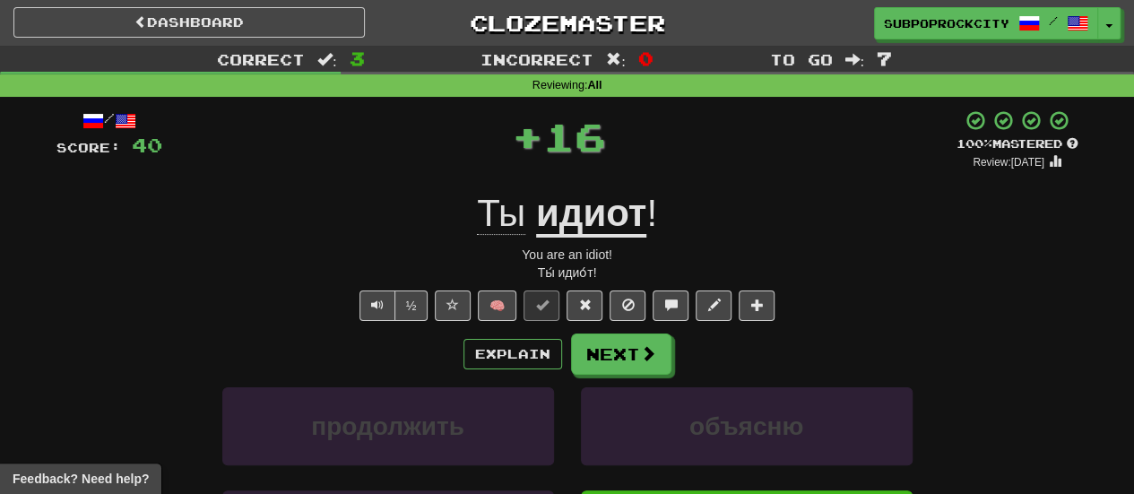
click at [504, 227] on span "Ты" at bounding box center [501, 213] width 48 height 43
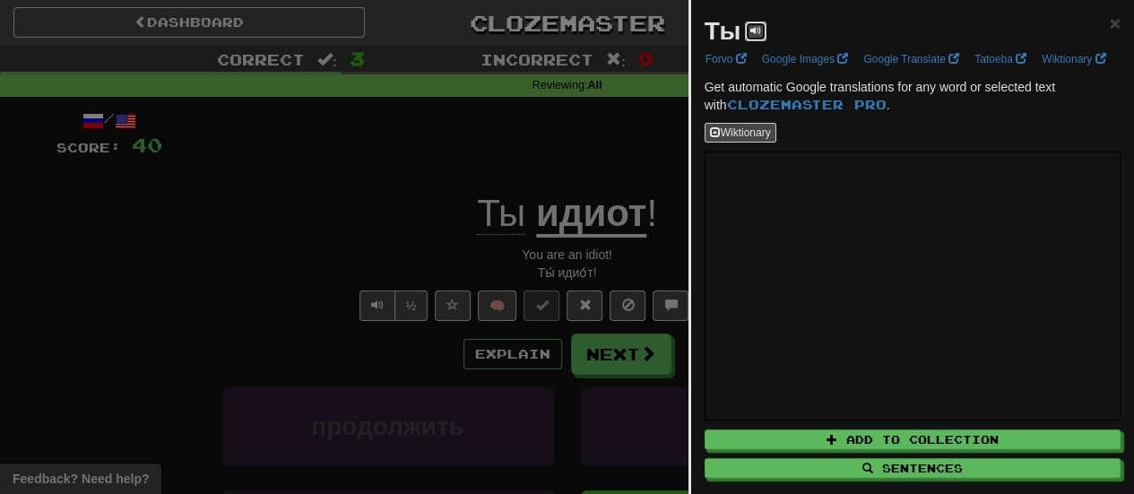
click at [755, 31] on span at bounding box center [755, 30] width 11 height 11
click at [1110, 22] on span "×" at bounding box center [1115, 23] width 11 height 21
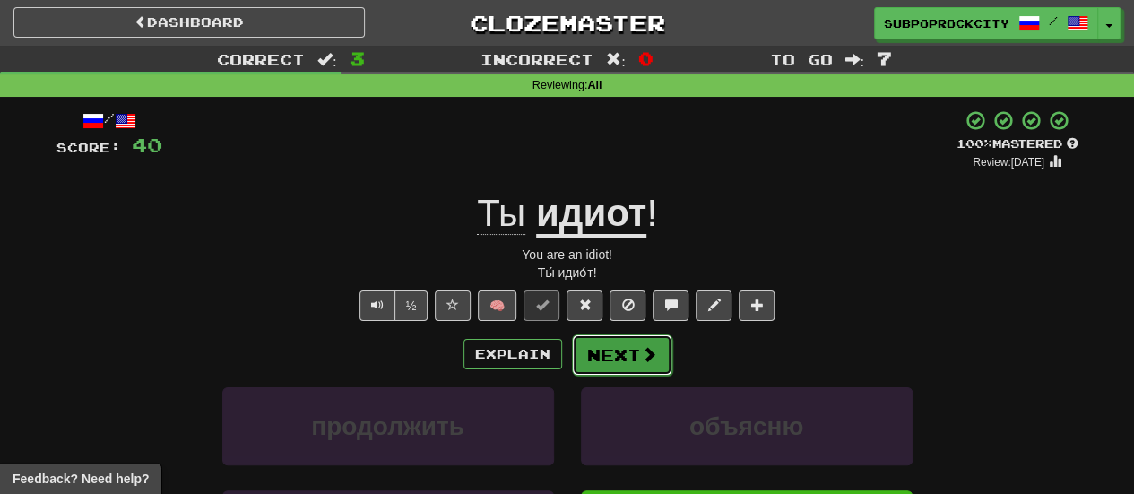
click at [656, 352] on button "Next" at bounding box center [622, 354] width 100 height 41
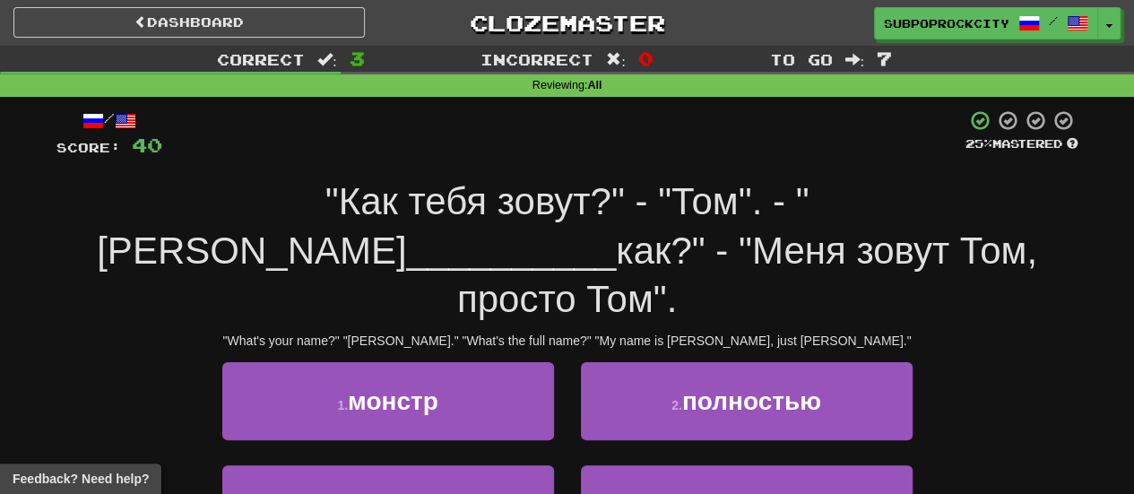
scroll to position [90, 0]
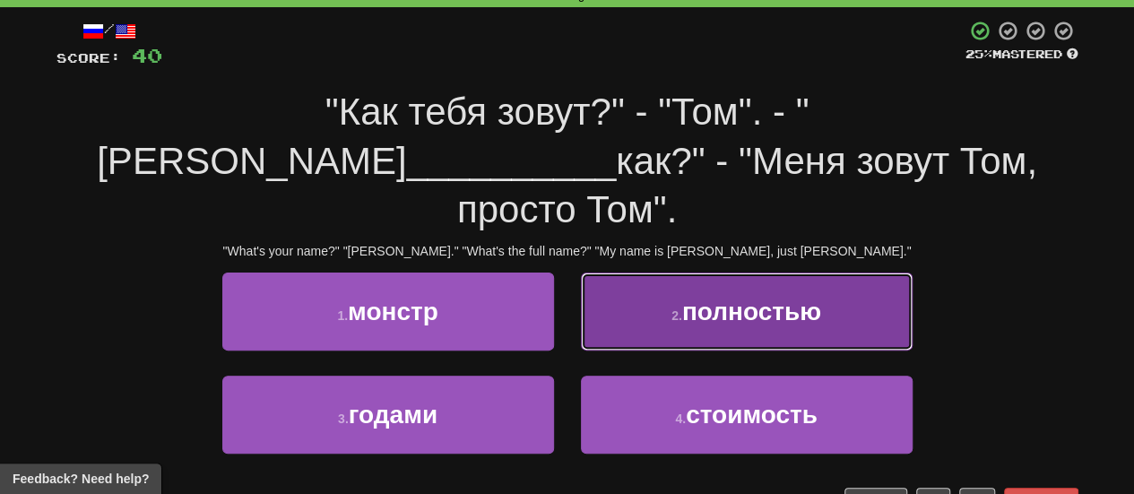
click at [626, 284] on button "2 . полностью" at bounding box center [747, 312] width 332 height 78
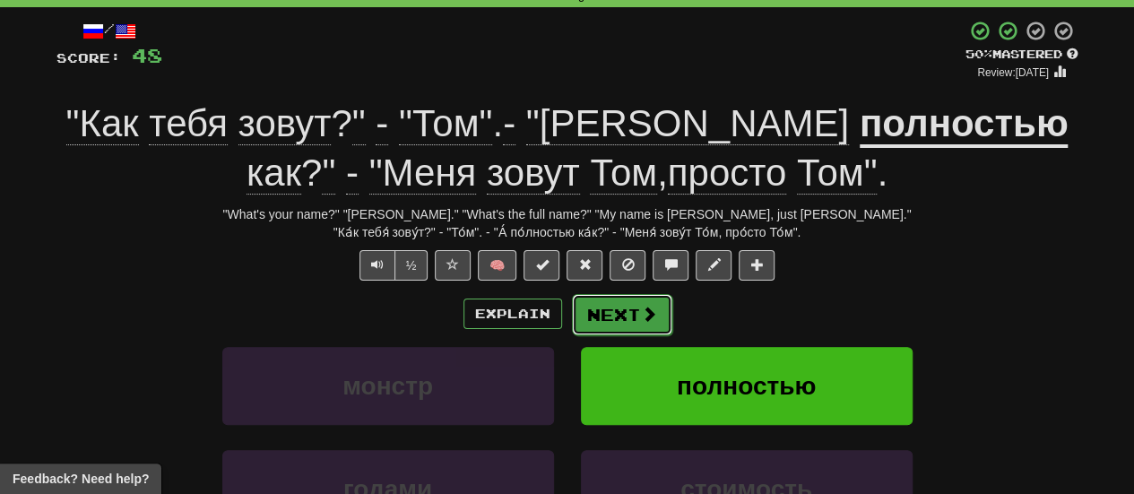
click at [619, 314] on button "Next" at bounding box center [622, 314] width 100 height 41
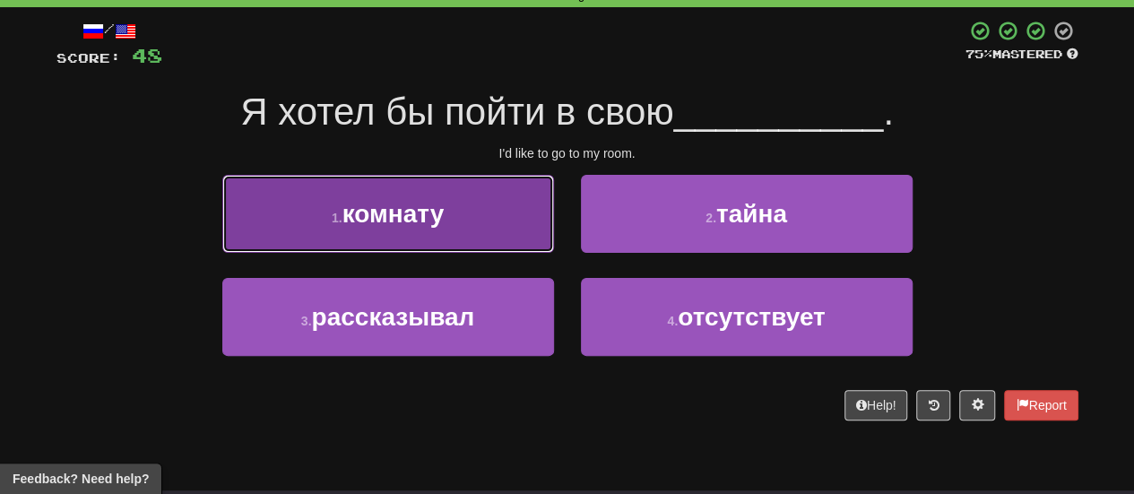
click at [483, 238] on button "1 . комнату" at bounding box center [388, 214] width 332 height 78
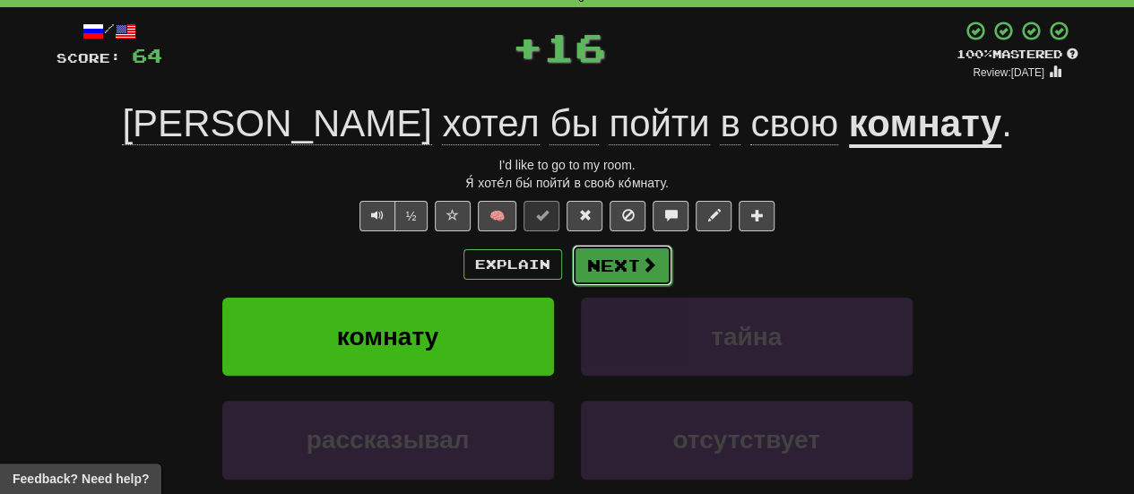
click at [620, 275] on button "Next" at bounding box center [622, 265] width 100 height 41
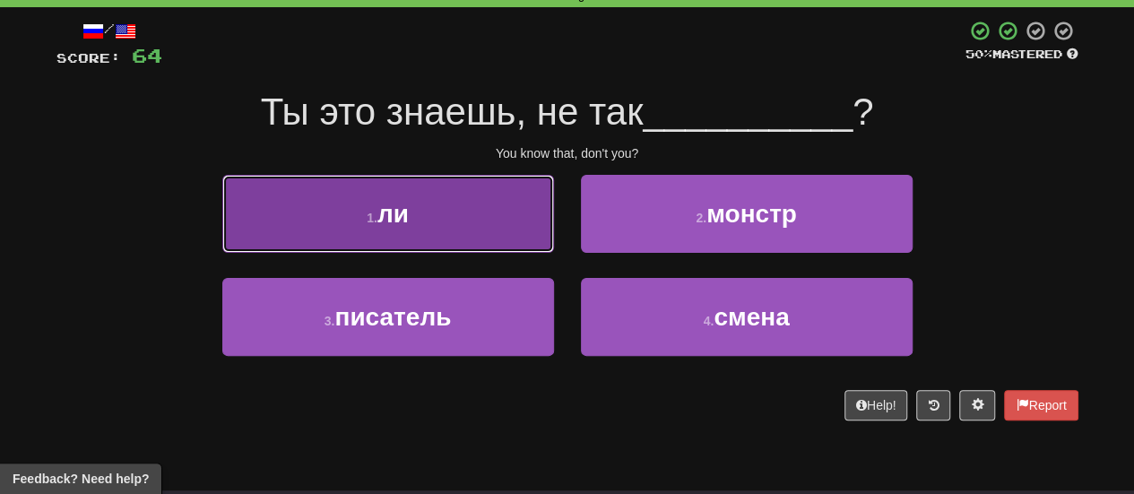
click at [443, 251] on button "1 . ли" at bounding box center [388, 214] width 332 height 78
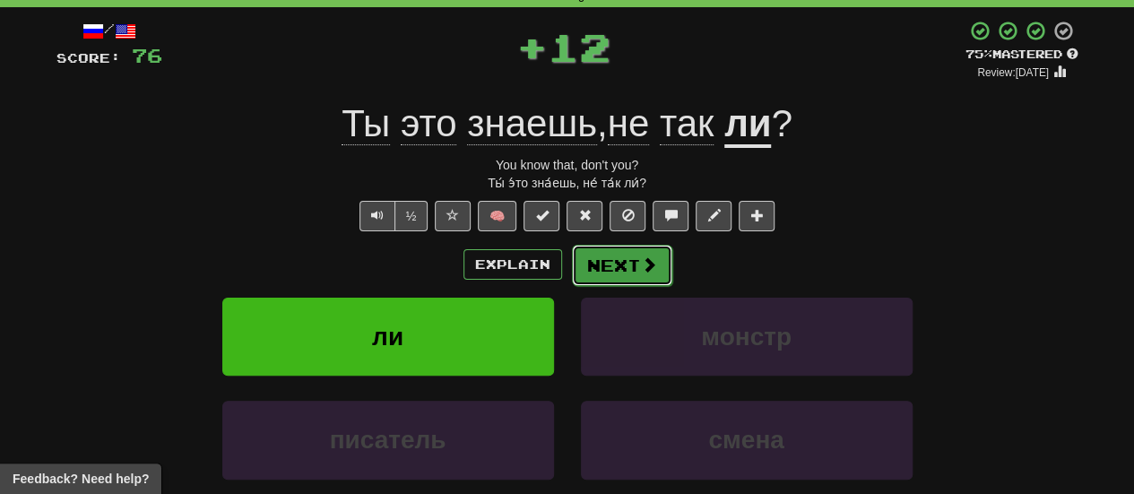
click at [590, 264] on button "Next" at bounding box center [622, 265] width 100 height 41
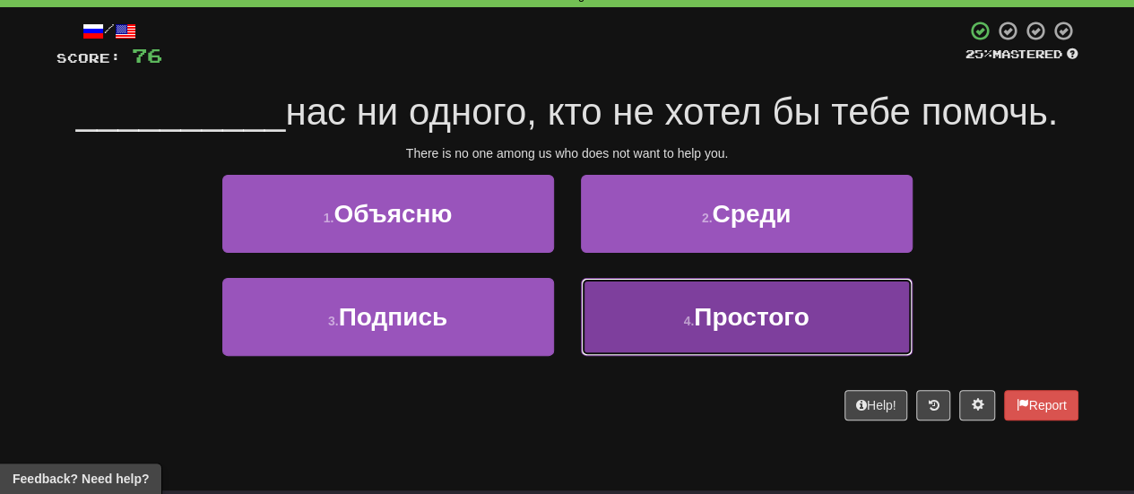
click at [617, 313] on button "4 . Простого" at bounding box center [747, 317] width 332 height 78
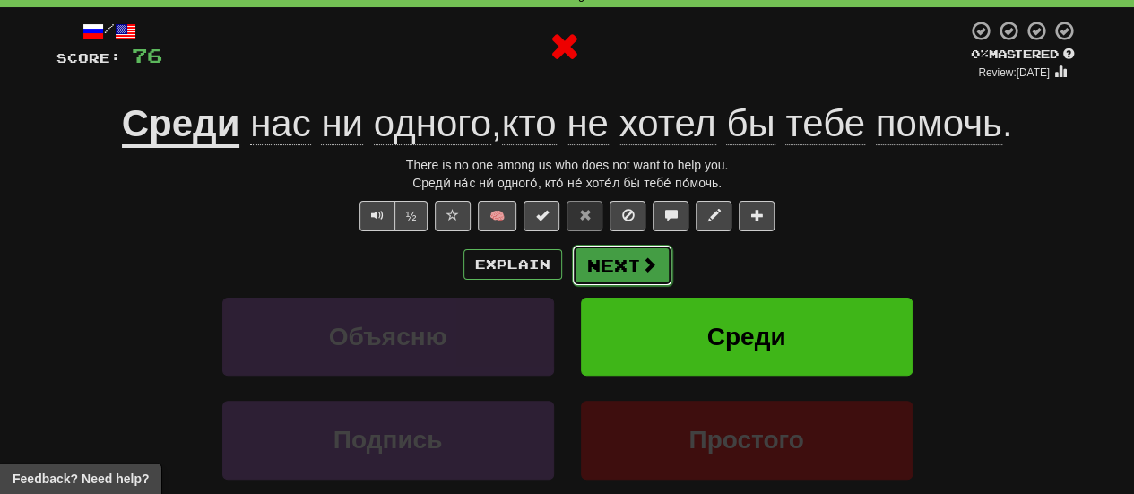
click at [616, 261] on button "Next" at bounding box center [622, 265] width 100 height 41
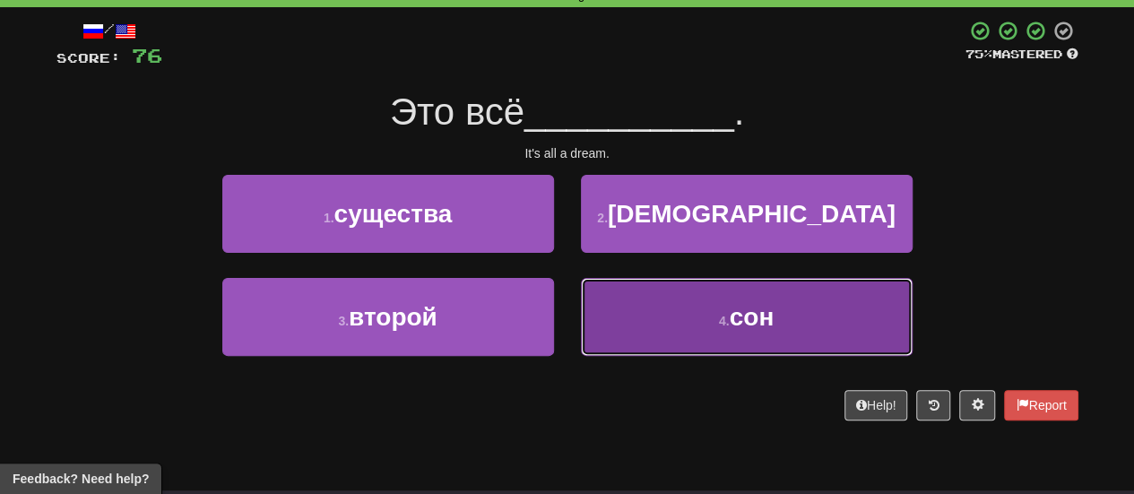
click at [633, 314] on button "4 . сон" at bounding box center [747, 317] width 332 height 78
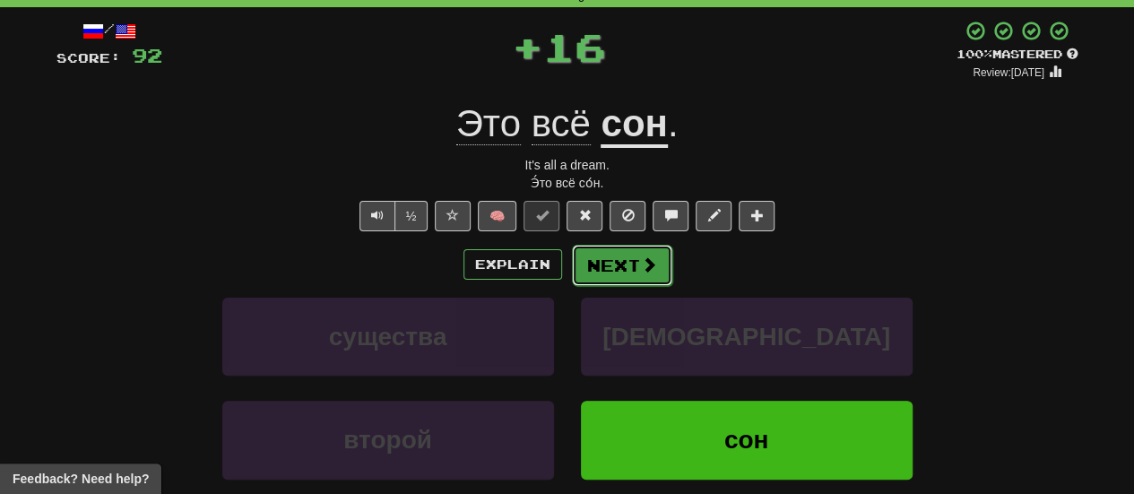
click at [601, 272] on button "Next" at bounding box center [622, 265] width 100 height 41
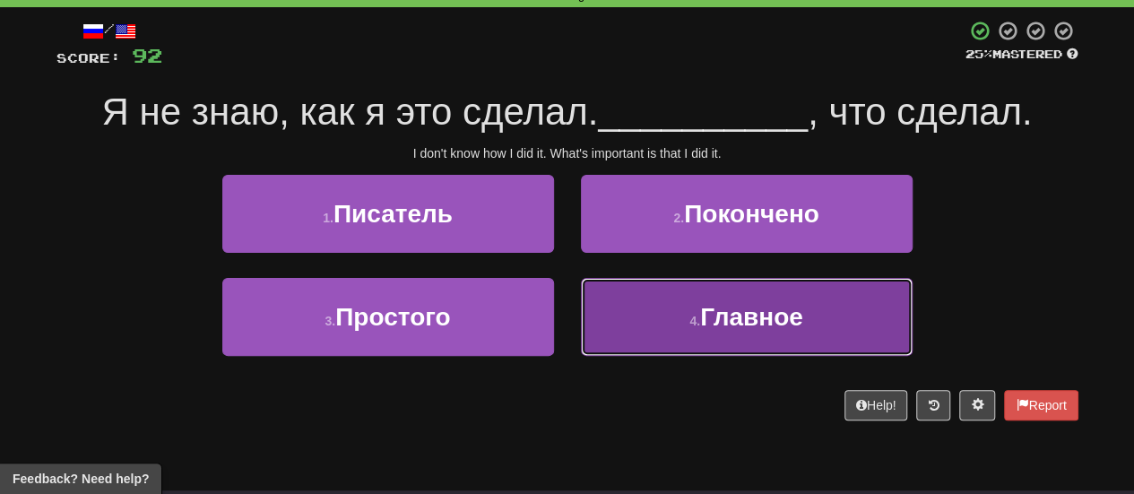
click at [606, 284] on button "4 . Главное" at bounding box center [747, 317] width 332 height 78
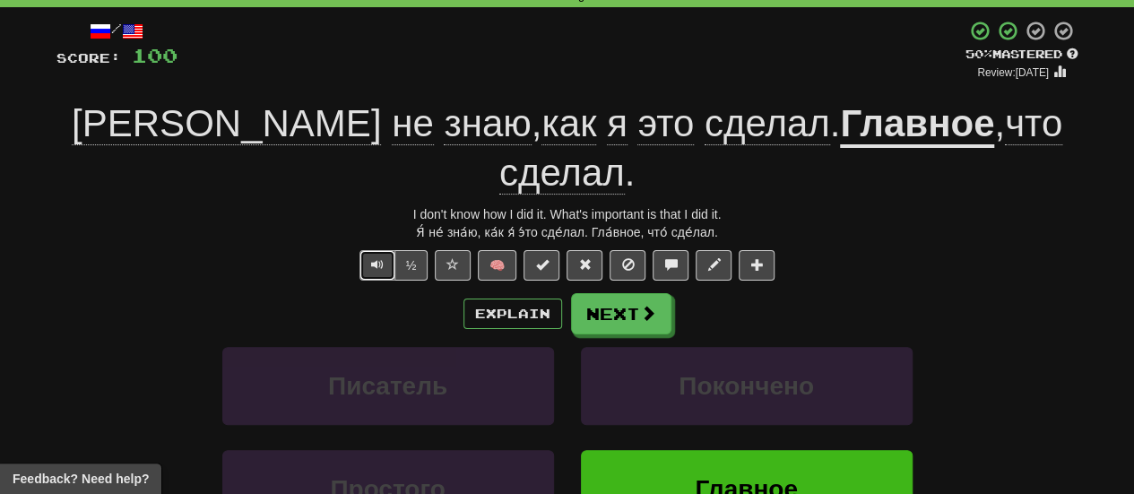
click at [386, 250] on button "Text-to-speech controls" at bounding box center [377, 265] width 36 height 30
click at [618, 294] on button "Next" at bounding box center [622, 314] width 100 height 41
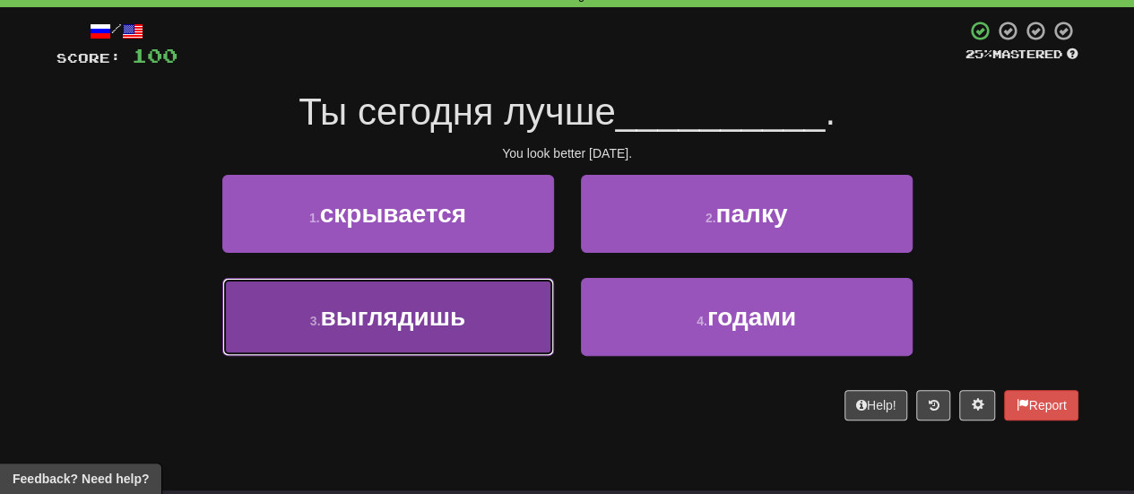
drag, startPoint x: 452, startPoint y: 311, endPoint x: 577, endPoint y: 286, distance: 128.0
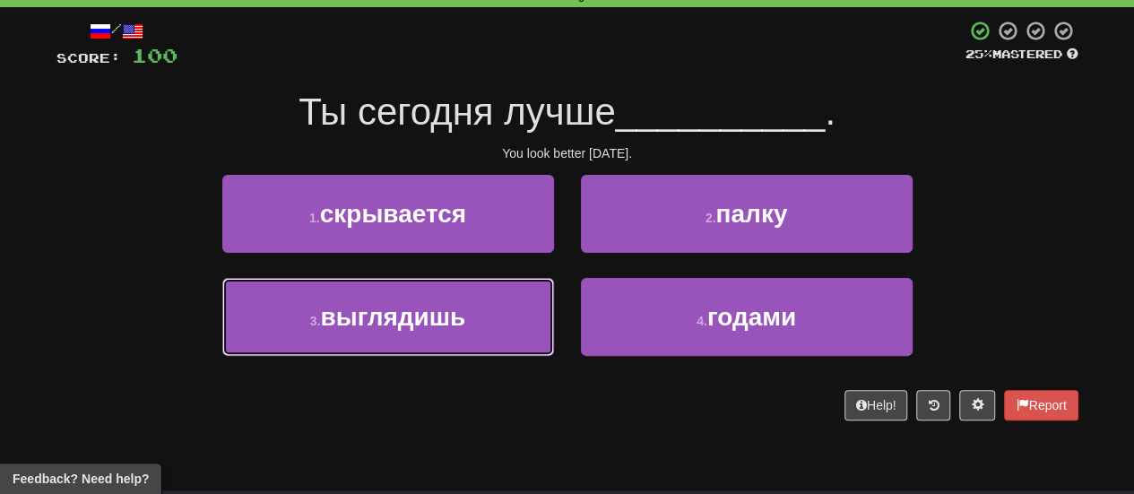
click at [453, 311] on span "выглядишь" at bounding box center [392, 317] width 145 height 28
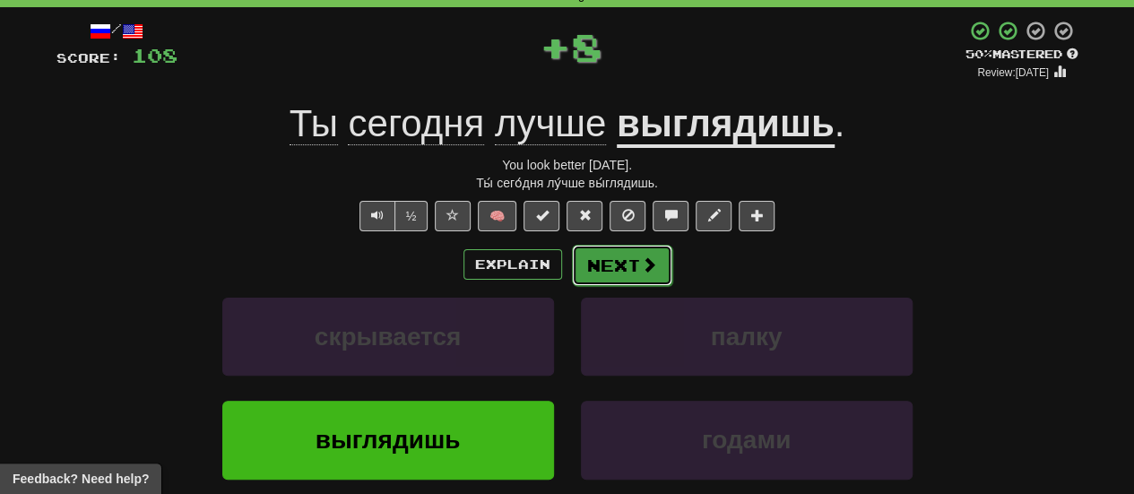
click at [611, 281] on button "Next" at bounding box center [622, 265] width 100 height 41
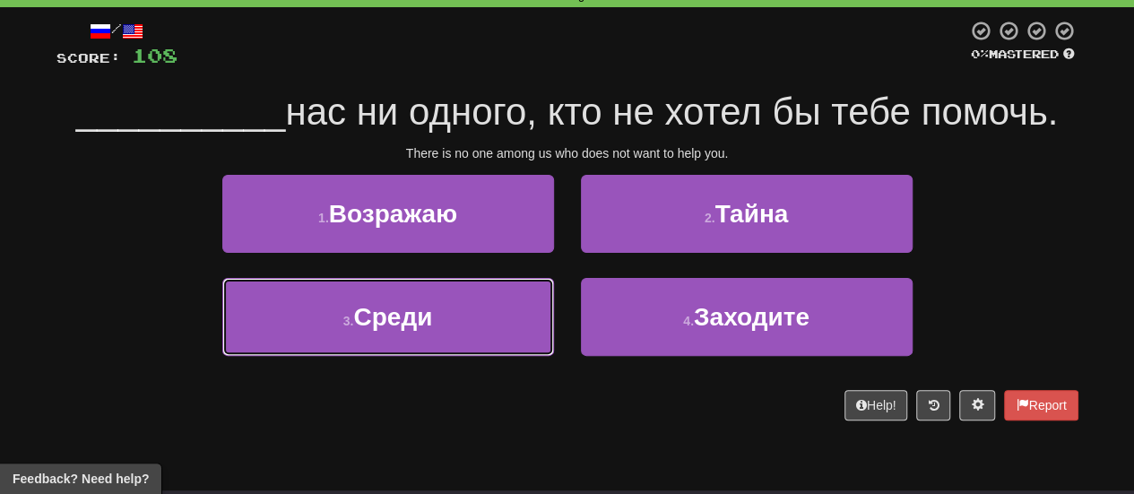
drag, startPoint x: 482, startPoint y: 304, endPoint x: 597, endPoint y: 288, distance: 115.9
click at [484, 304] on button "3 . Среди" at bounding box center [388, 317] width 332 height 78
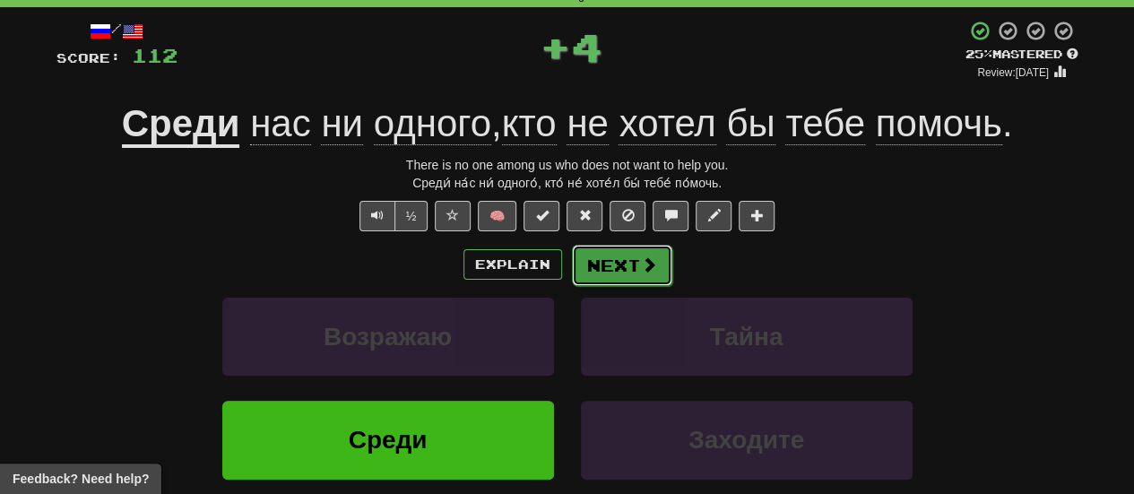
click at [644, 282] on button "Next" at bounding box center [622, 265] width 100 height 41
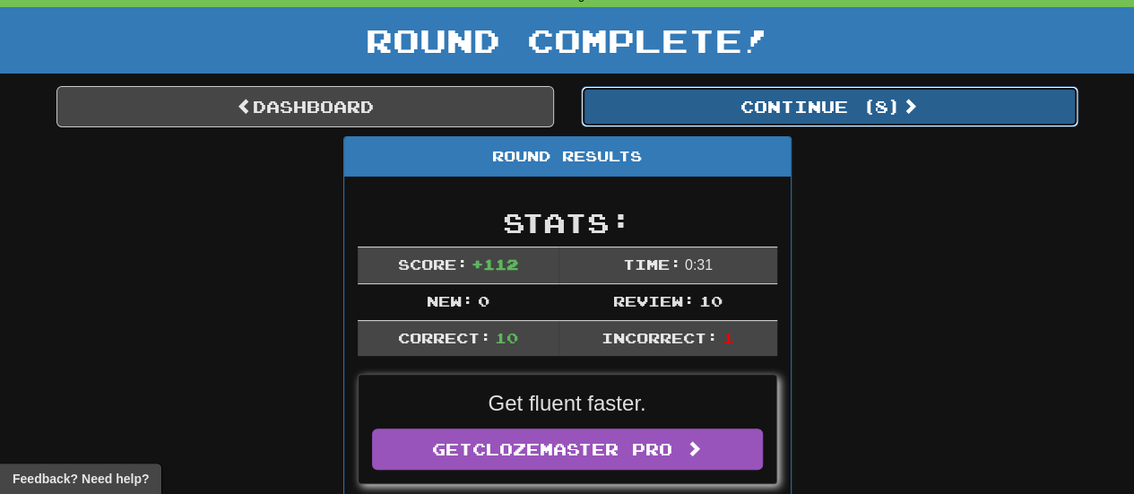
click at [689, 119] on button "Continue ( 8 )" at bounding box center [830, 106] width 498 height 41
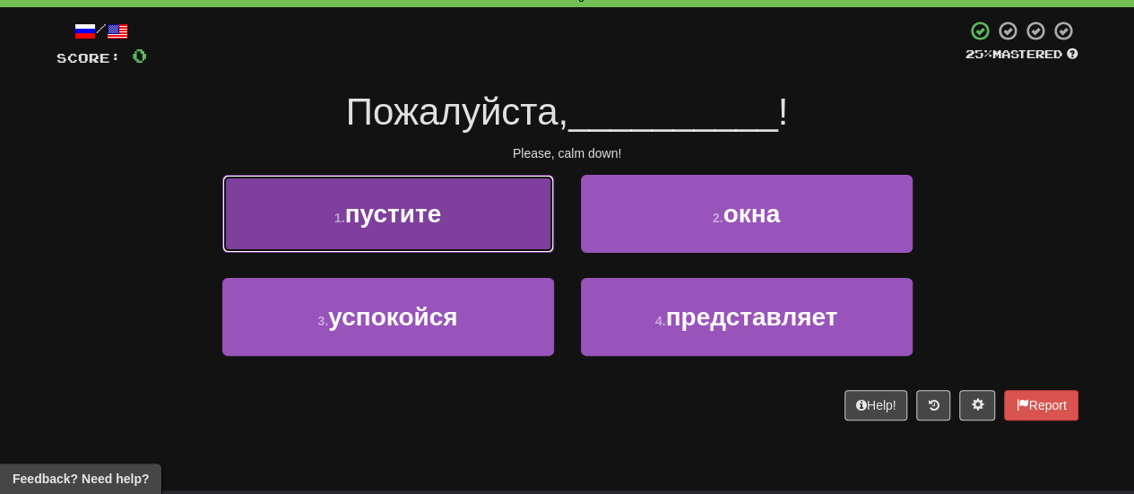
click at [505, 243] on button "1 . пустите" at bounding box center [388, 214] width 332 height 78
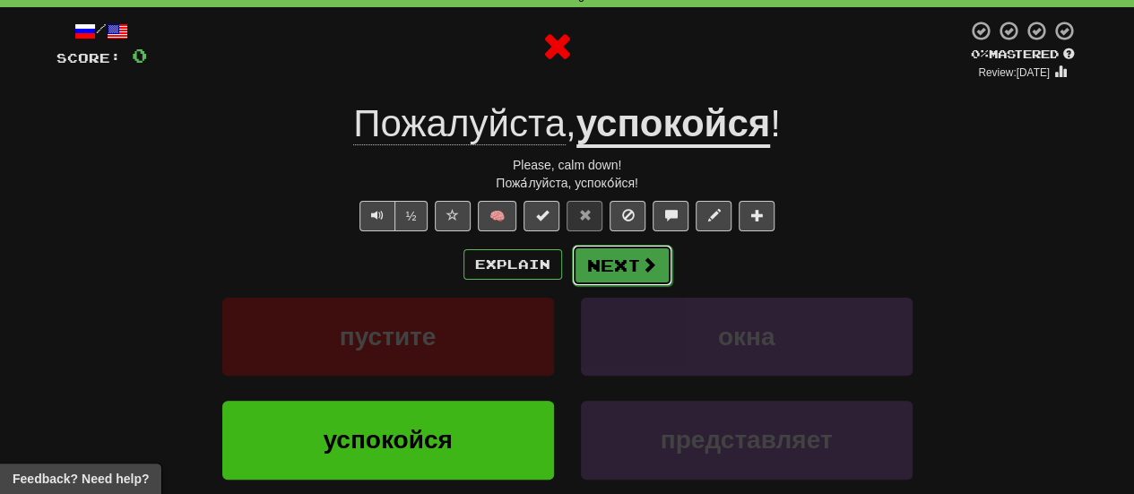
click at [595, 266] on button "Next" at bounding box center [622, 265] width 100 height 41
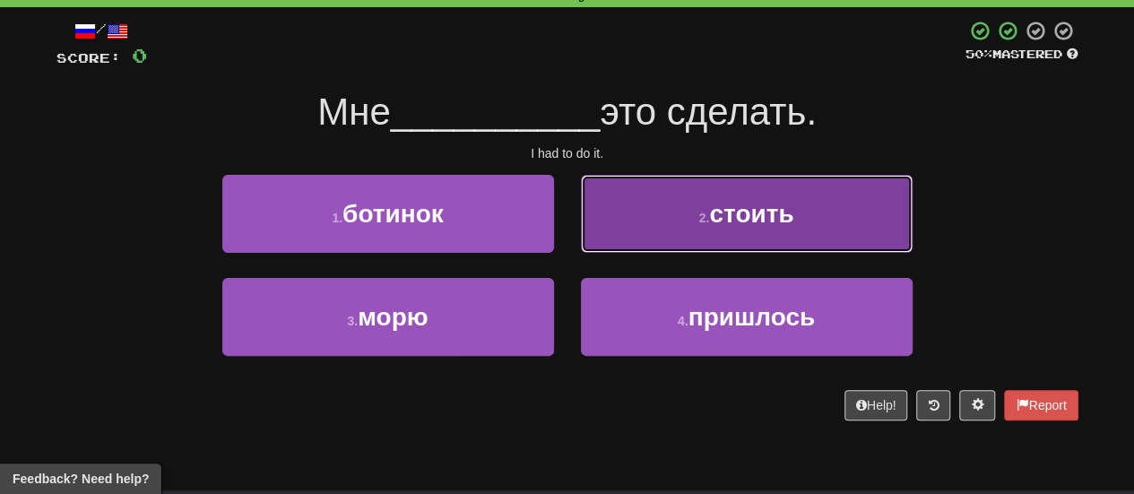
click at [644, 239] on button "2 . стоить" at bounding box center [747, 214] width 332 height 78
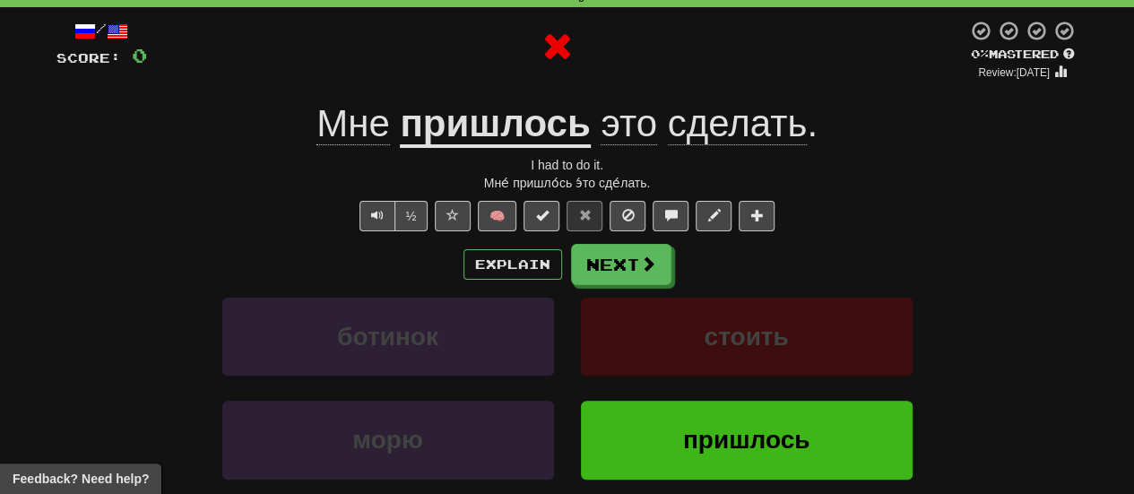
click at [629, 240] on div "/ Score: 0 0 % Mastered Review: 2025-08-21 Мне пришлось это сделать . I had to …" at bounding box center [567, 310] width 1022 height 580
click at [619, 250] on button "Next" at bounding box center [622, 265] width 100 height 41
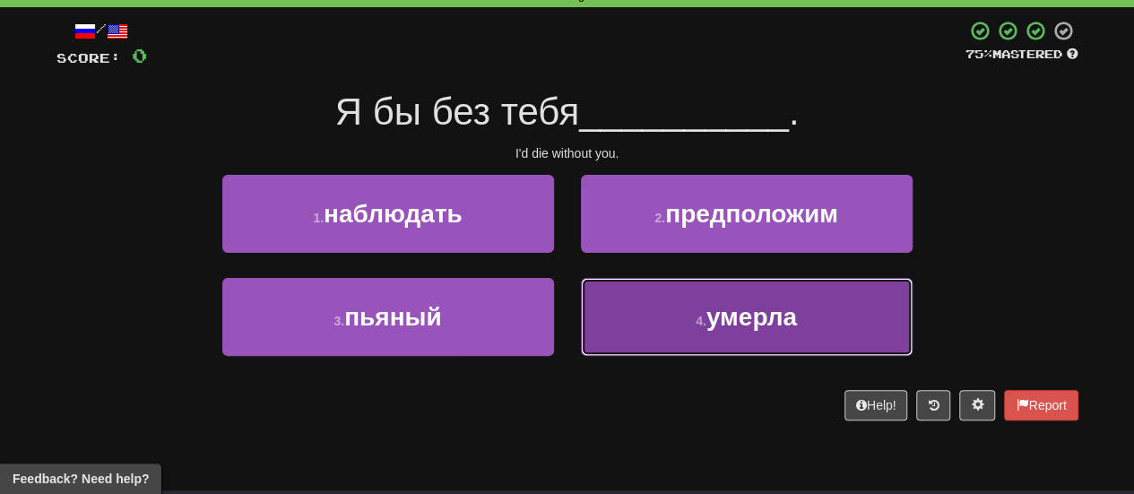
click at [619, 285] on button "4 . умерла" at bounding box center [747, 317] width 332 height 78
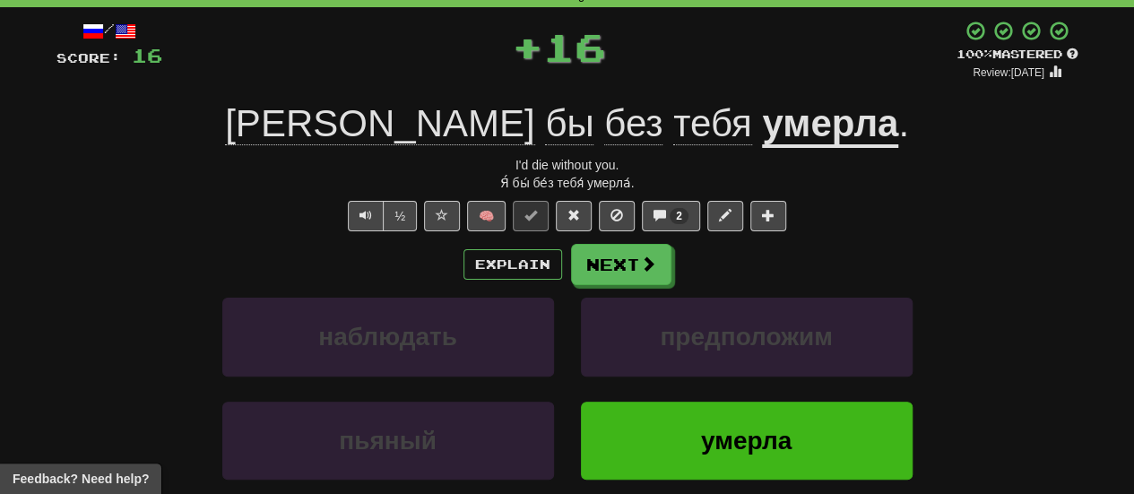
click at [604, 130] on span "бы" at bounding box center [633, 123] width 58 height 43
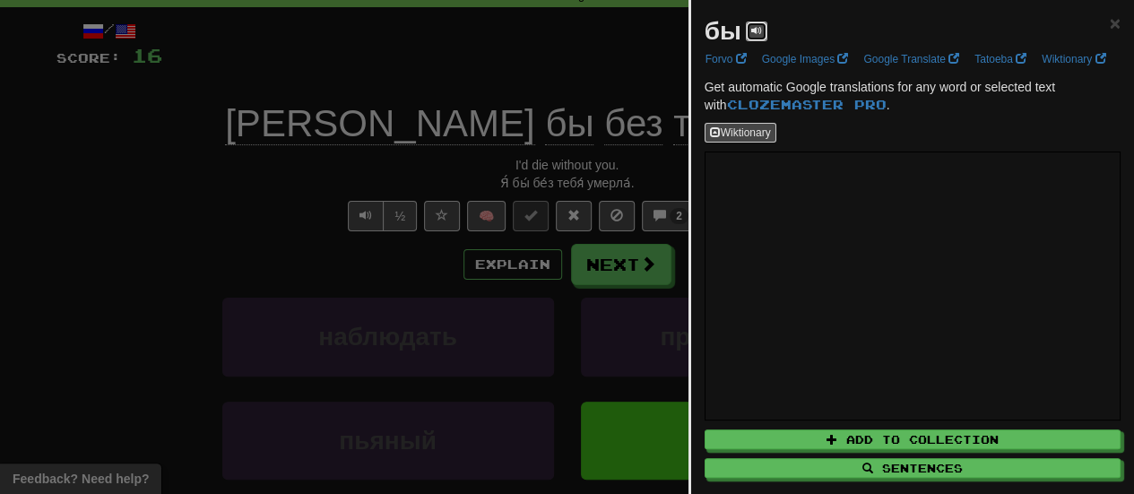
click at [757, 39] on button at bounding box center [757, 32] width 22 height 20
click at [1110, 24] on div "бы × Forvo Google Images Google Translate Tatoeba Wiktionary Get automatic Goog…" at bounding box center [912, 265] width 443 height 530
click at [1110, 19] on span "×" at bounding box center [1115, 23] width 11 height 21
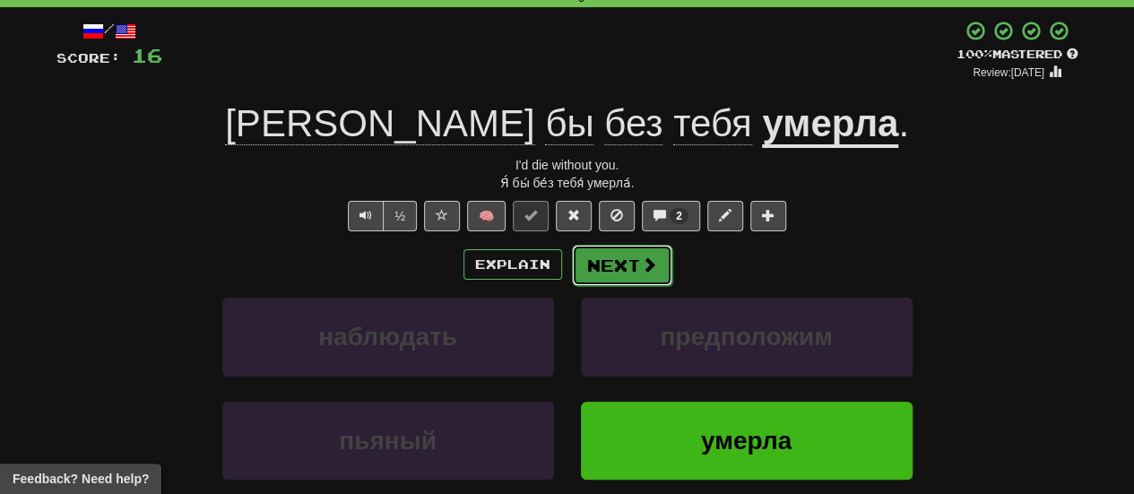
click at [600, 277] on button "Next" at bounding box center [622, 265] width 100 height 41
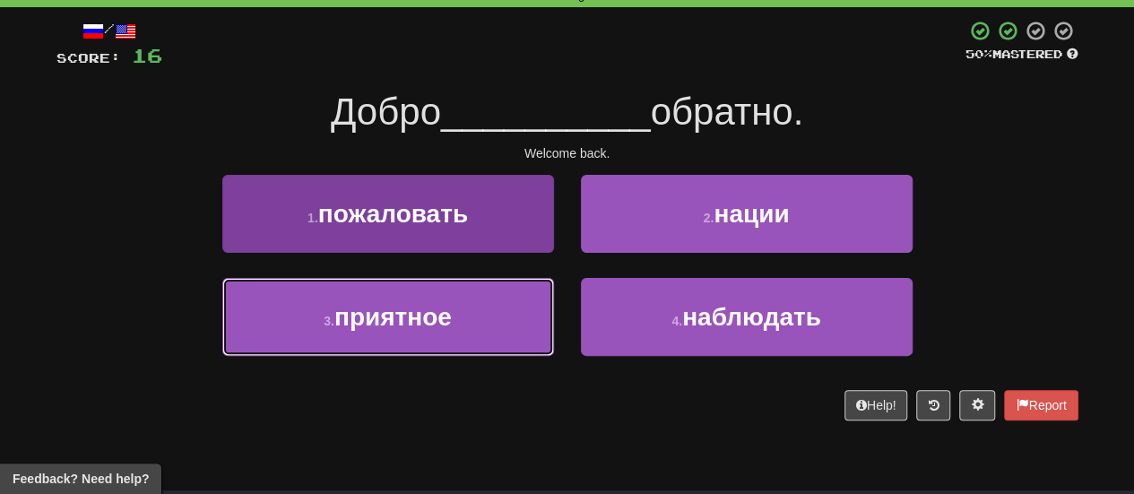
drag, startPoint x: 489, startPoint y: 307, endPoint x: 527, endPoint y: 309, distance: 38.6
click at [497, 311] on button "3 . приятное" at bounding box center [388, 317] width 332 height 78
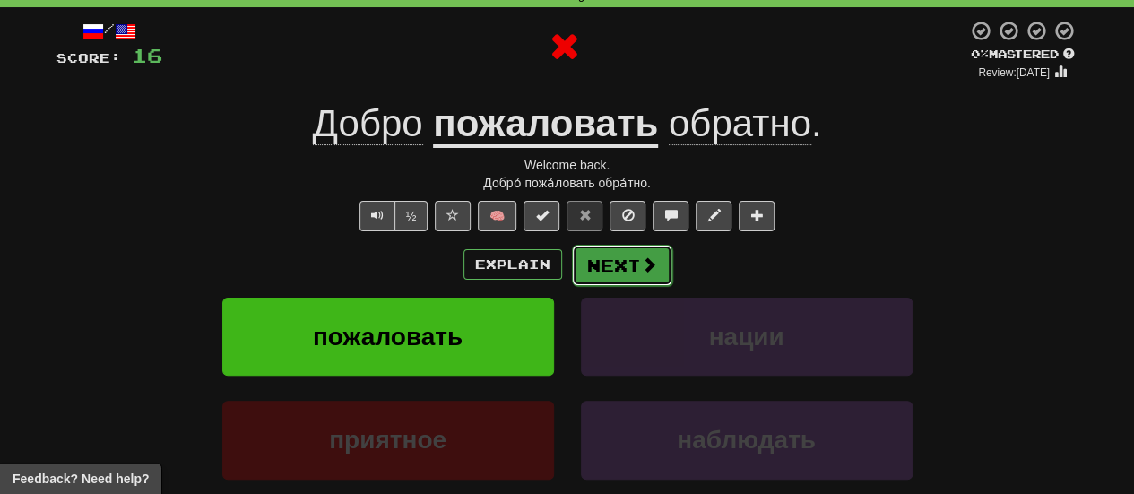
click at [621, 273] on button "Next" at bounding box center [622, 265] width 100 height 41
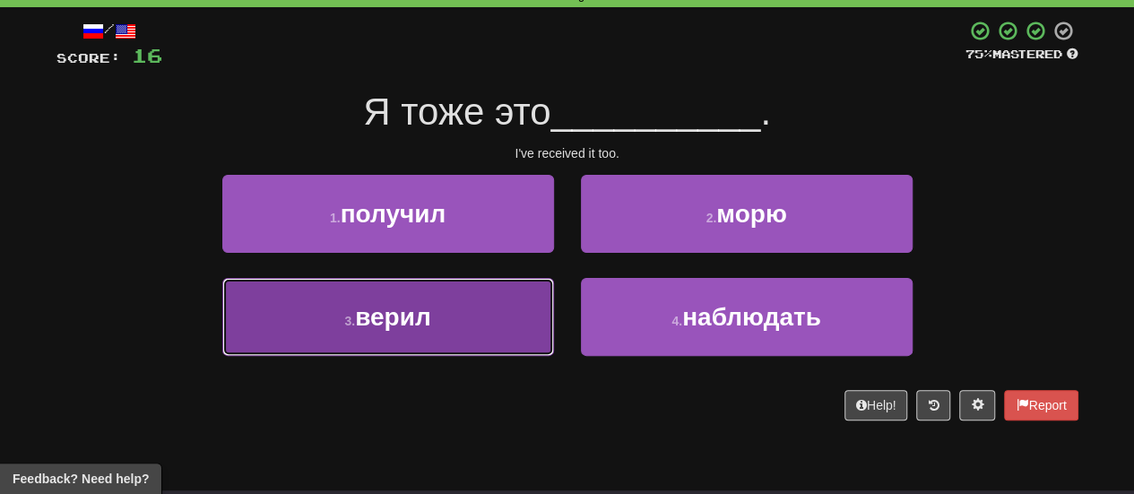
click at [516, 278] on button "3 . верил" at bounding box center [388, 317] width 332 height 78
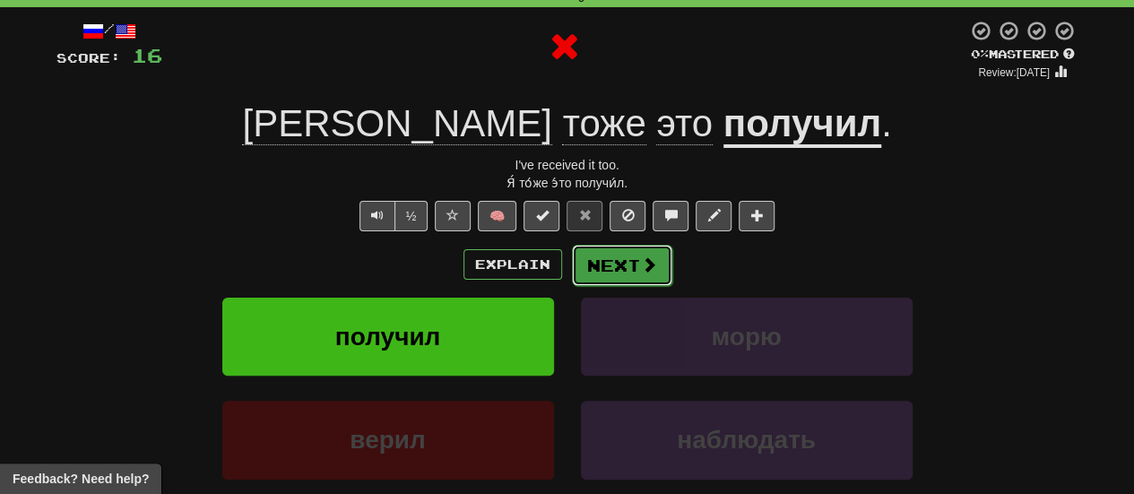
click at [580, 264] on button "Next" at bounding box center [622, 265] width 100 height 41
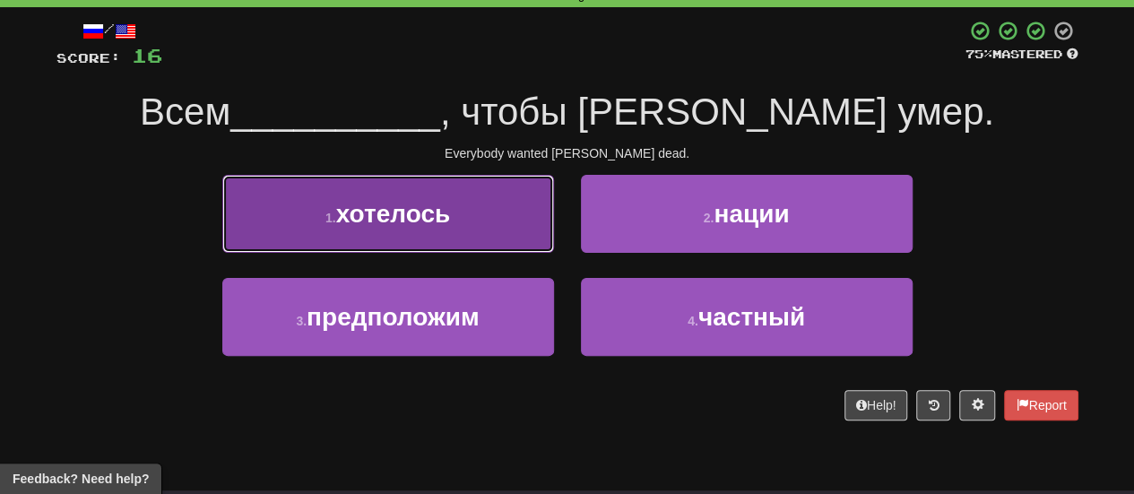
click at [509, 238] on button "1 . хотелось" at bounding box center [388, 214] width 332 height 78
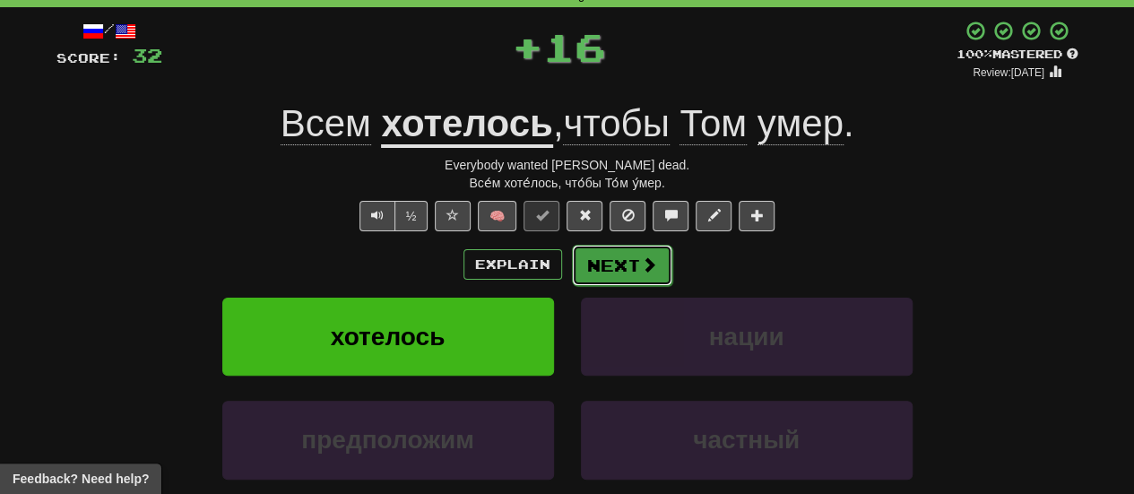
click at [628, 263] on button "Next" at bounding box center [622, 265] width 100 height 41
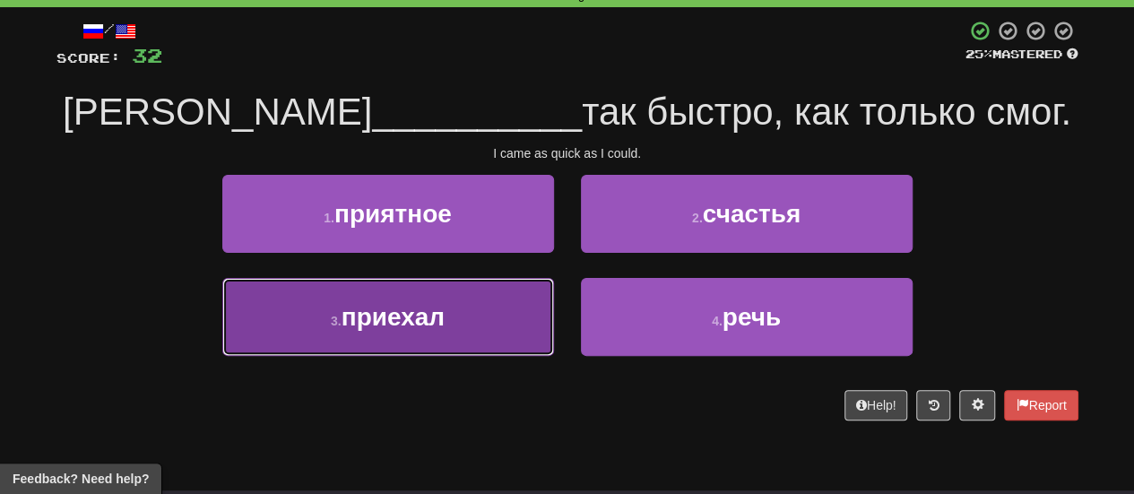
click at [529, 301] on button "3 . приехал" at bounding box center [388, 317] width 332 height 78
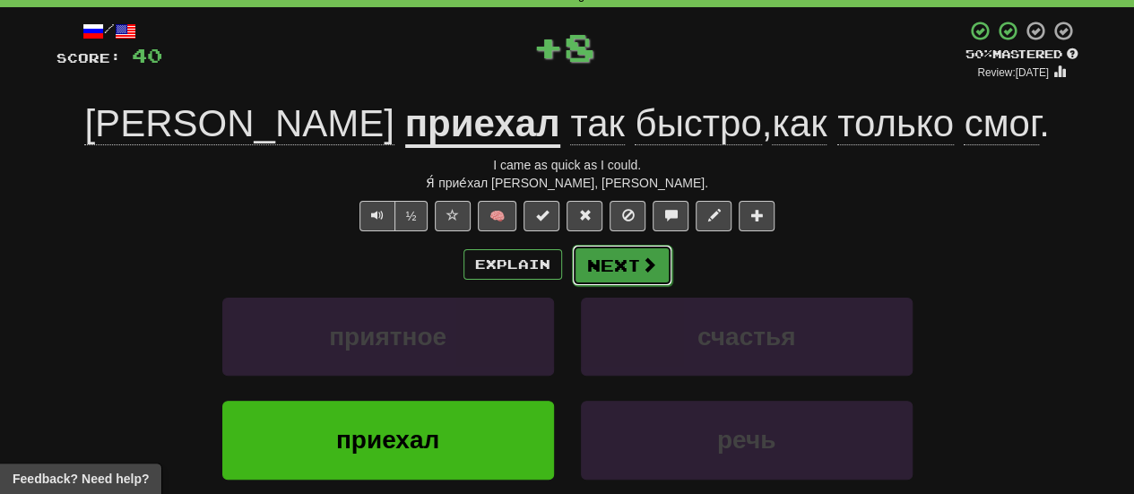
click at [620, 263] on button "Next" at bounding box center [622, 265] width 100 height 41
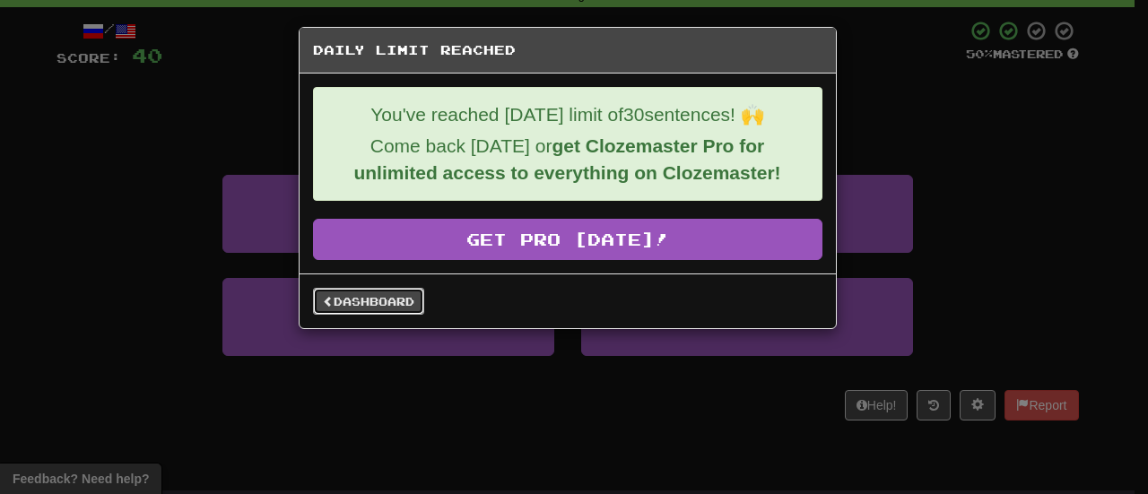
click at [395, 299] on link "Dashboard" at bounding box center [368, 301] width 111 height 27
